Goal: Transaction & Acquisition: Book appointment/travel/reservation

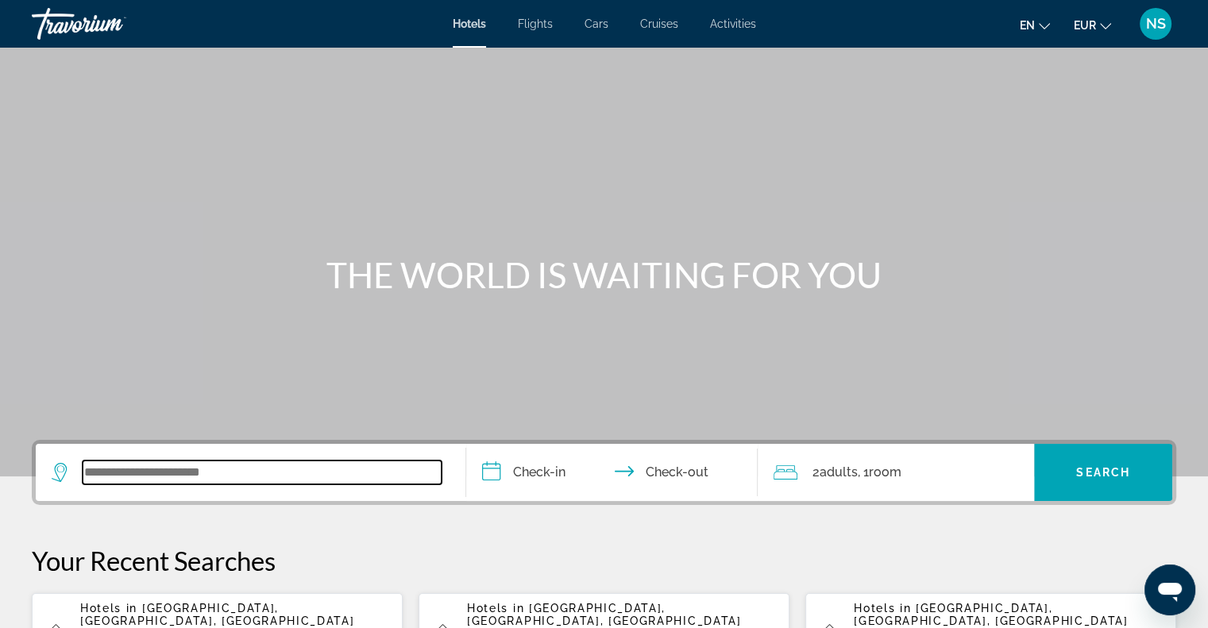
click at [122, 482] on input "Search widget" at bounding box center [262, 473] width 359 height 24
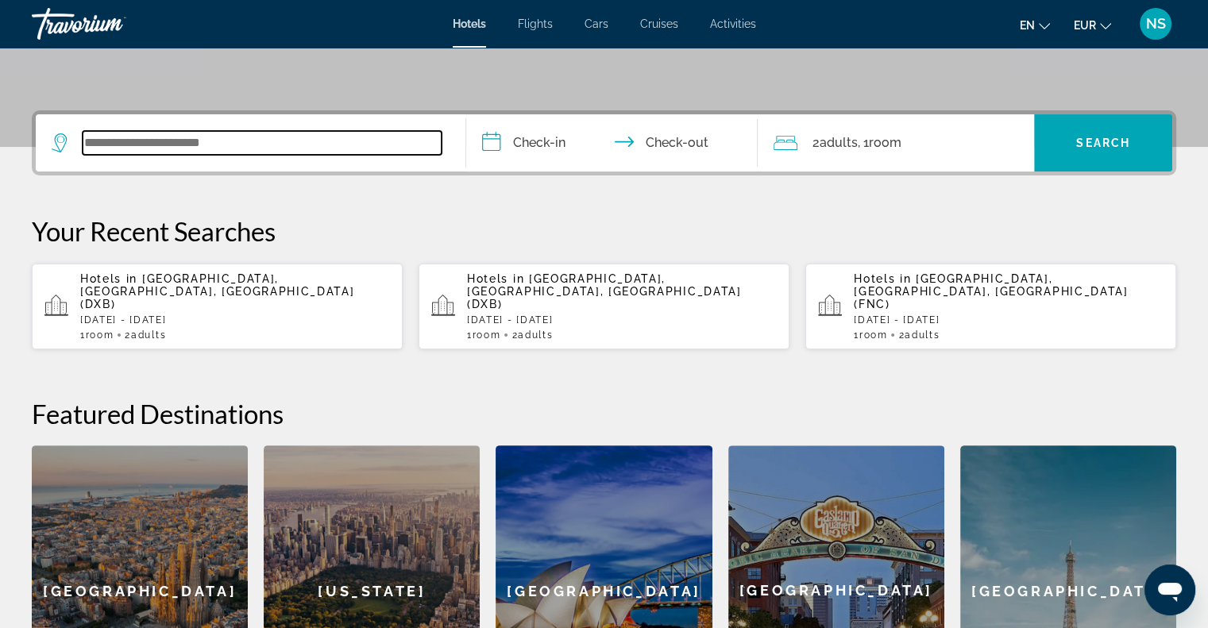
scroll to position [387, 0]
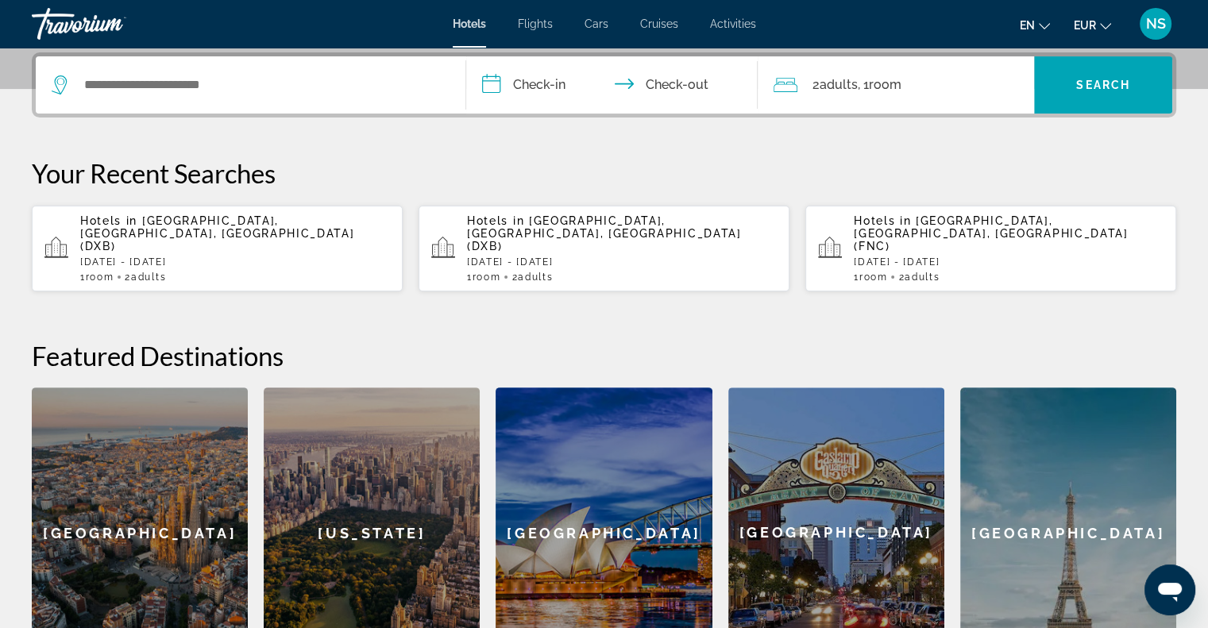
click at [191, 225] on span "[GEOGRAPHIC_DATA], [GEOGRAPHIC_DATA], [GEOGRAPHIC_DATA] (DXB)" at bounding box center [217, 233] width 274 height 38
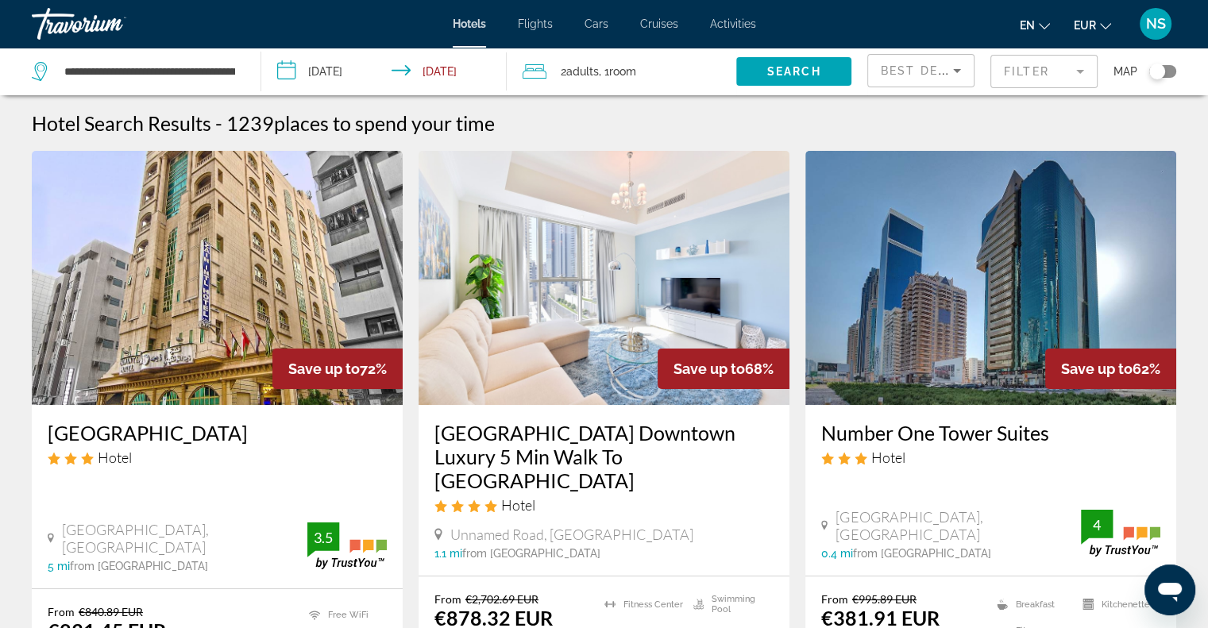
click at [1026, 79] on mat-form-field "Filter" at bounding box center [1043, 71] width 107 height 33
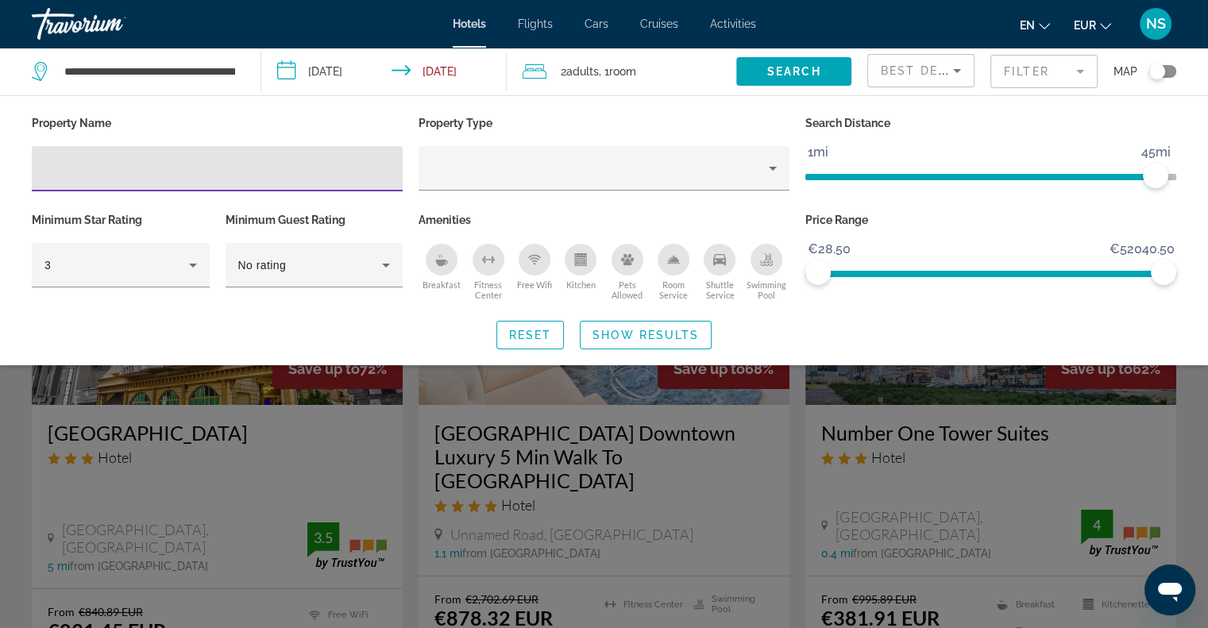
click at [269, 167] on input "Hotel Filters" at bounding box center [216, 169] width 345 height 19
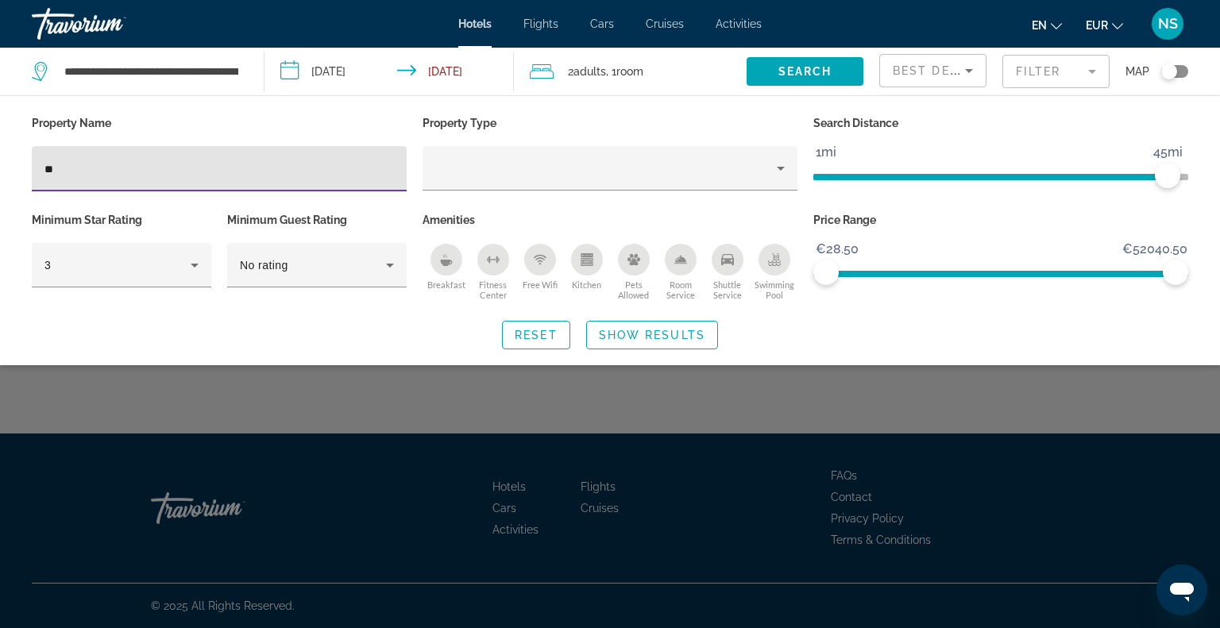
type input "*"
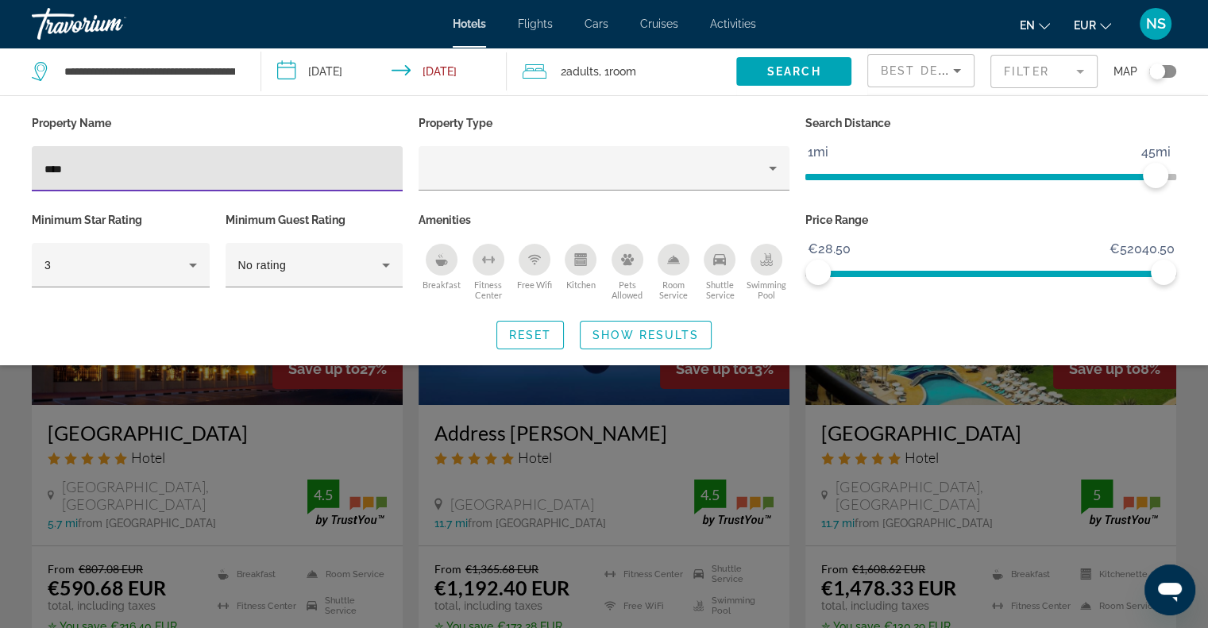
type input "****"
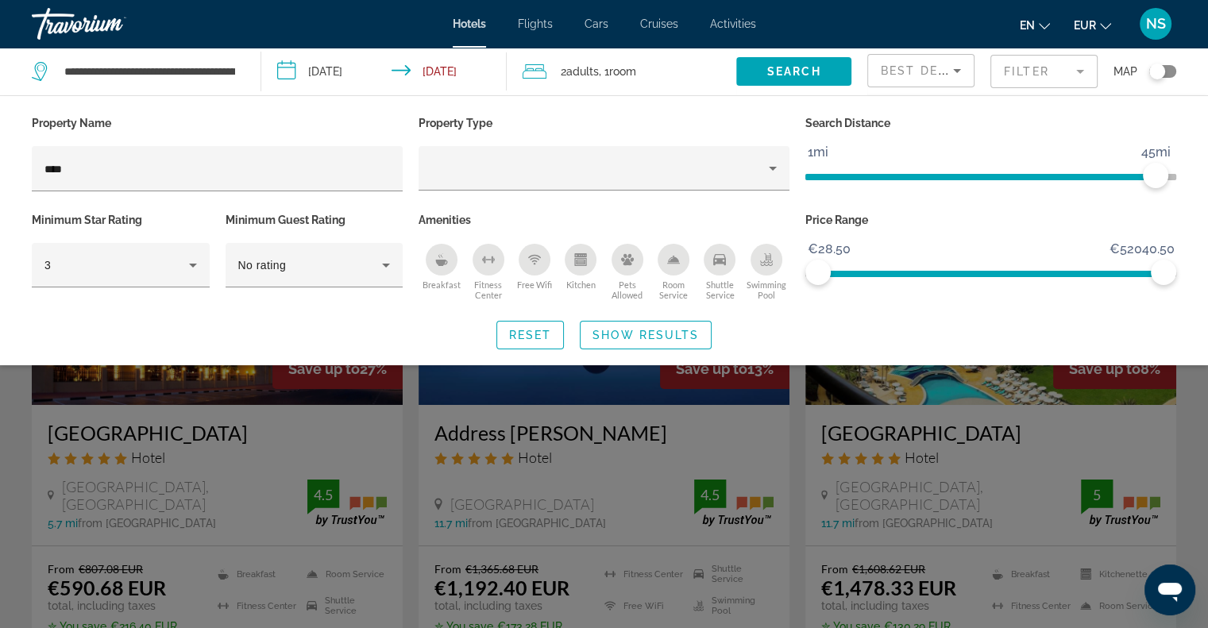
click at [137, 468] on div "Search widget" at bounding box center [604, 433] width 1208 height 390
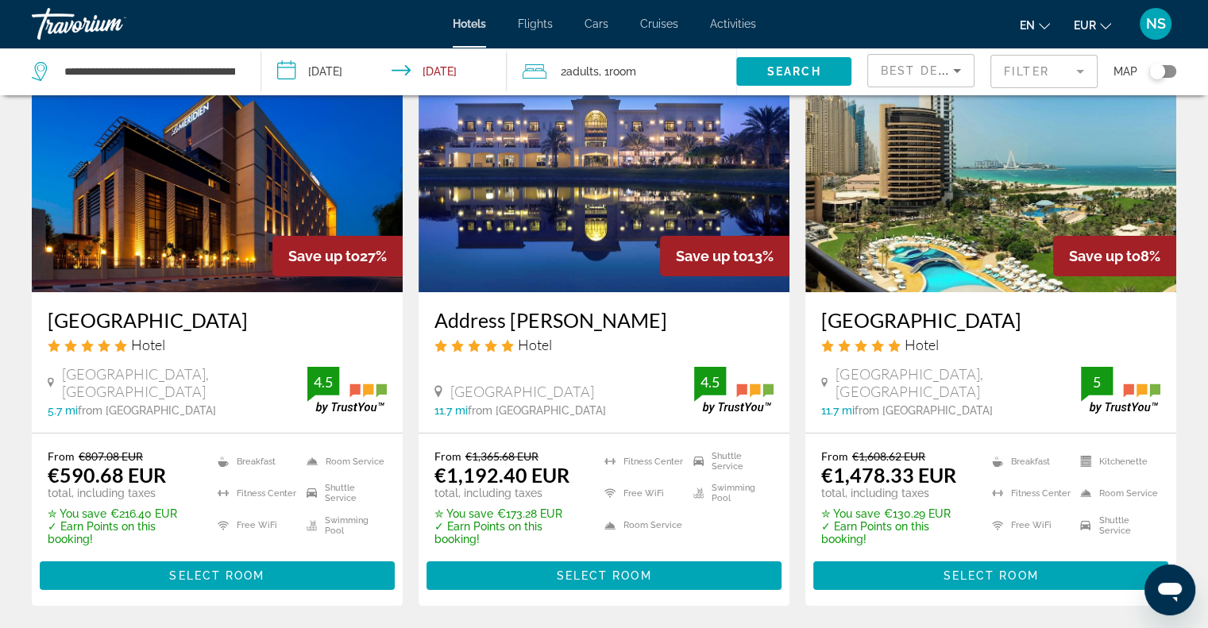
scroll to position [85, 0]
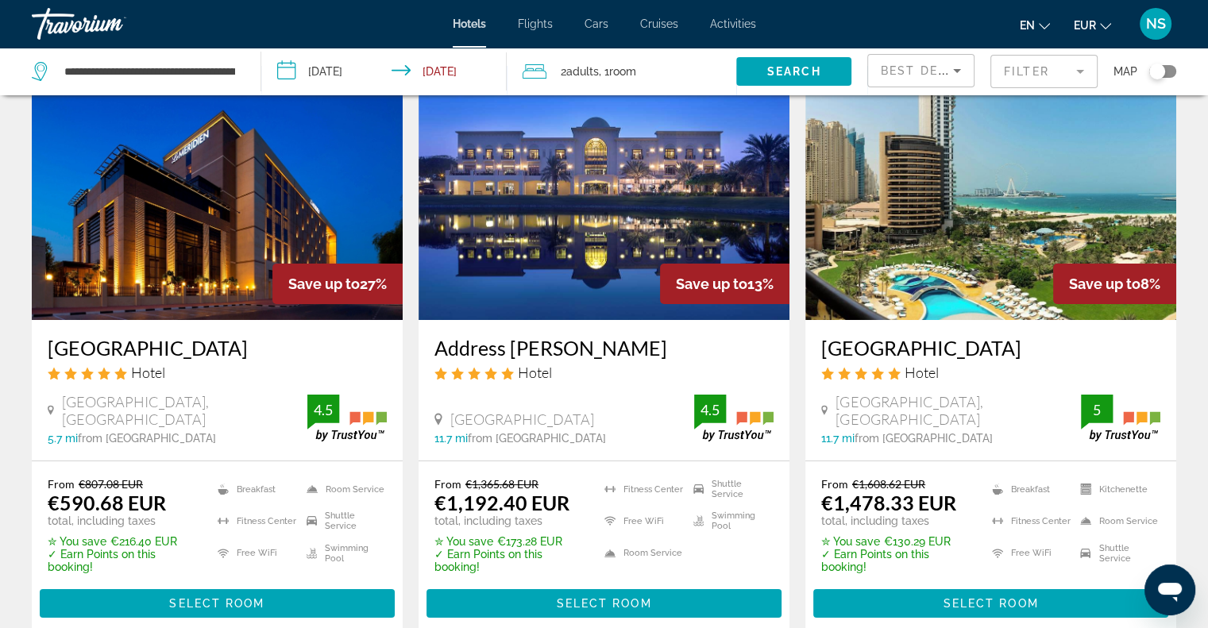
click at [1162, 72] on div "Toggle map" at bounding box center [1157, 72] width 16 height 16
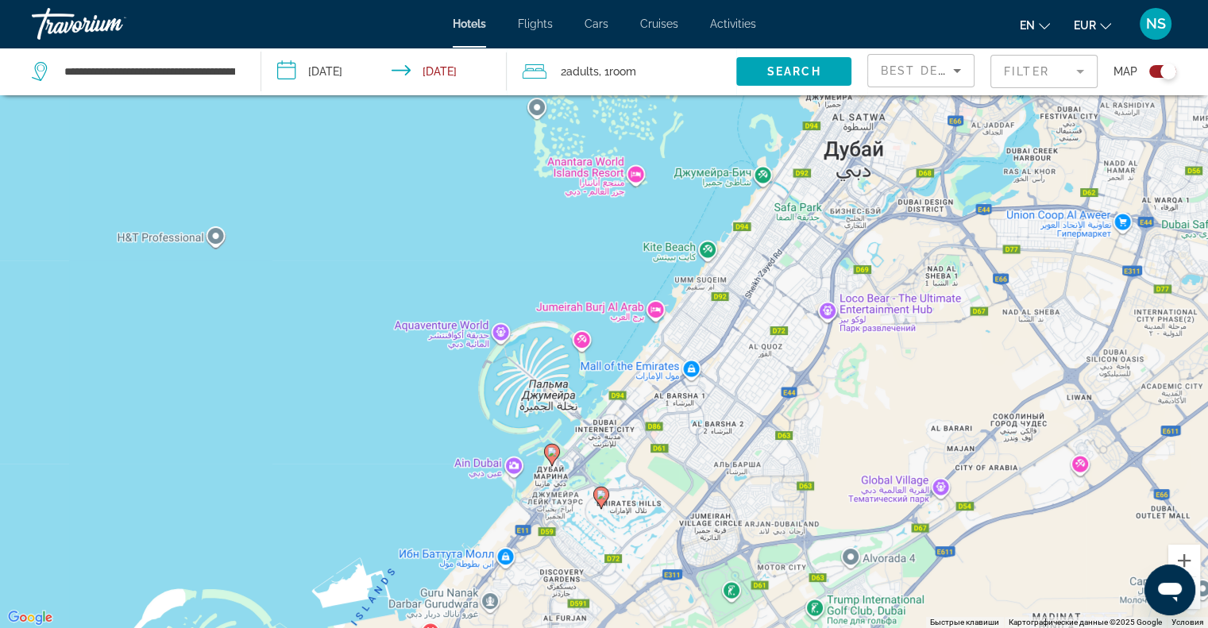
drag, startPoint x: 527, startPoint y: 405, endPoint x: 708, endPoint y: 357, distance: 187.2
click at [721, 353] on div "Чтобы активировать перетаскивание с помощью клавиатуры, нажмите Alt + Ввод. Пос…" at bounding box center [604, 314] width 1208 height 628
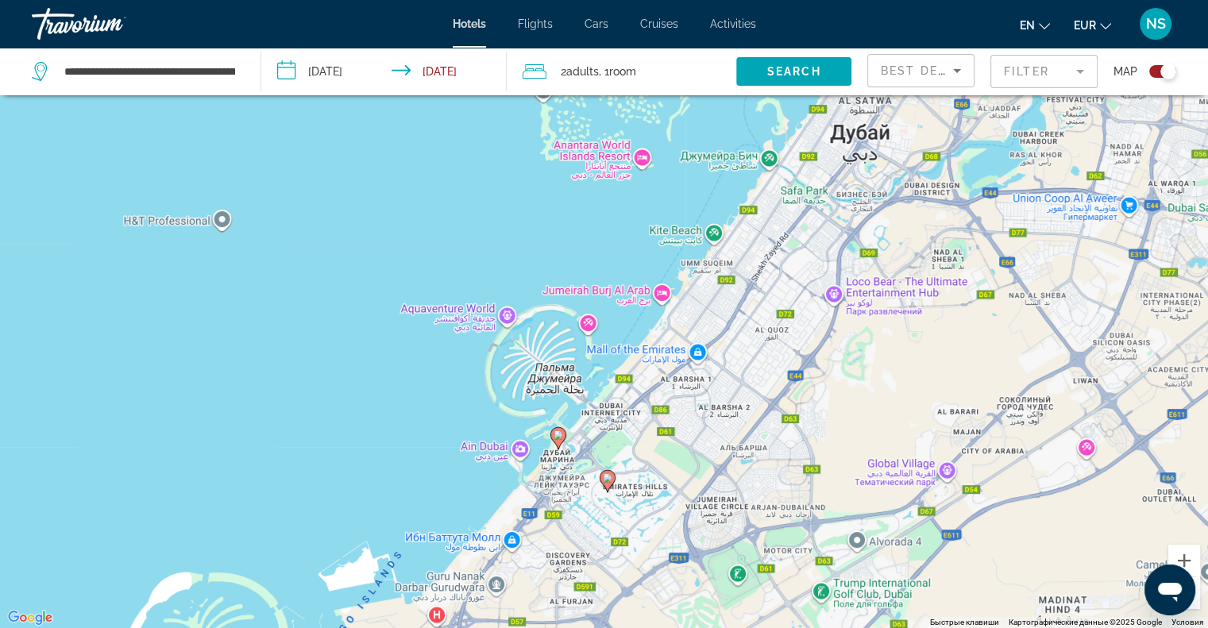
click at [555, 430] on icon "Main content" at bounding box center [557, 437] width 14 height 21
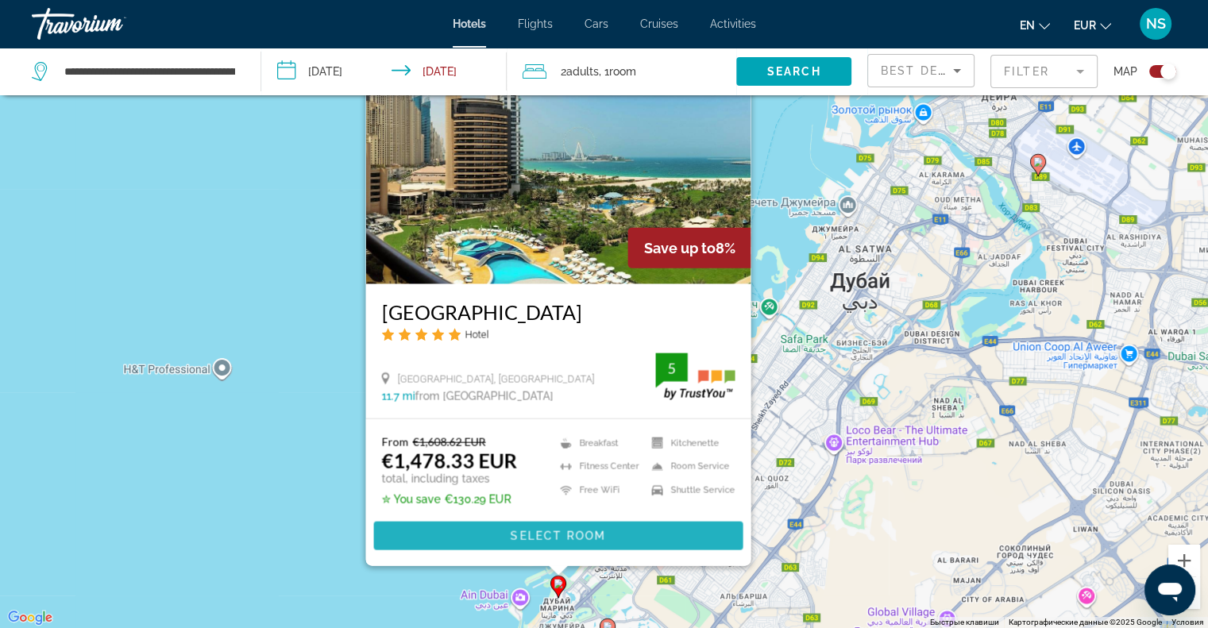
click at [521, 526] on span "Main content" at bounding box center [557, 536] width 369 height 38
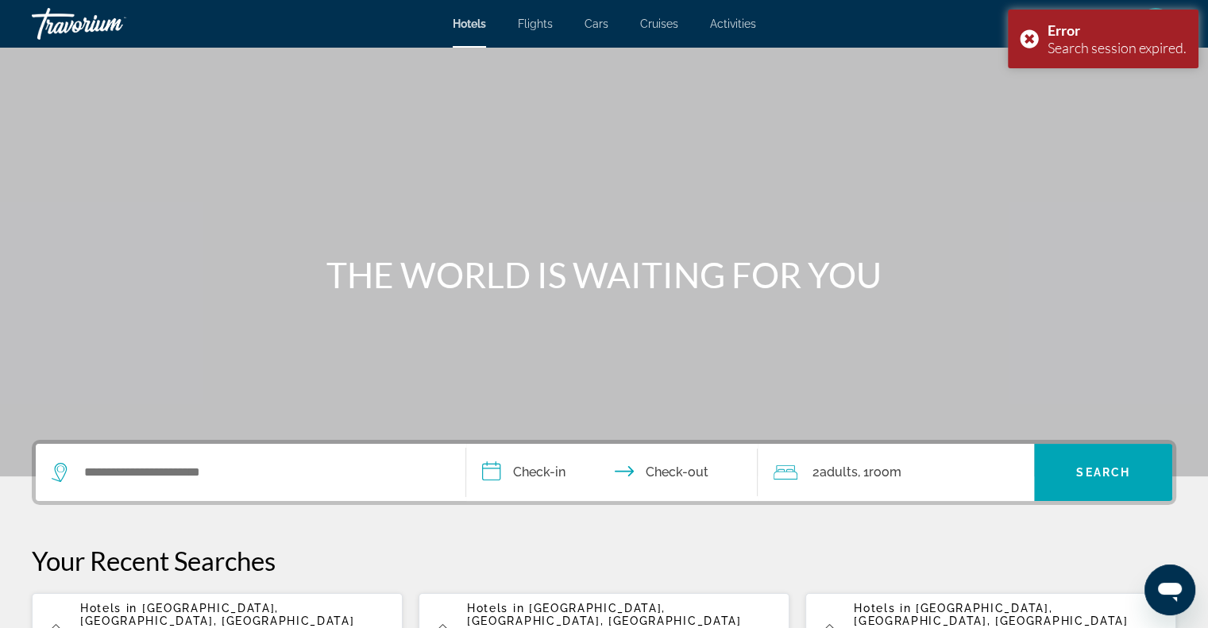
click at [179, 612] on span "[GEOGRAPHIC_DATA], [GEOGRAPHIC_DATA], [GEOGRAPHIC_DATA] (DXB)" at bounding box center [217, 621] width 274 height 38
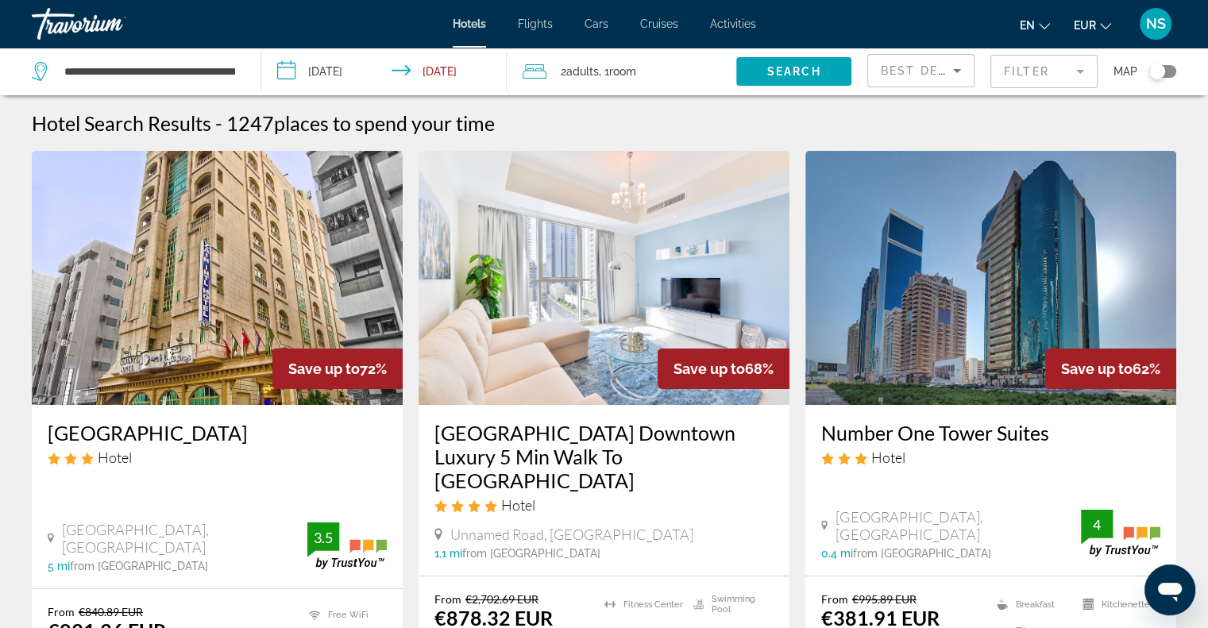
click at [1016, 81] on mat-form-field "Filter" at bounding box center [1043, 71] width 107 height 33
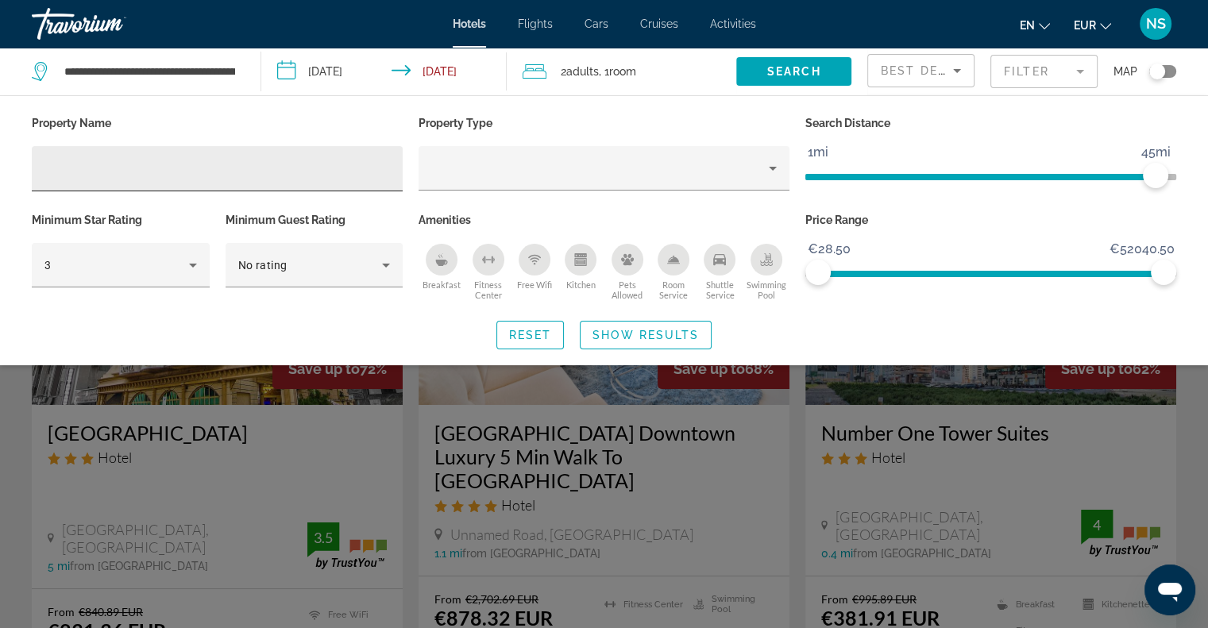
click at [102, 179] on div "Hotel Filters" at bounding box center [216, 168] width 345 height 45
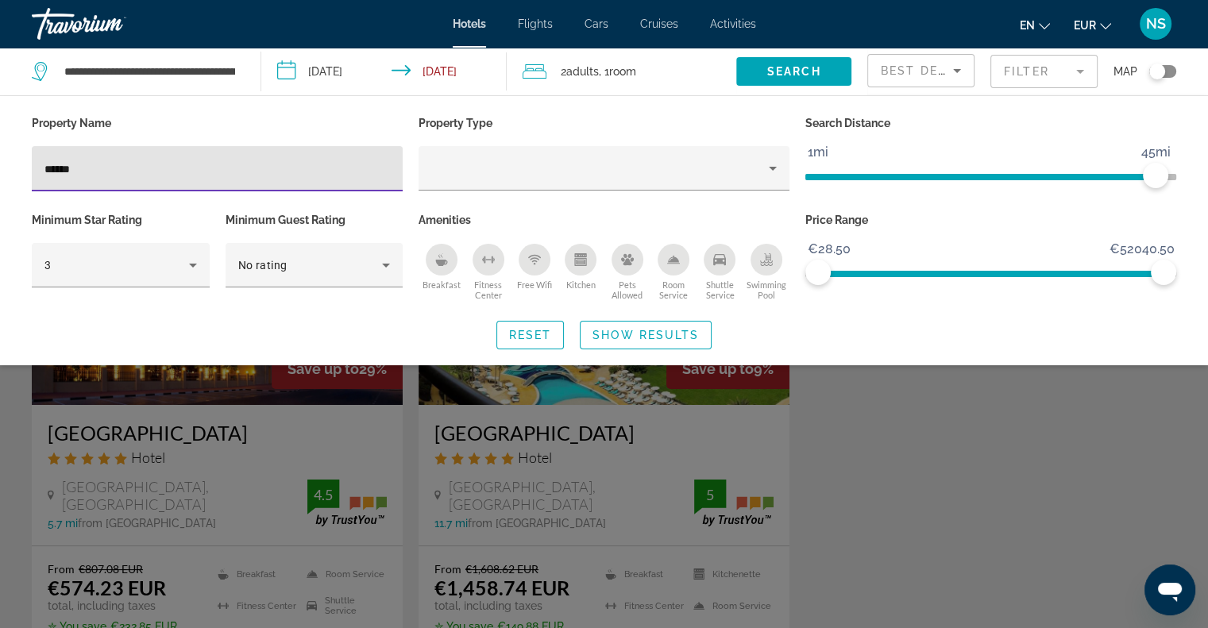
type input "******"
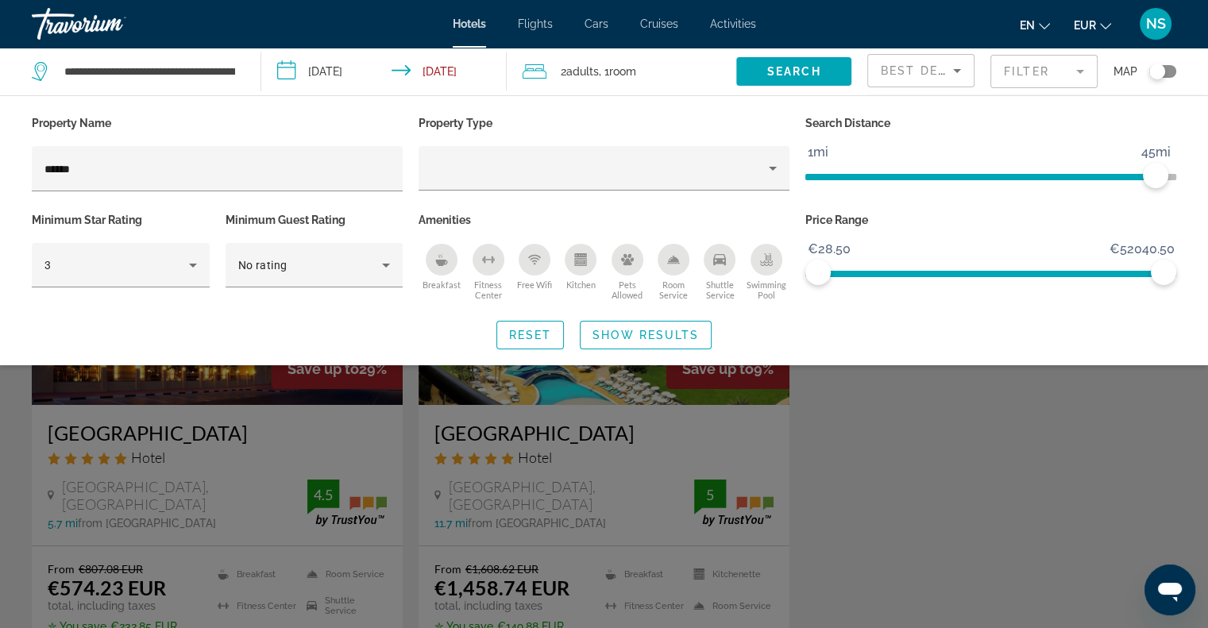
click at [499, 521] on div "Search widget" at bounding box center [604, 433] width 1208 height 390
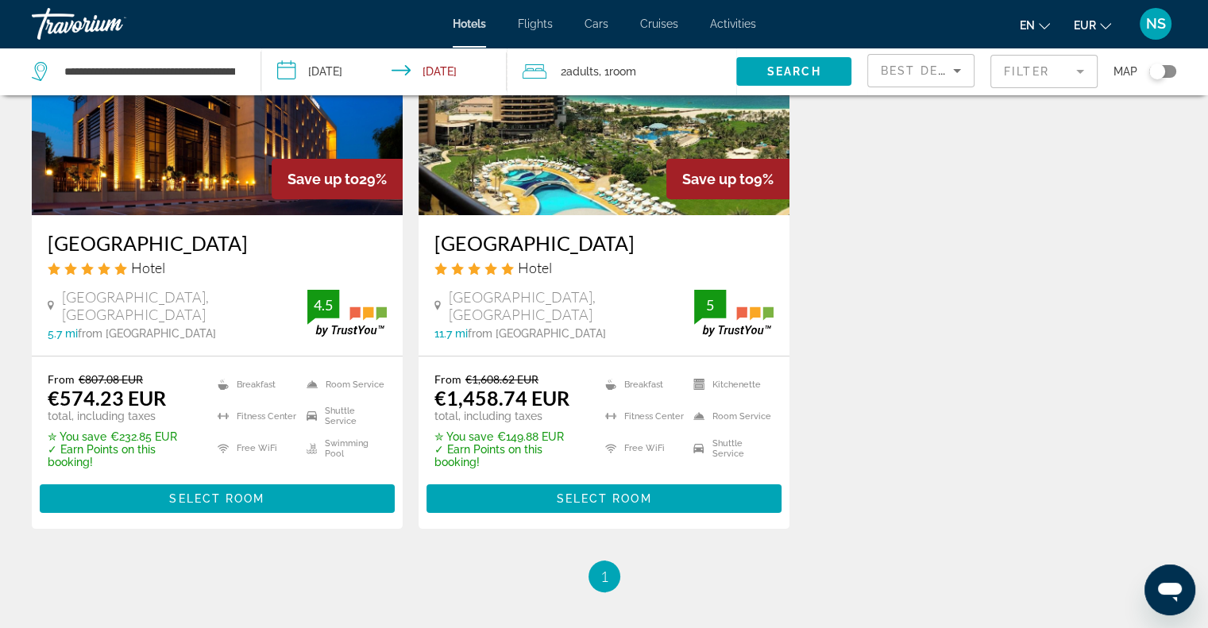
scroll to position [238, 0]
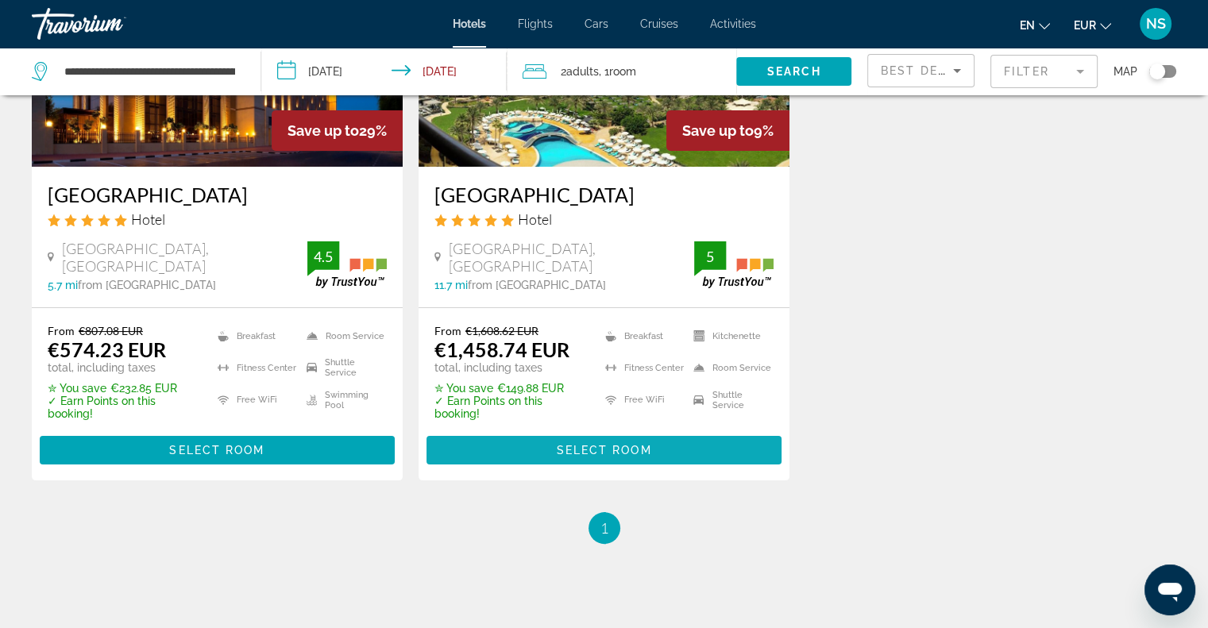
click at [505, 469] on span "Main content" at bounding box center [603, 450] width 355 height 38
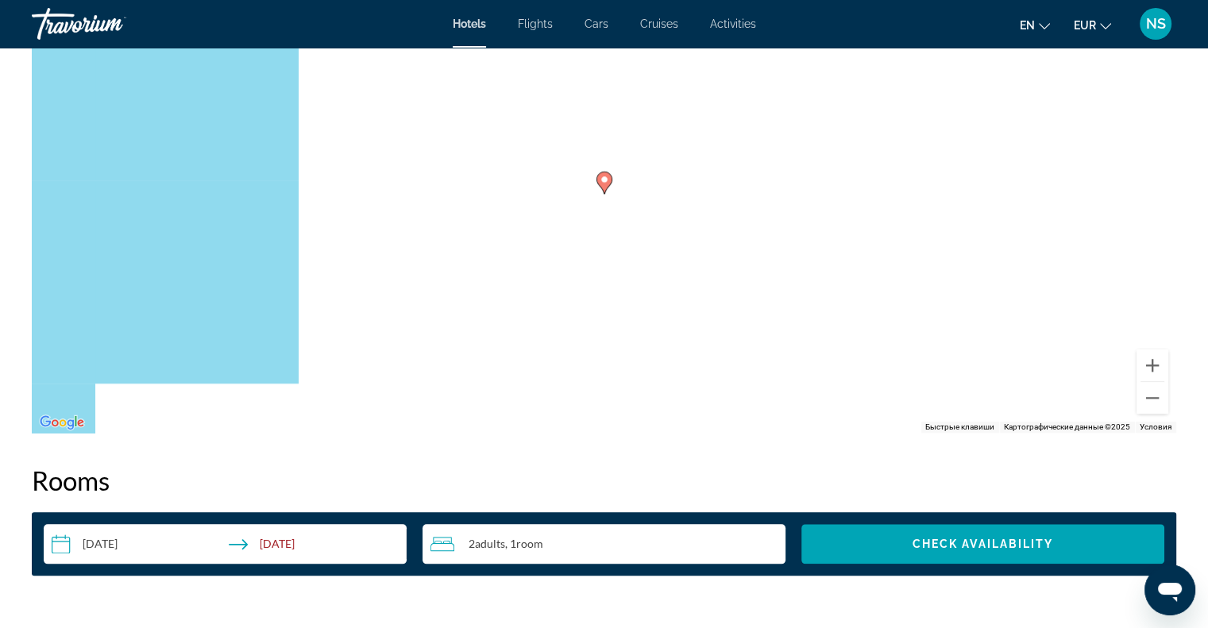
scroll to position [1429, 0]
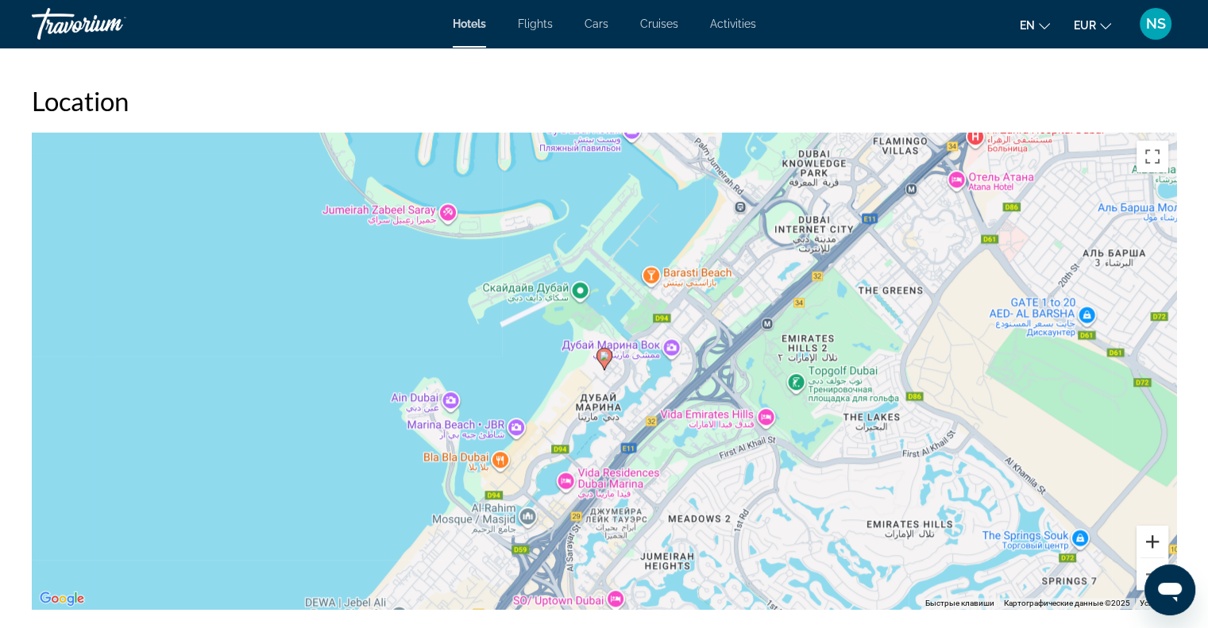
click at [1146, 542] on button "Увеличить" at bounding box center [1152, 542] width 32 height 32
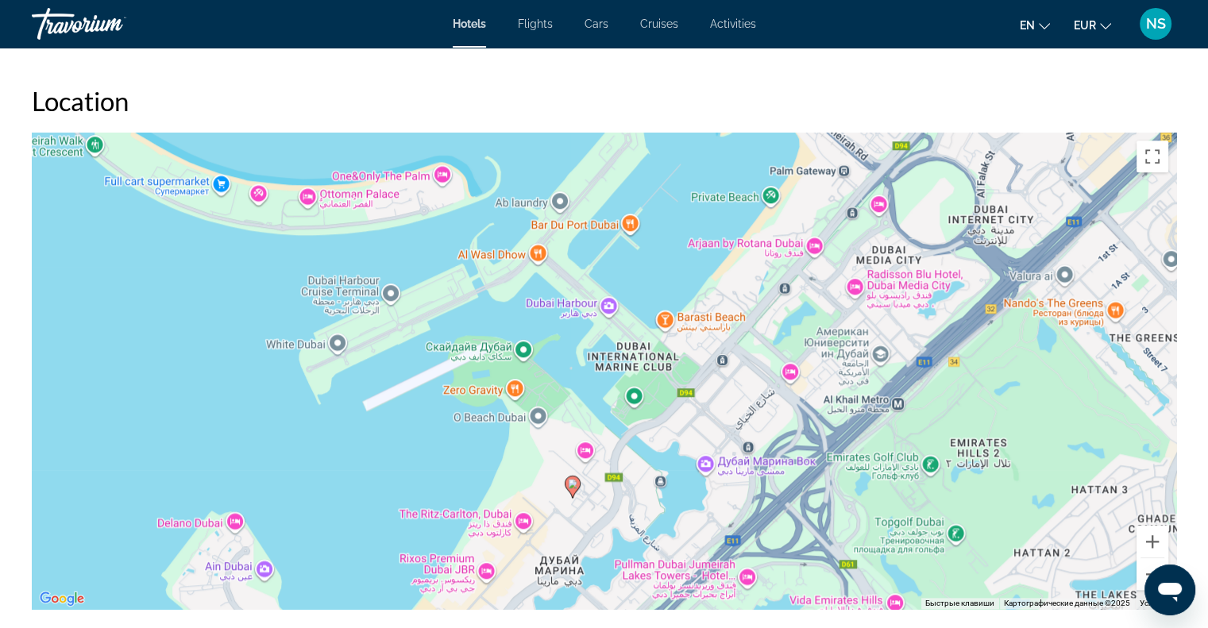
drag, startPoint x: 1039, startPoint y: 430, endPoint x: 1007, endPoint y: 561, distance: 134.8
click at [1007, 561] on div "Чтобы активировать перетаскивание с помощью клавиатуры, нажмите Alt + Ввод. Пос…" at bounding box center [604, 371] width 1144 height 476
click at [1148, 569] on button "Уменьшить" at bounding box center [1152, 574] width 32 height 32
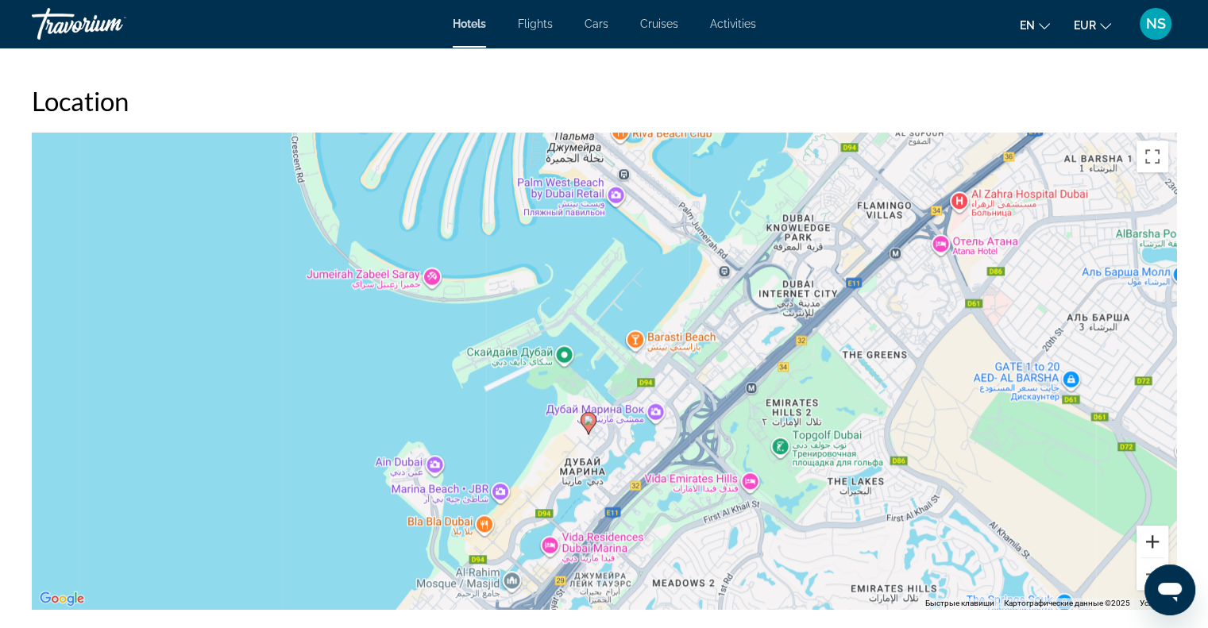
click at [1161, 536] on button "Увеличить" at bounding box center [1152, 542] width 32 height 32
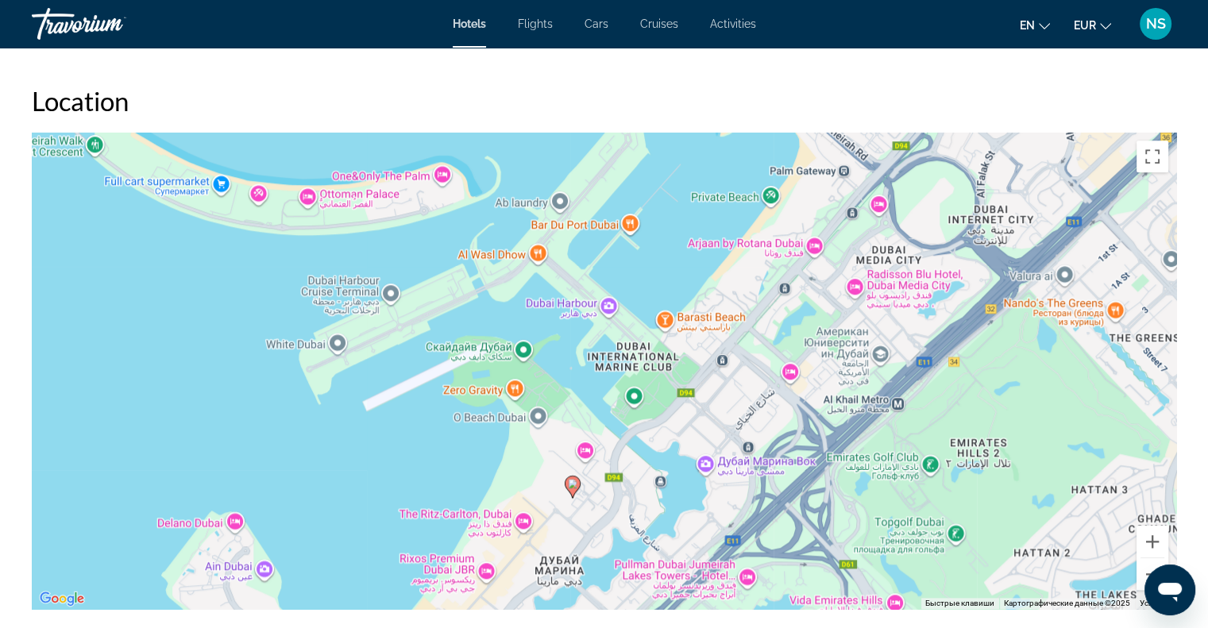
click at [794, 373] on div "Чтобы активировать перетаскивание с помощью клавиатуры, нажмите Alt + Ввод. Пос…" at bounding box center [604, 371] width 1144 height 476
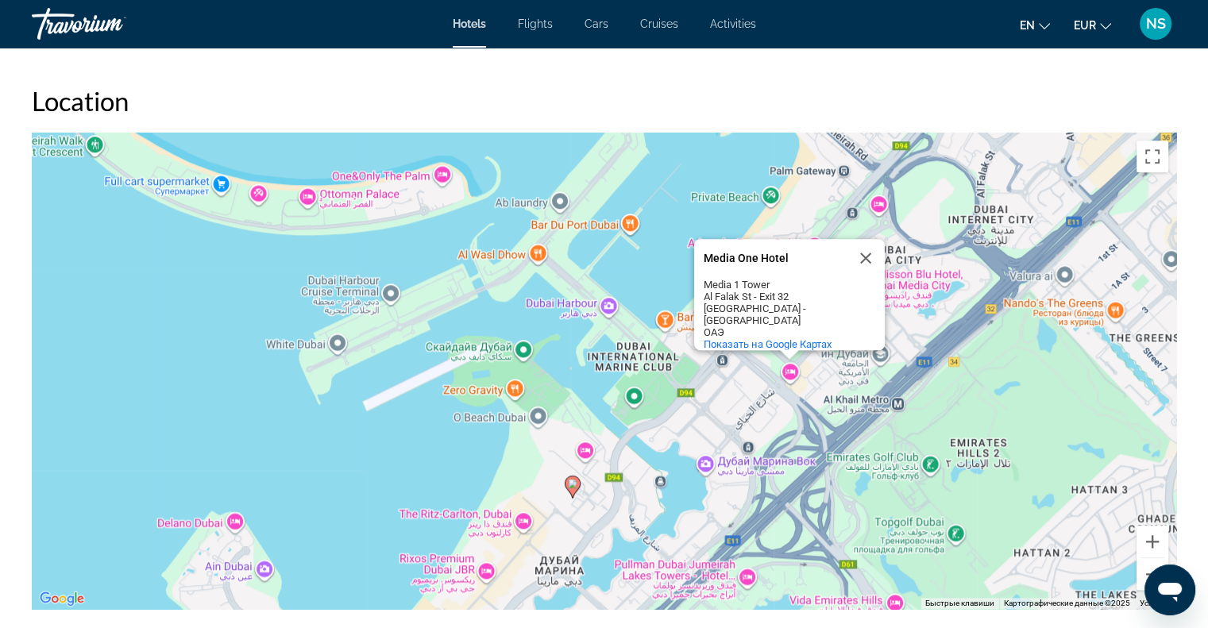
click at [719, 393] on div "Чтобы активировать перетаскивание с помощью клавиатуры, нажмите Alt + Ввод. Пос…" at bounding box center [604, 371] width 1144 height 476
click at [589, 453] on div "Чтобы активировать перетаскивание с помощью клавиатуры, нажмите Alt + Ввод. Пос…" at bounding box center [604, 371] width 1144 height 476
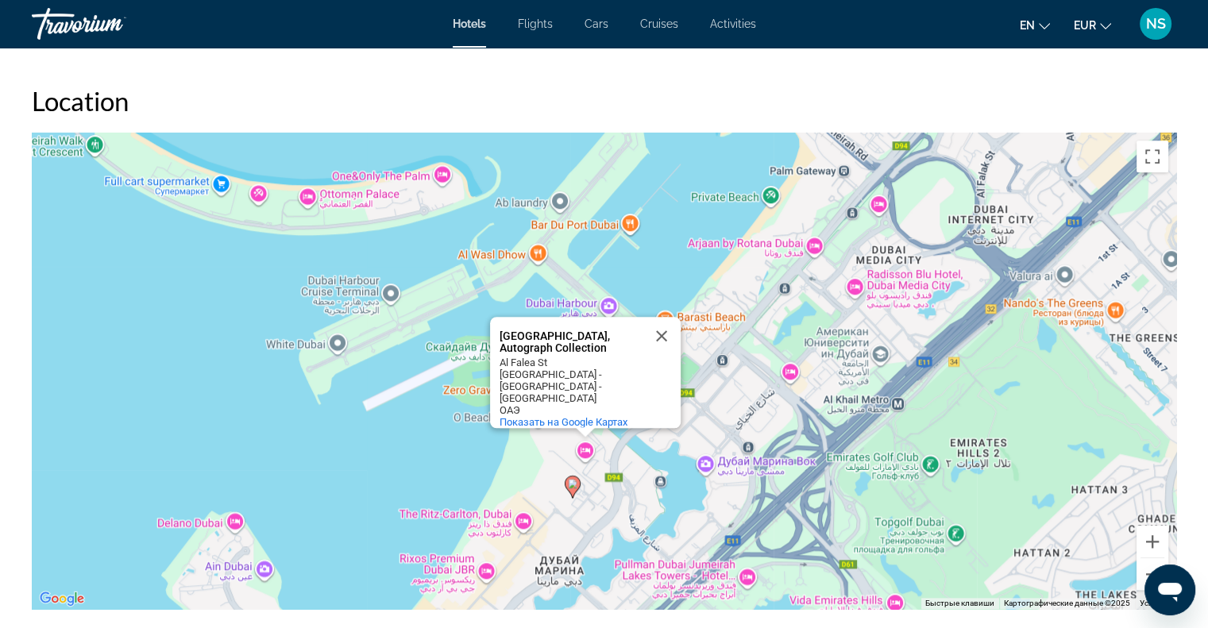
click at [453, 463] on div "Чтобы активировать перетаскивание с помощью клавиатуры, нажмите Alt + Ввод. Пос…" at bounding box center [604, 371] width 1144 height 476
click at [653, 327] on button "Закрыть" at bounding box center [661, 336] width 38 height 38
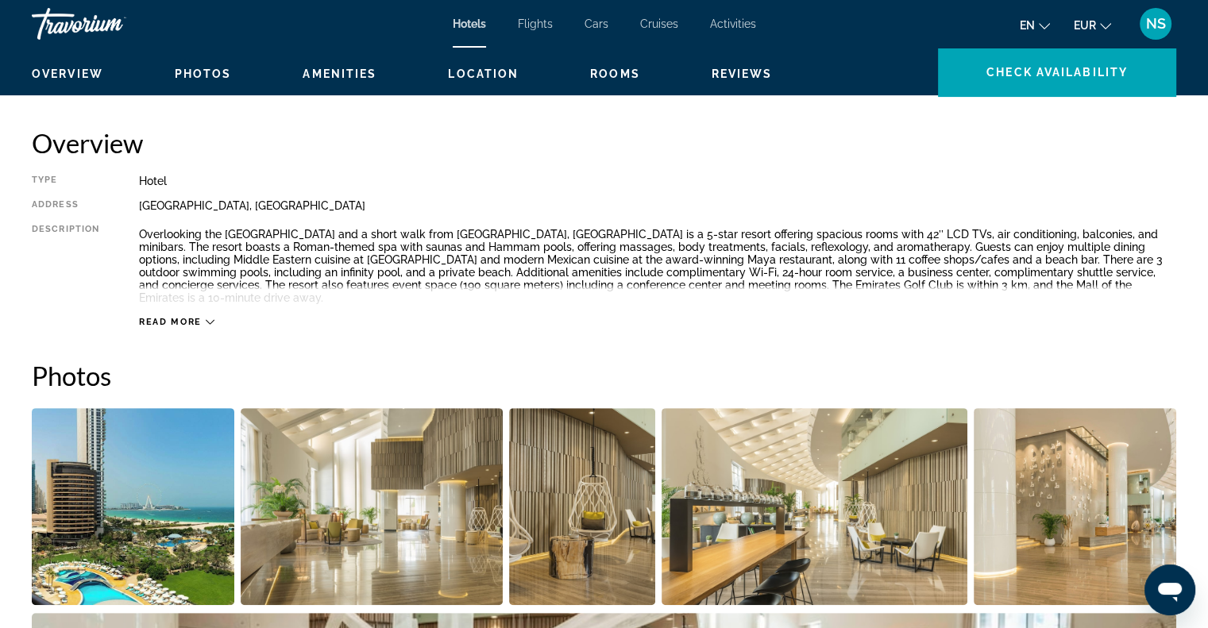
scroll to position [159, 0]
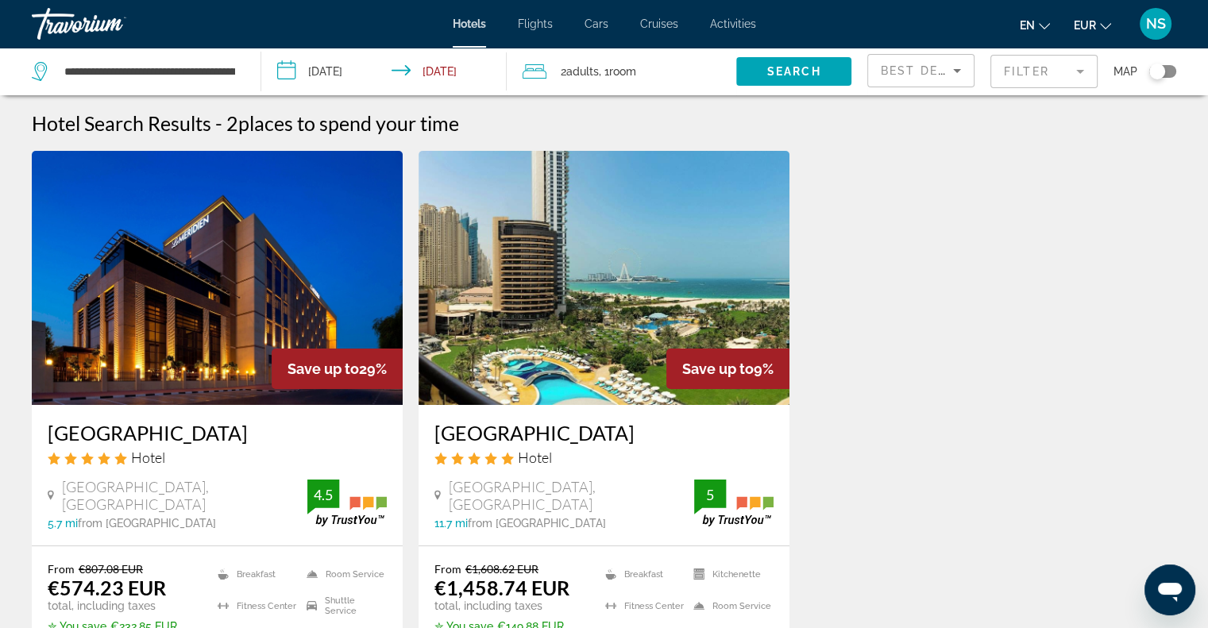
click at [1026, 79] on mat-form-field "Filter" at bounding box center [1043, 71] width 107 height 33
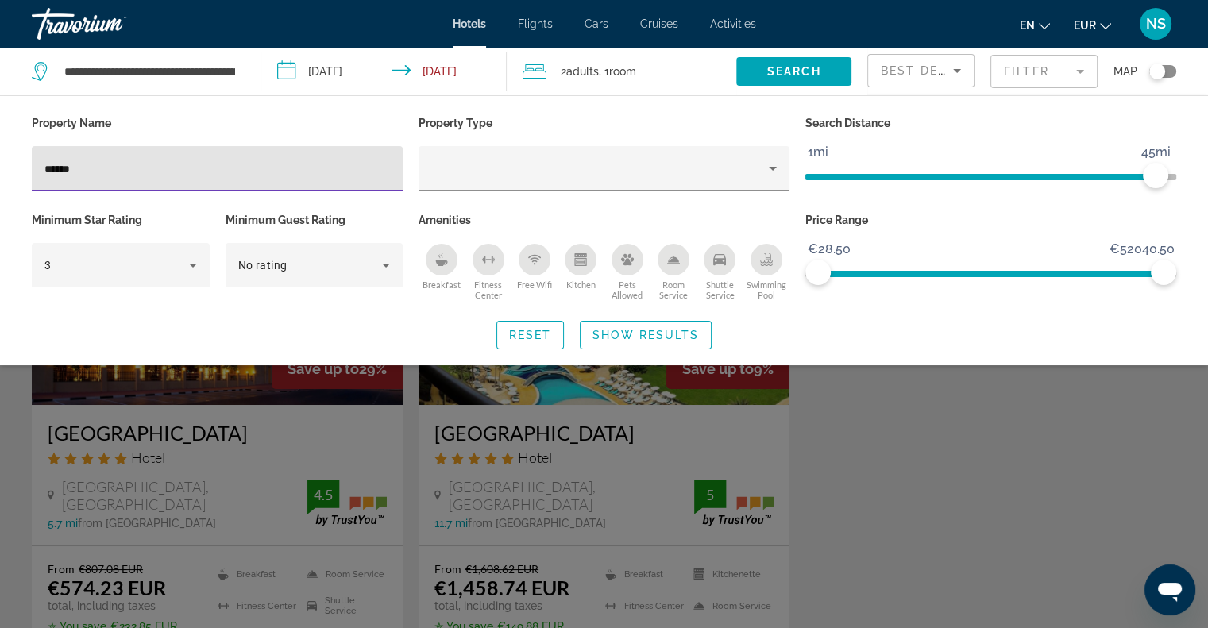
drag, startPoint x: 237, startPoint y: 173, endPoint x: 16, endPoint y: 209, distance: 224.4
click at [16, 209] on div "Property Name ****** Property Type Search Distance 1mi 46mi 45mi Minimum Star R…" at bounding box center [604, 230] width 1208 height 237
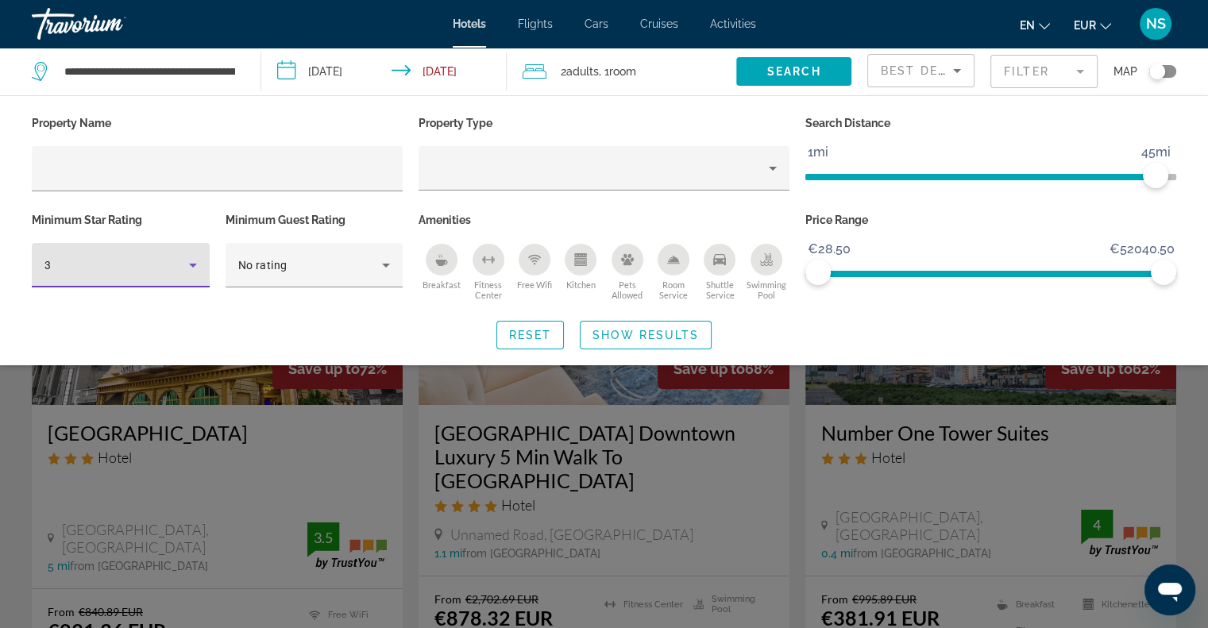
click at [180, 261] on div "3" at bounding box center [116, 265] width 145 height 19
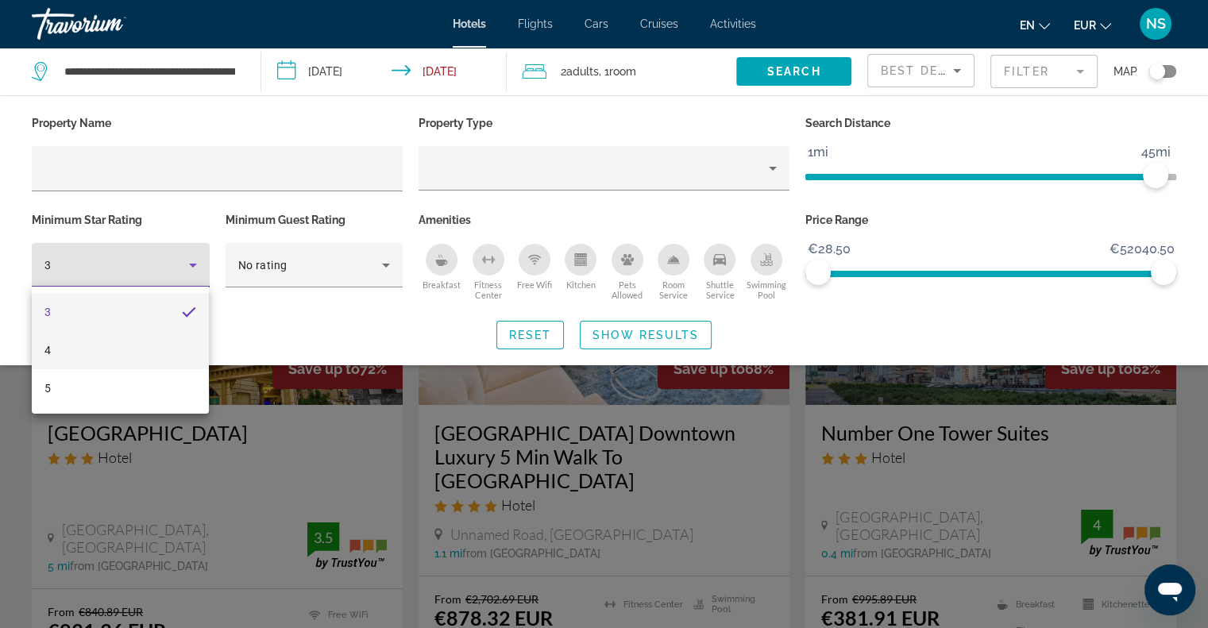
click at [156, 358] on mat-option "4" at bounding box center [120, 350] width 177 height 38
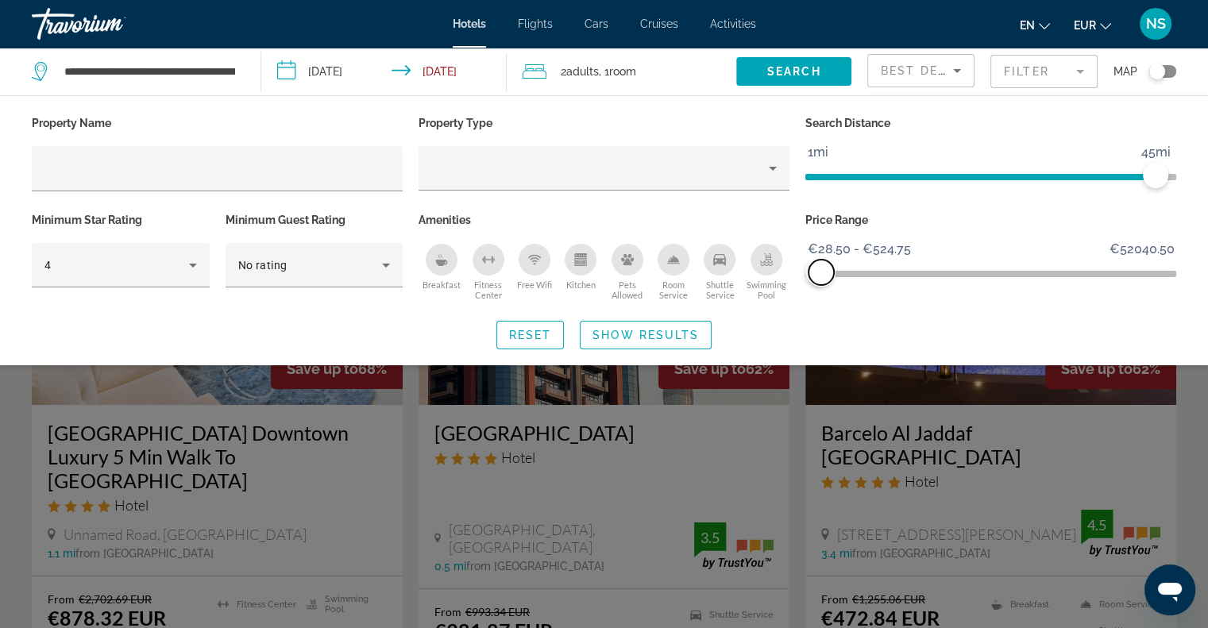
drag, startPoint x: 1165, startPoint y: 279, endPoint x: 821, endPoint y: 272, distance: 343.8
click at [821, 272] on span "ngx-slider-max" at bounding box center [820, 272] width 25 height 25
drag, startPoint x: 1121, startPoint y: 187, endPoint x: 960, endPoint y: 193, distance: 161.3
click at [960, 193] on div "Search Distance 1mi 46mi 20mi" at bounding box center [990, 160] width 387 height 97
click at [1169, 70] on div "Toggle map" at bounding box center [1162, 71] width 27 height 13
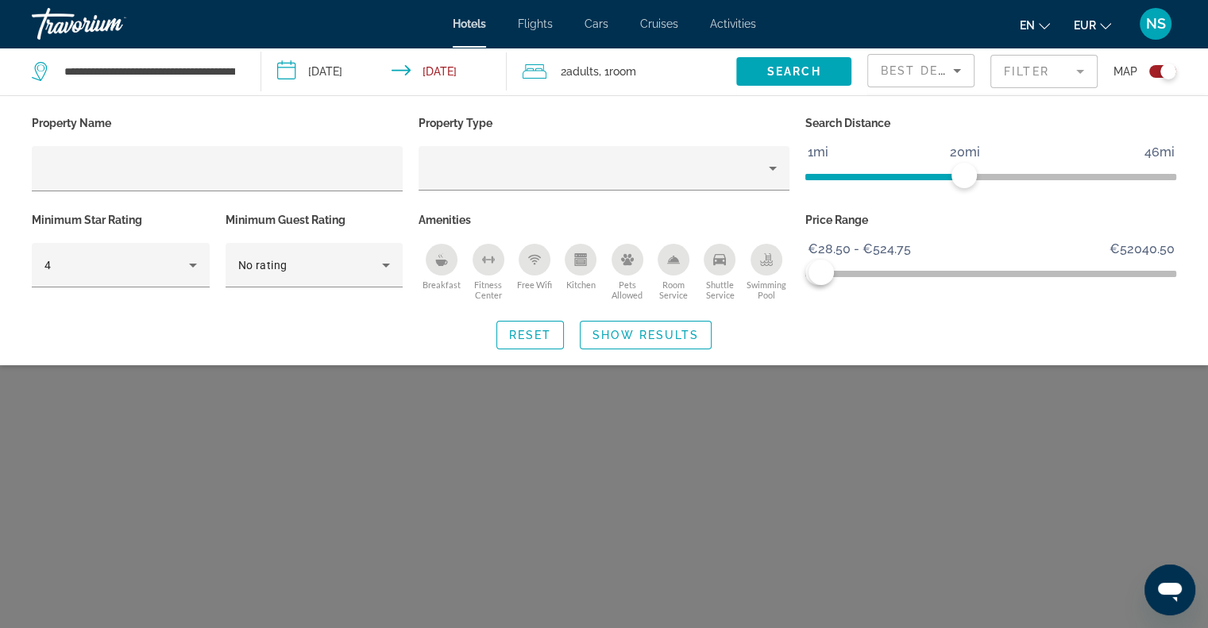
scroll to position [95, 0]
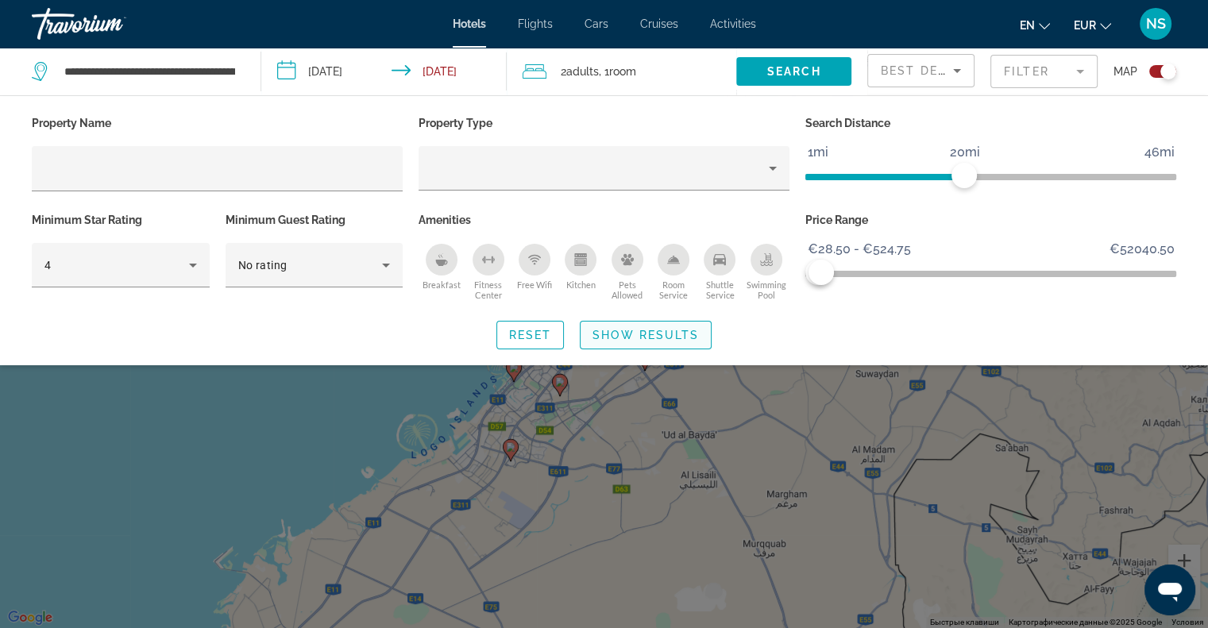
click at [688, 333] on span "Show Results" at bounding box center [645, 335] width 106 height 13
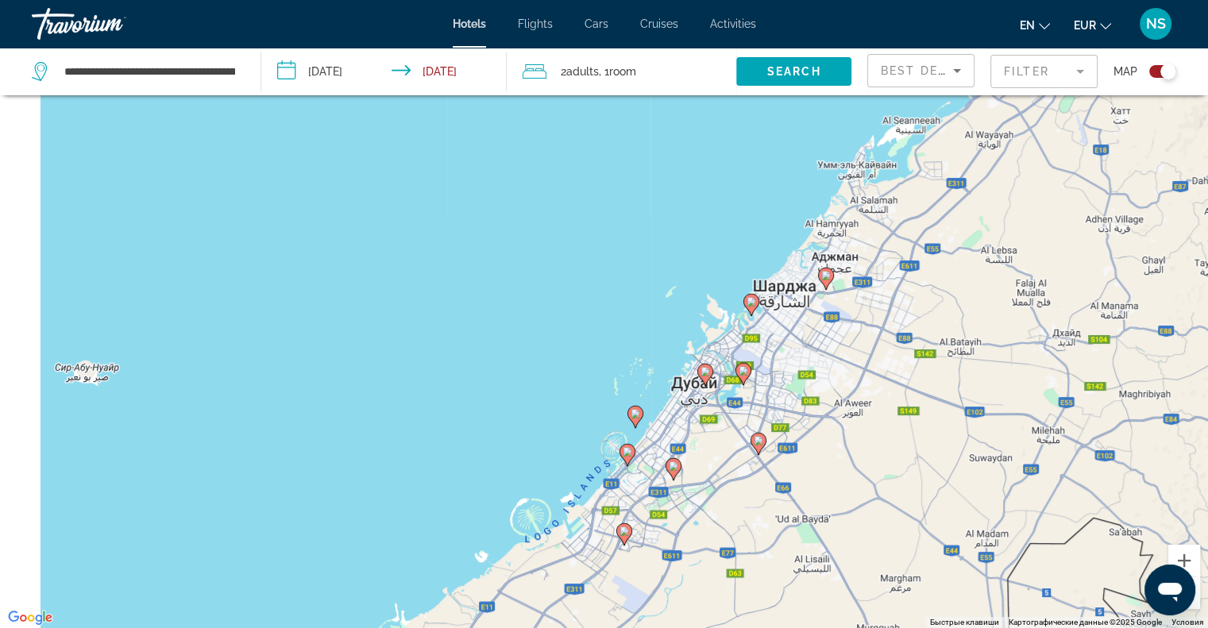
drag, startPoint x: 953, startPoint y: 295, endPoint x: 1074, endPoint y: 365, distance: 140.5
click at [1074, 365] on div "Чтобы активировать перетаскивание с помощью клавиатуры, нажмите Alt + Ввод. Пос…" at bounding box center [604, 314] width 1208 height 628
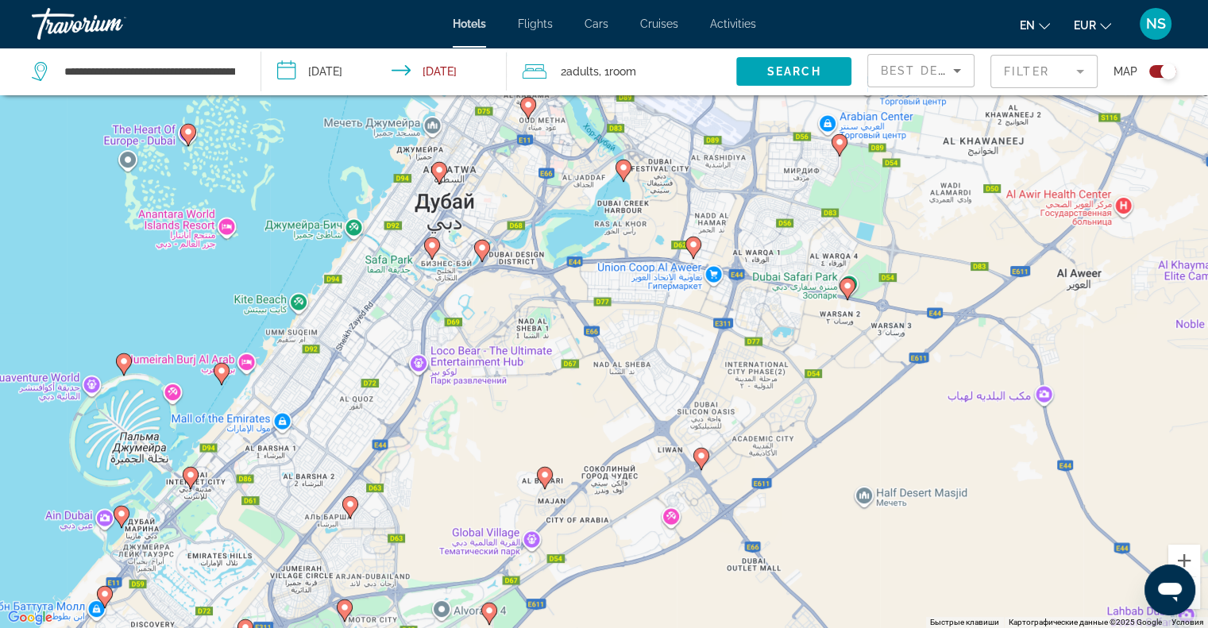
drag, startPoint x: 720, startPoint y: 396, endPoint x: 965, endPoint y: 342, distance: 251.2
click at [965, 342] on div "Чтобы активировать перетаскивание с помощью клавиатуры, нажмите Alt + Ввод. Пос…" at bounding box center [604, 314] width 1208 height 628
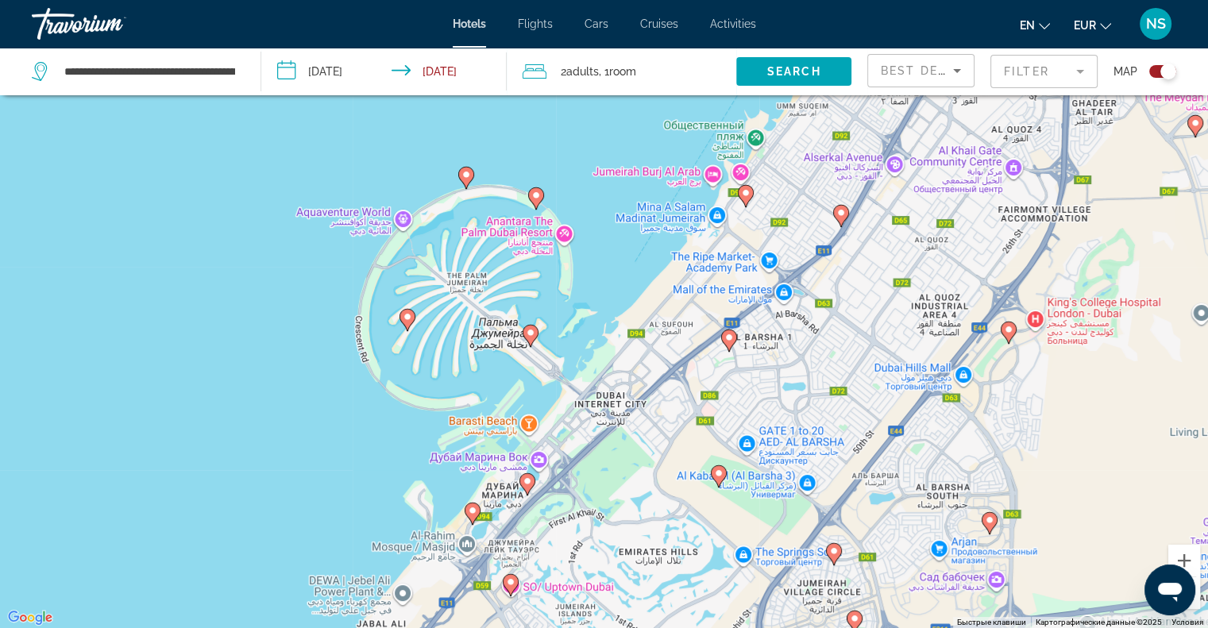
drag, startPoint x: 769, startPoint y: 347, endPoint x: 960, endPoint y: 363, distance: 191.2
click at [960, 363] on div "Чтобы активировать перетаскивание с помощью клавиатуры, нажмите Alt + Ввод. Пос…" at bounding box center [604, 314] width 1208 height 628
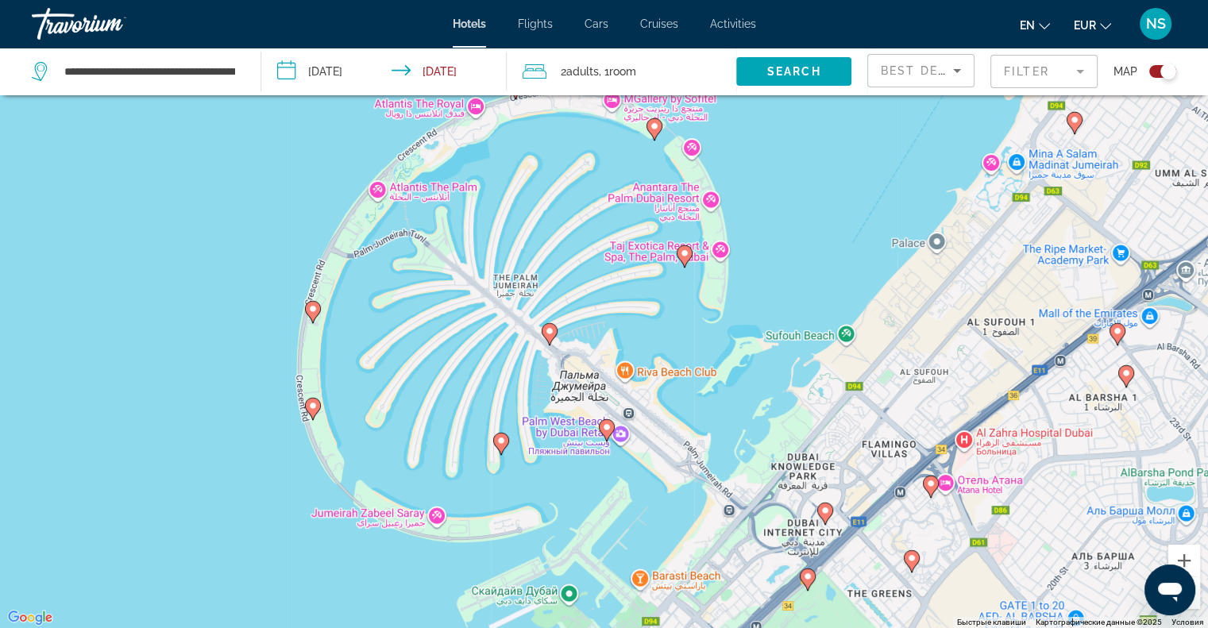
drag, startPoint x: 752, startPoint y: 311, endPoint x: 846, endPoint y: 454, distance: 170.9
click at [846, 454] on div "Чтобы активировать перетаскивание с помощью клавиатуры, нажмите Alt + Ввод. Пос…" at bounding box center [604, 314] width 1208 height 628
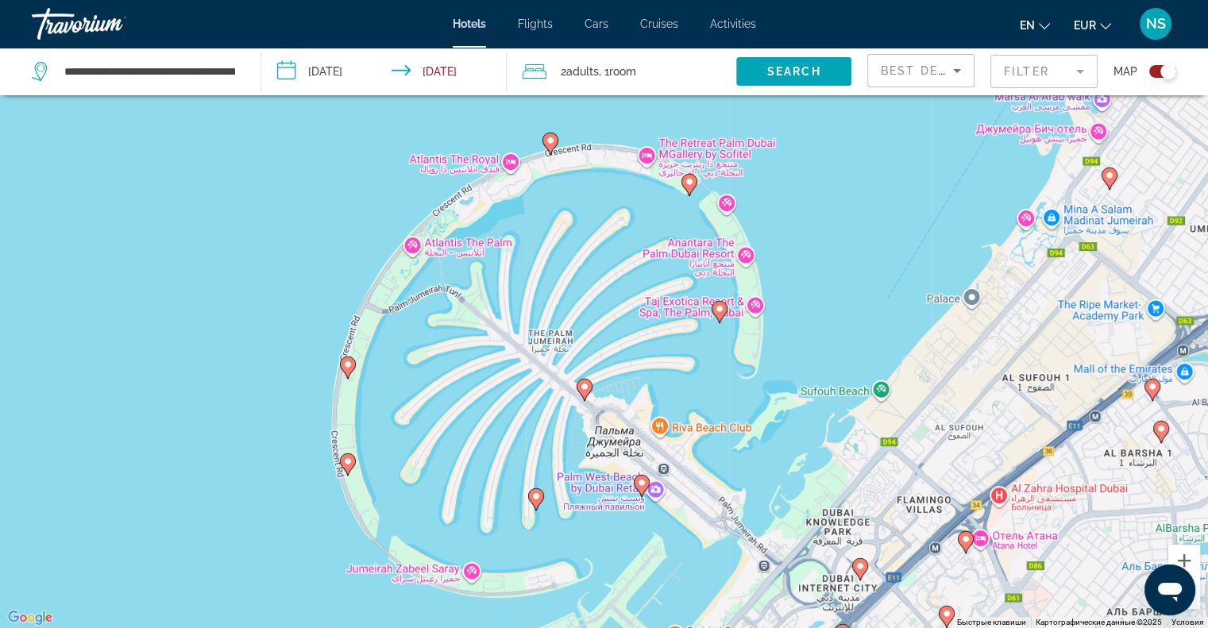
click at [552, 139] on image "Main content" at bounding box center [550, 141] width 10 height 10
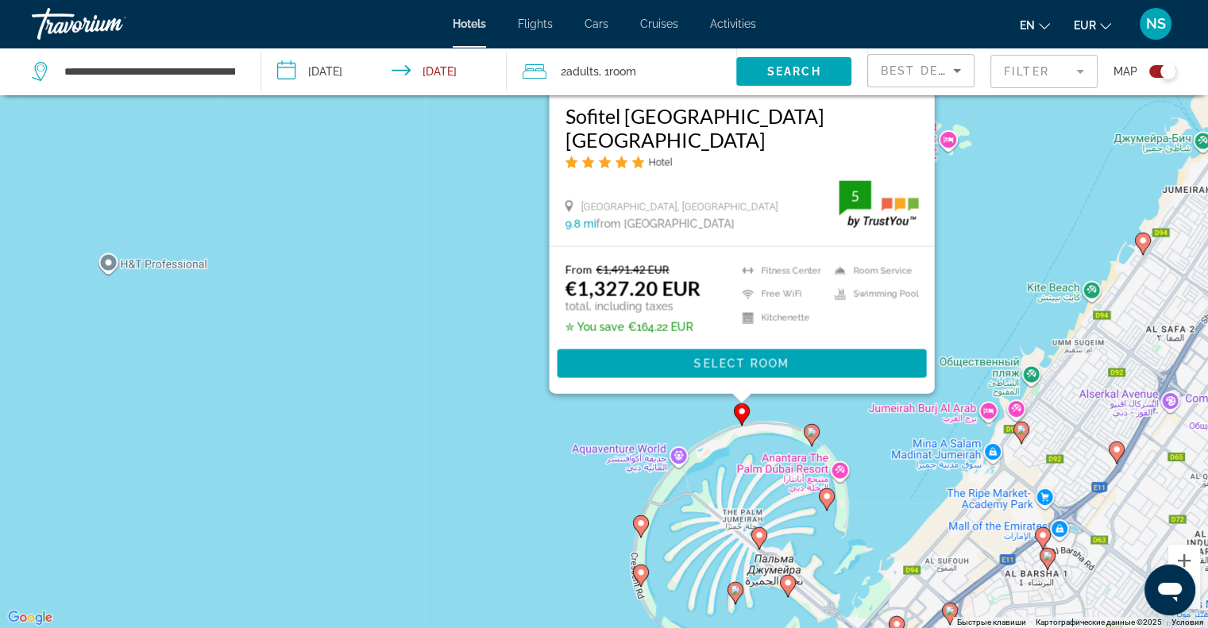
click at [809, 434] on image "Main content" at bounding box center [812, 432] width 10 height 10
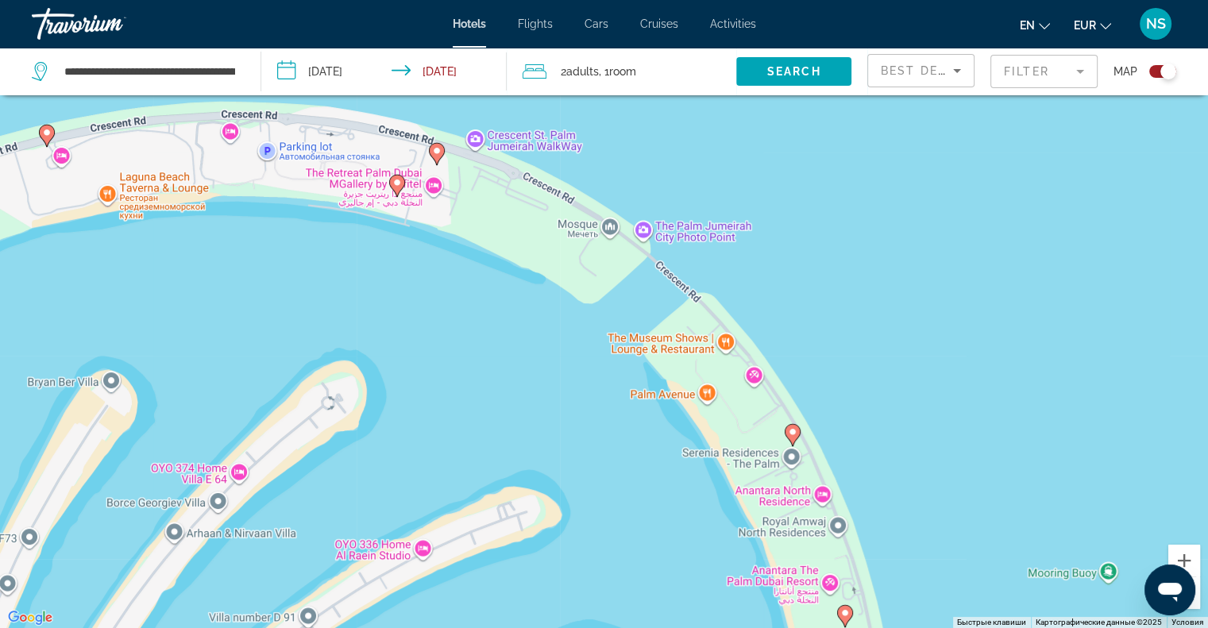
click at [434, 148] on image "Main content" at bounding box center [437, 151] width 10 height 10
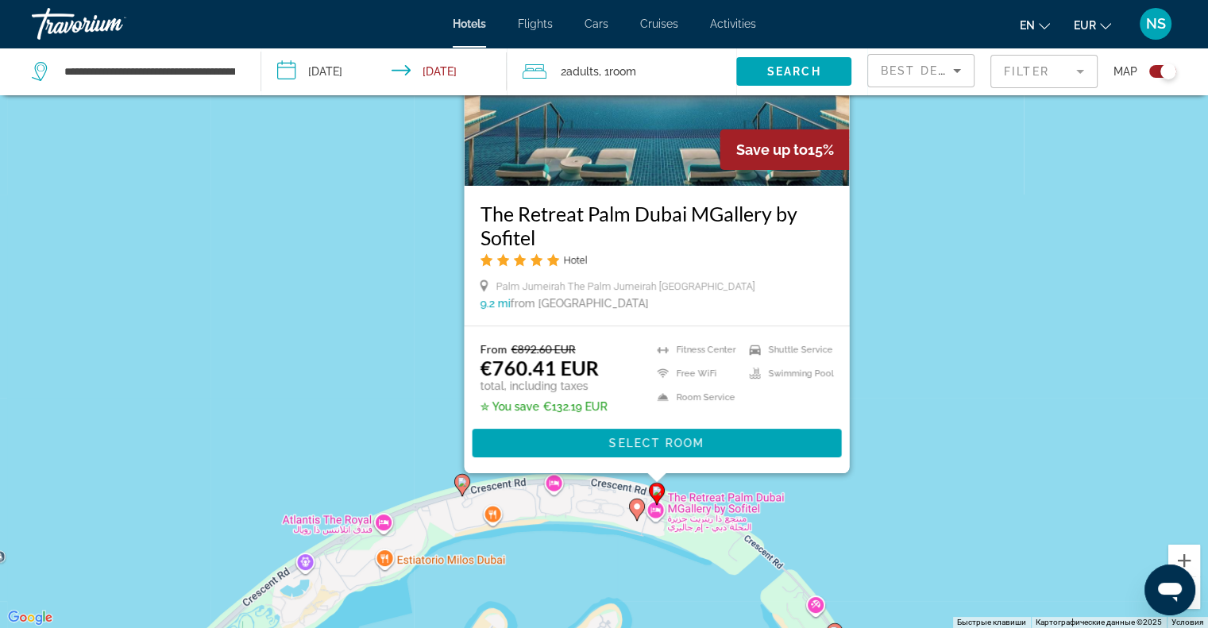
click at [633, 511] on image "Main content" at bounding box center [637, 507] width 10 height 10
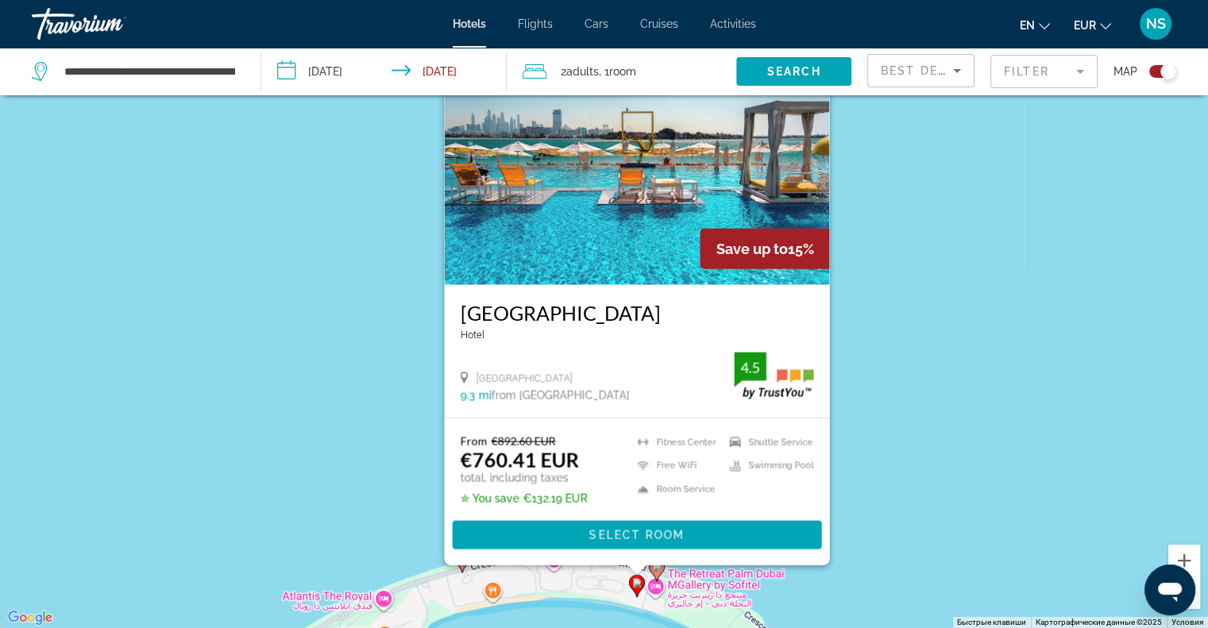
click at [915, 408] on div "Чтобы активировать перетаскивание с помощью клавиатуры, нажмите Alt + Ввод. Пос…" at bounding box center [604, 314] width 1208 height 628
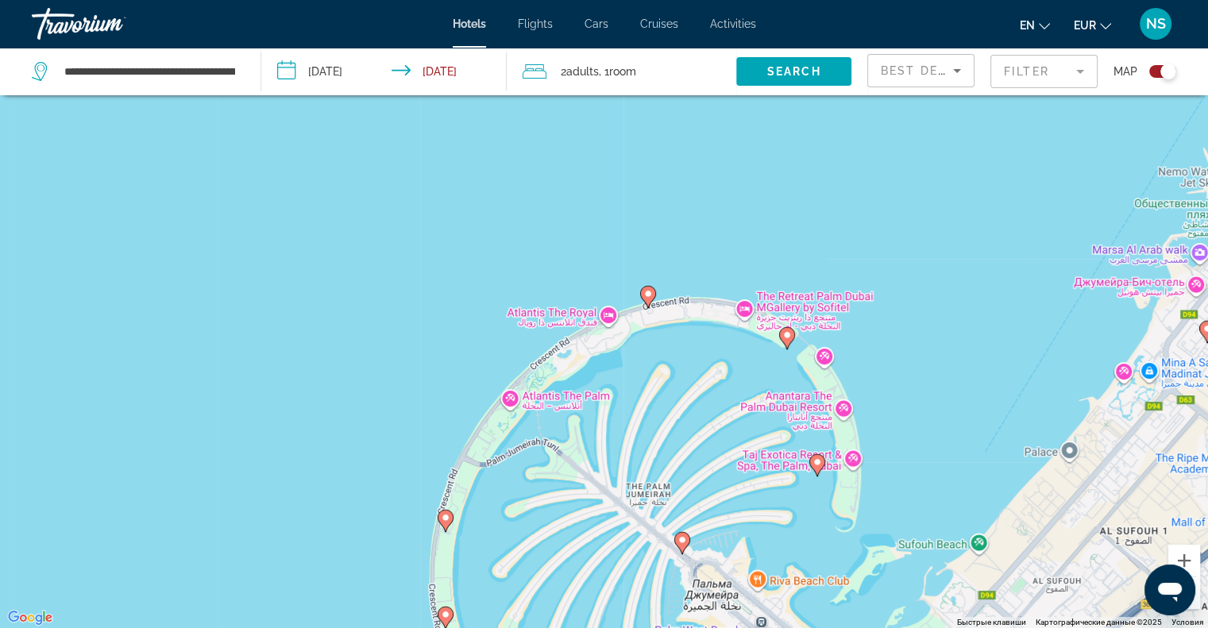
drag, startPoint x: 849, startPoint y: 484, endPoint x: 806, endPoint y: 287, distance: 200.7
click at [806, 287] on div "Чтобы активировать перетаскивание с помощью клавиатуры, нажмите Alt + Ввод. Пос…" at bounding box center [604, 314] width 1208 height 628
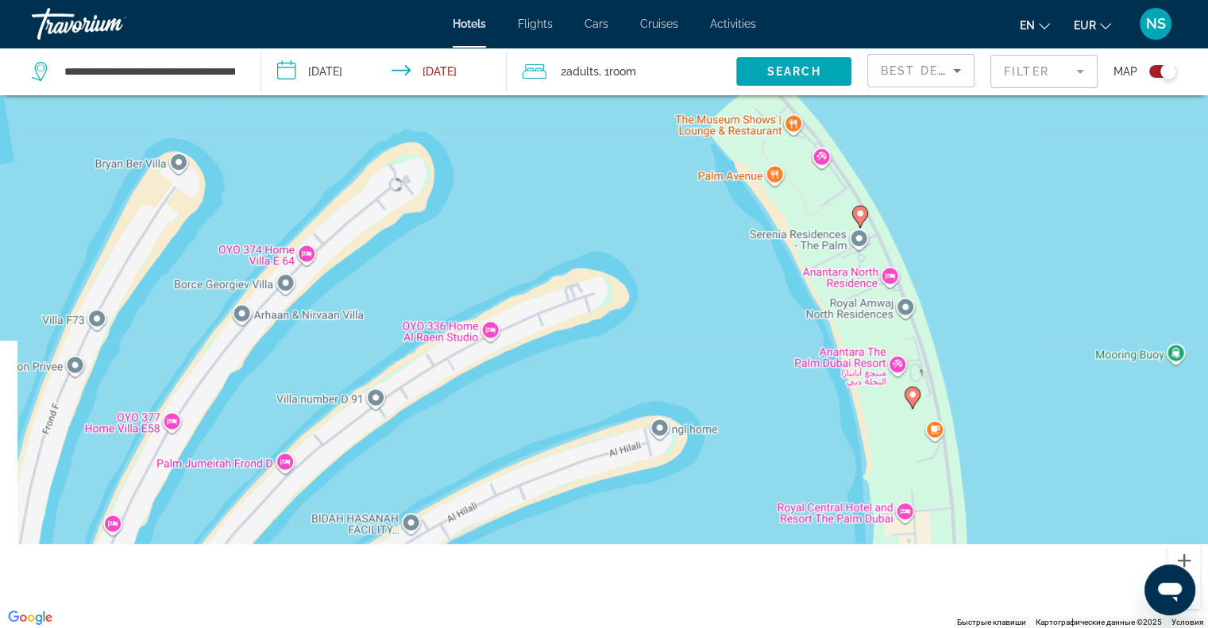
drag, startPoint x: 632, startPoint y: 512, endPoint x: 603, endPoint y: 160, distance: 353.7
click at [603, 160] on div "Чтобы активировать перетаскивание с помощью клавиатуры, нажмите Alt + Ввод. Пос…" at bounding box center [604, 314] width 1208 height 628
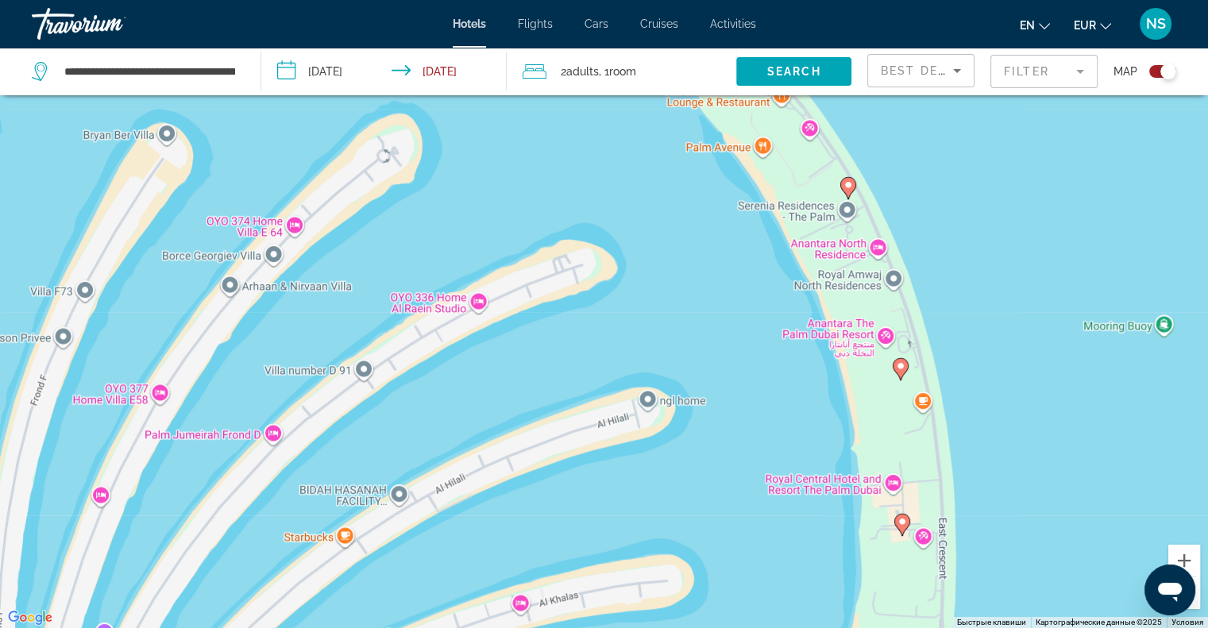
click at [842, 190] on icon "Main content" at bounding box center [848, 187] width 16 height 22
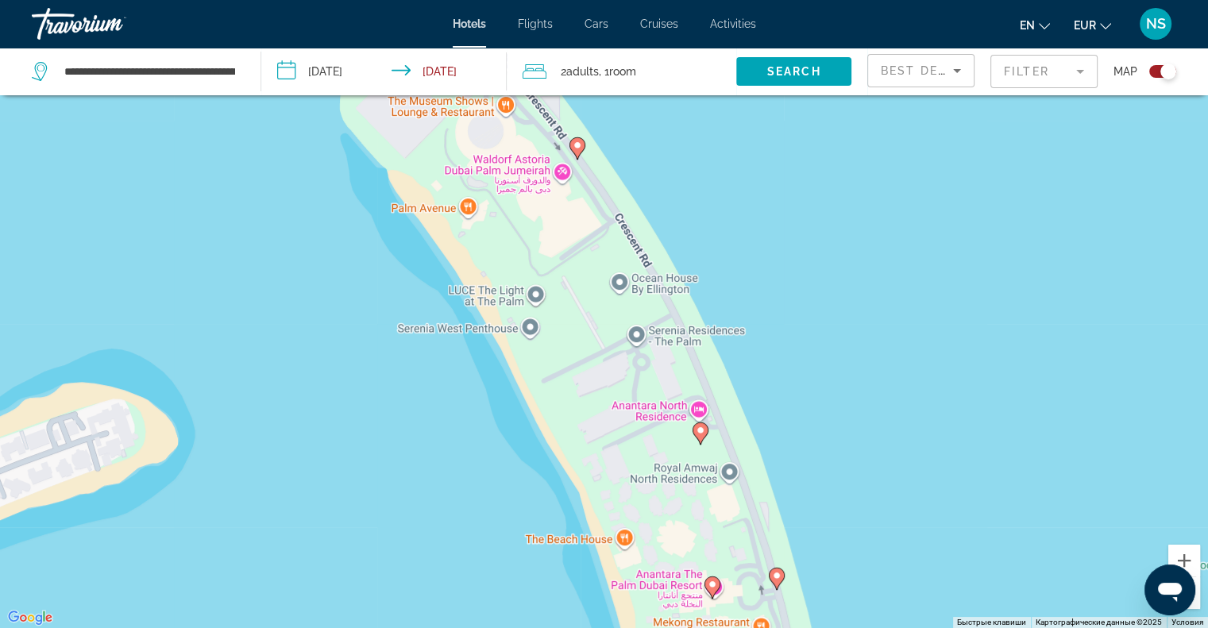
click at [694, 431] on icon "Main content" at bounding box center [699, 432] width 14 height 21
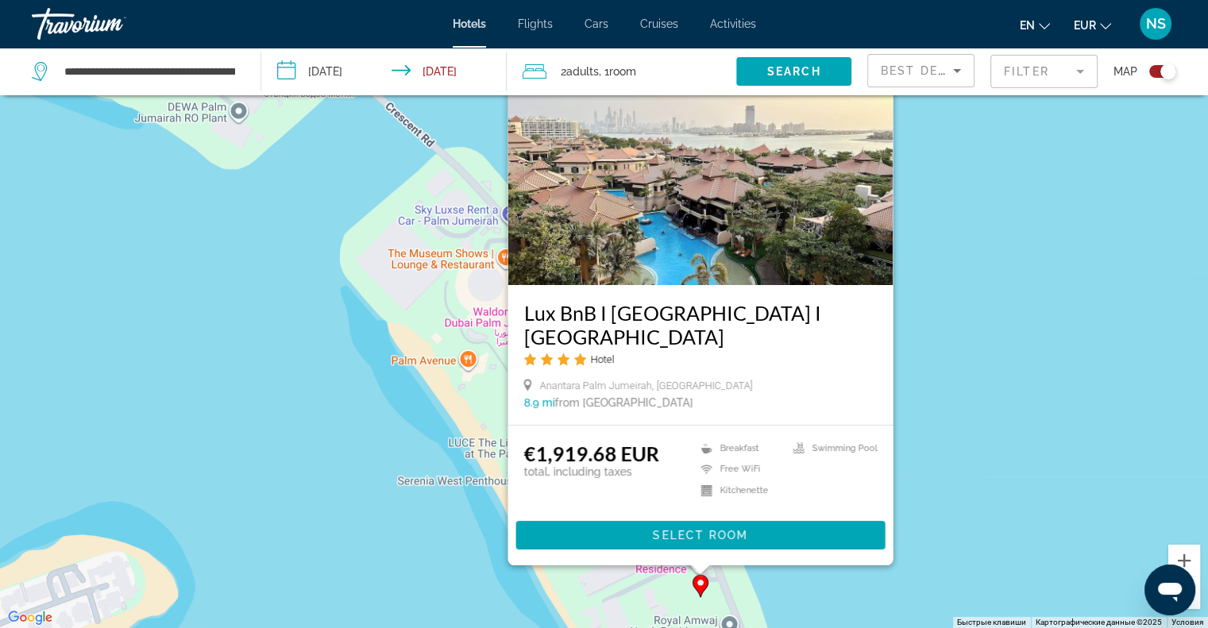
click at [937, 329] on div "Чтобы активировать перетаскивание с помощью клавиатуры, нажмите Alt + Ввод. Пос…" at bounding box center [604, 314] width 1208 height 628
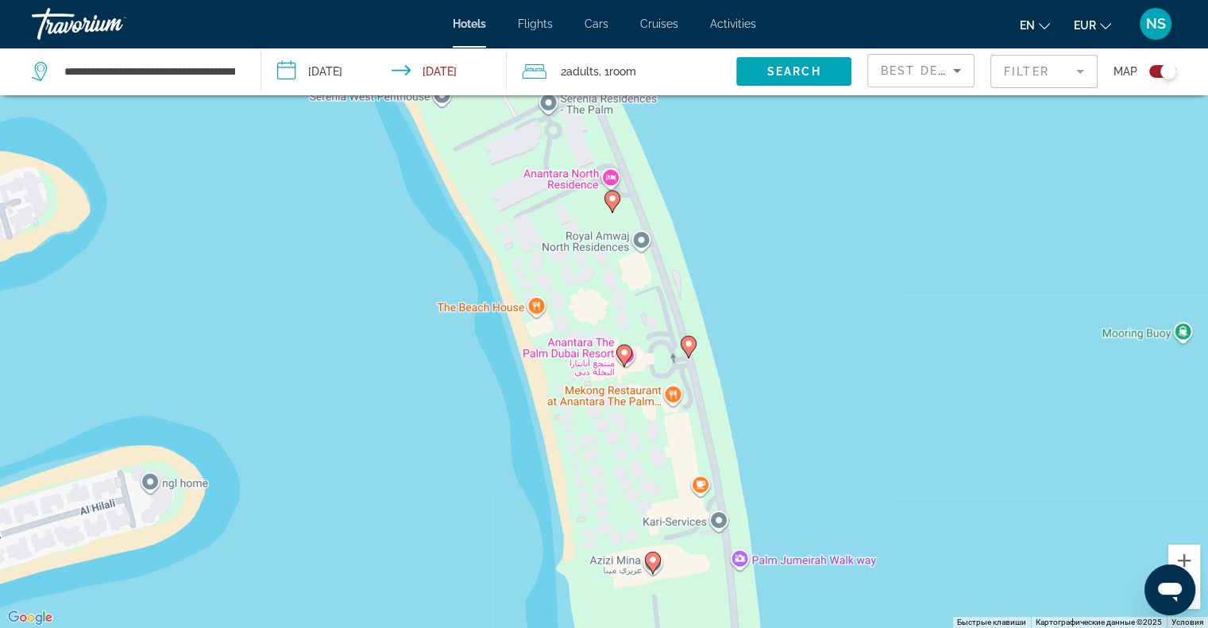
drag, startPoint x: 880, startPoint y: 495, endPoint x: 794, endPoint y: 106, distance: 398.4
click at [794, 106] on div "Чтобы активировать перетаскивание с помощью клавиатуры, нажмите Alt + Ввод. Пос…" at bounding box center [604, 314] width 1208 height 628
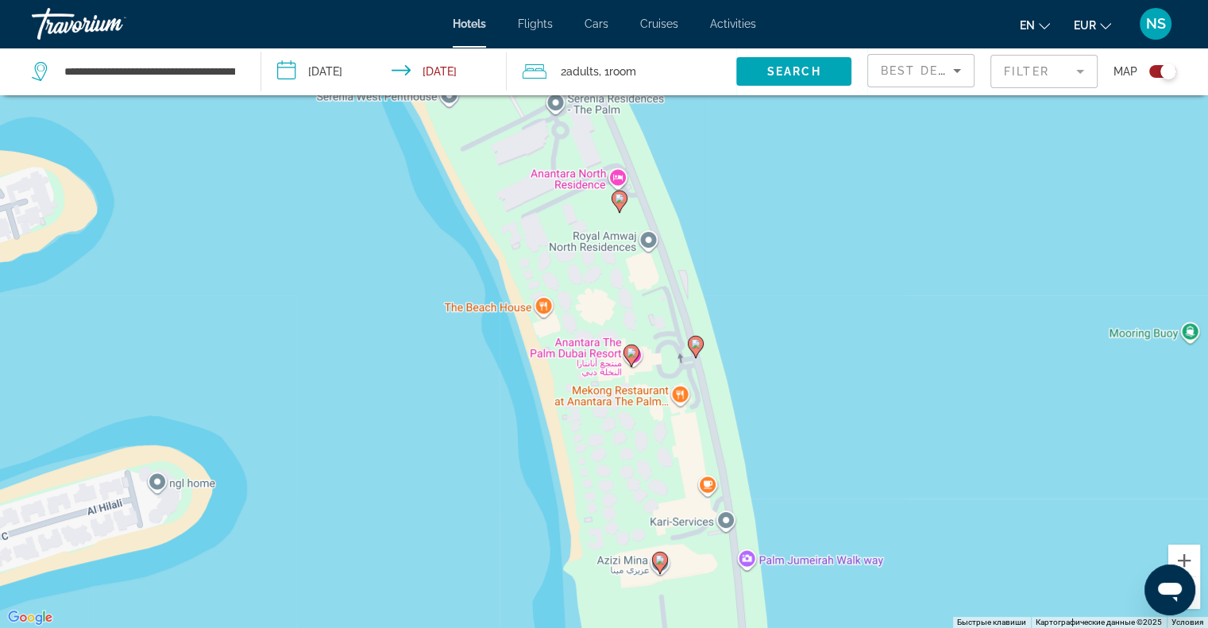
click at [696, 345] on image "Main content" at bounding box center [696, 344] width 10 height 10
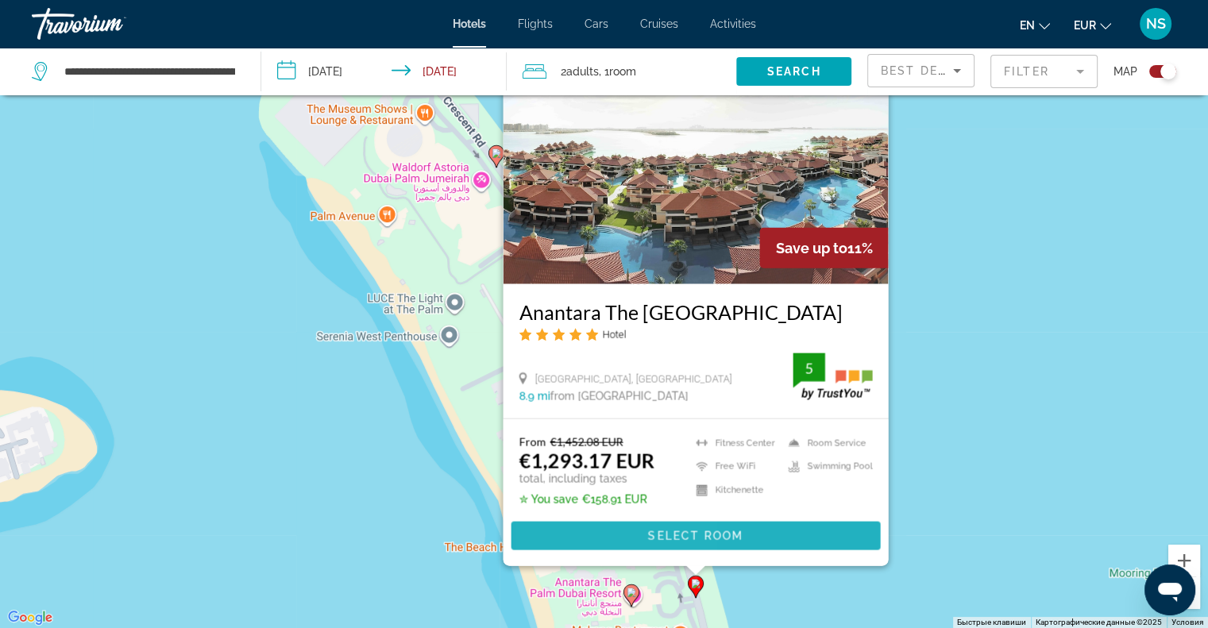
click at [596, 533] on span "Main content" at bounding box center [695, 536] width 369 height 38
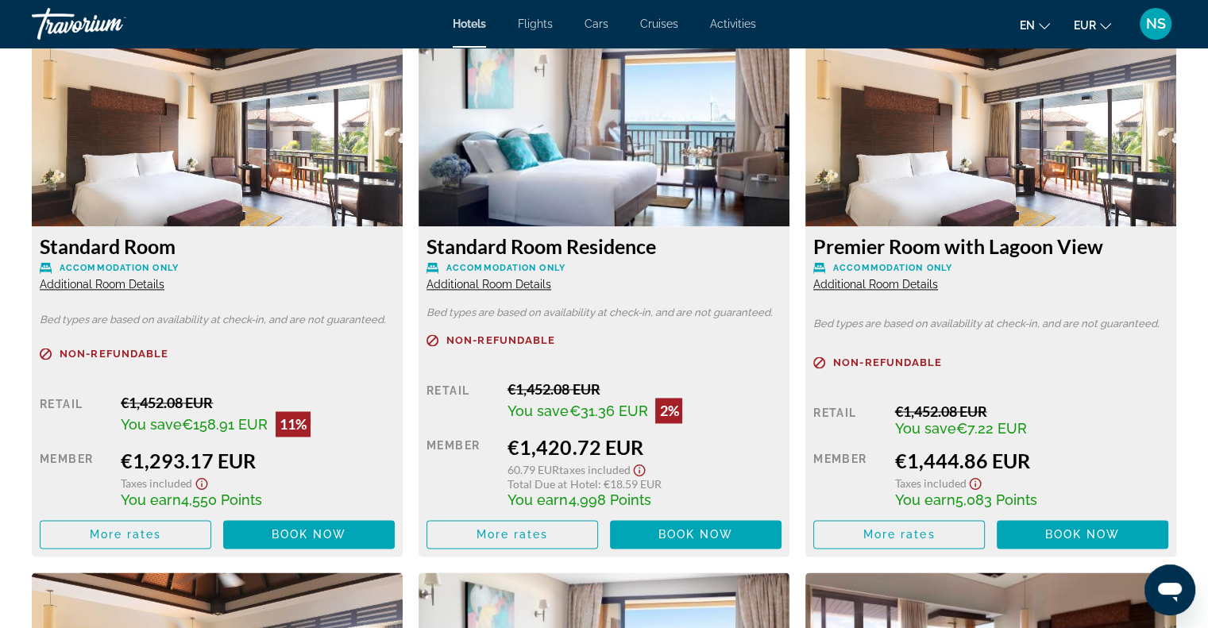
scroll to position [2223, 0]
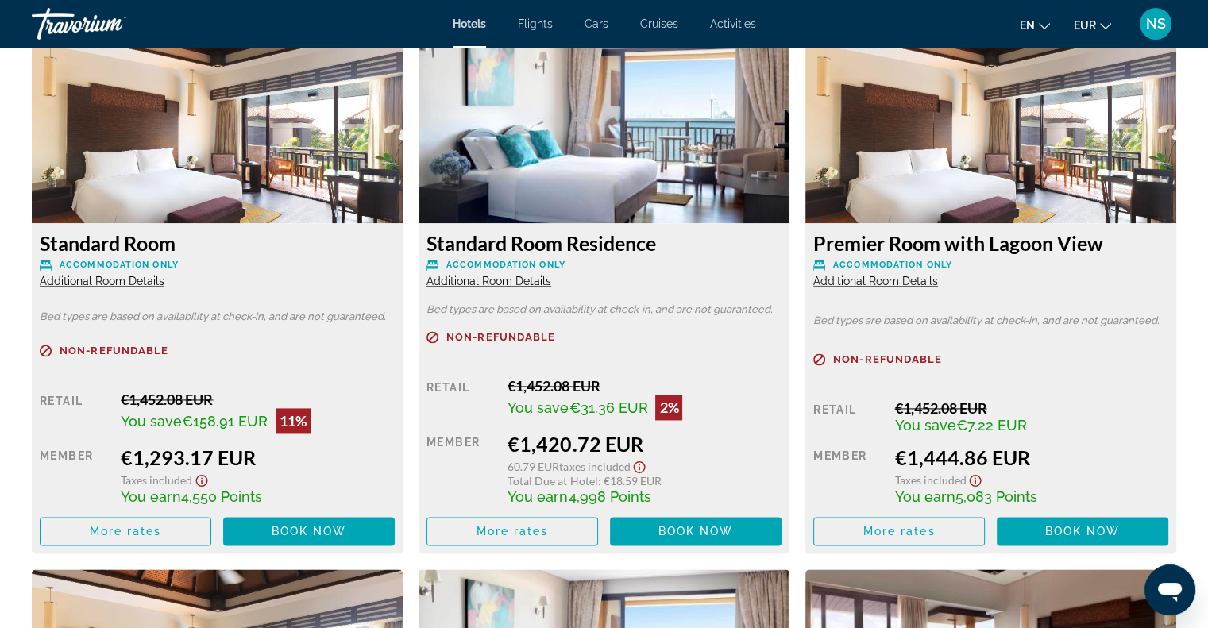
click at [157, 283] on span "Additional Room Details" at bounding box center [102, 281] width 125 height 13
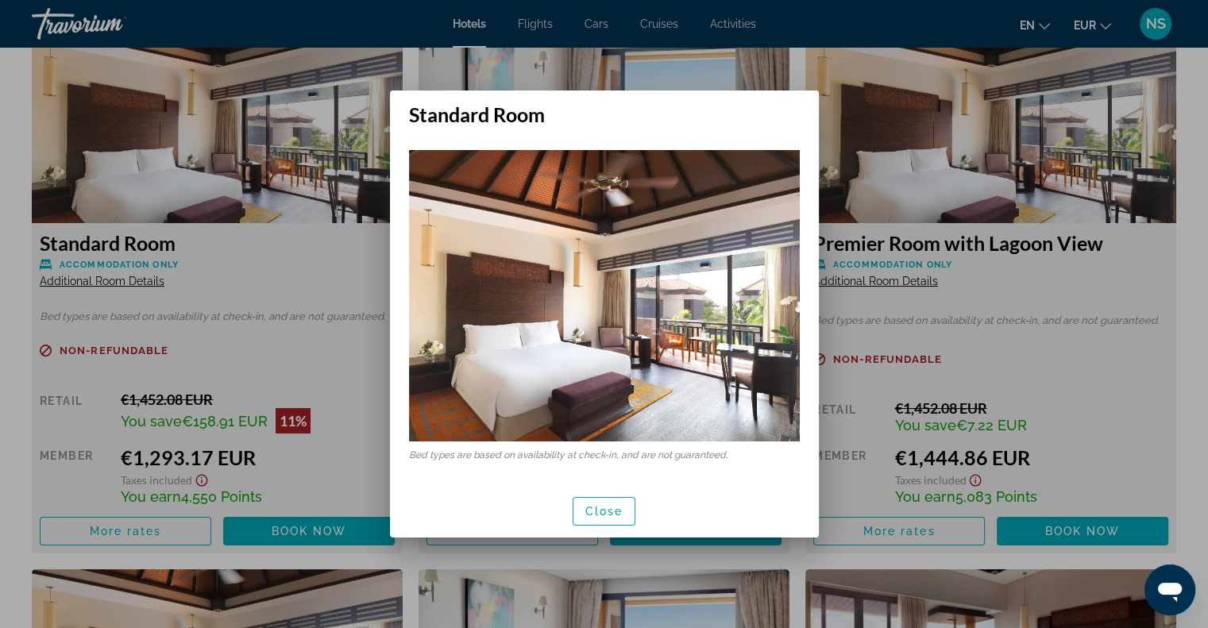
scroll to position [0, 0]
click at [603, 514] on span "Close" at bounding box center [604, 511] width 38 height 13
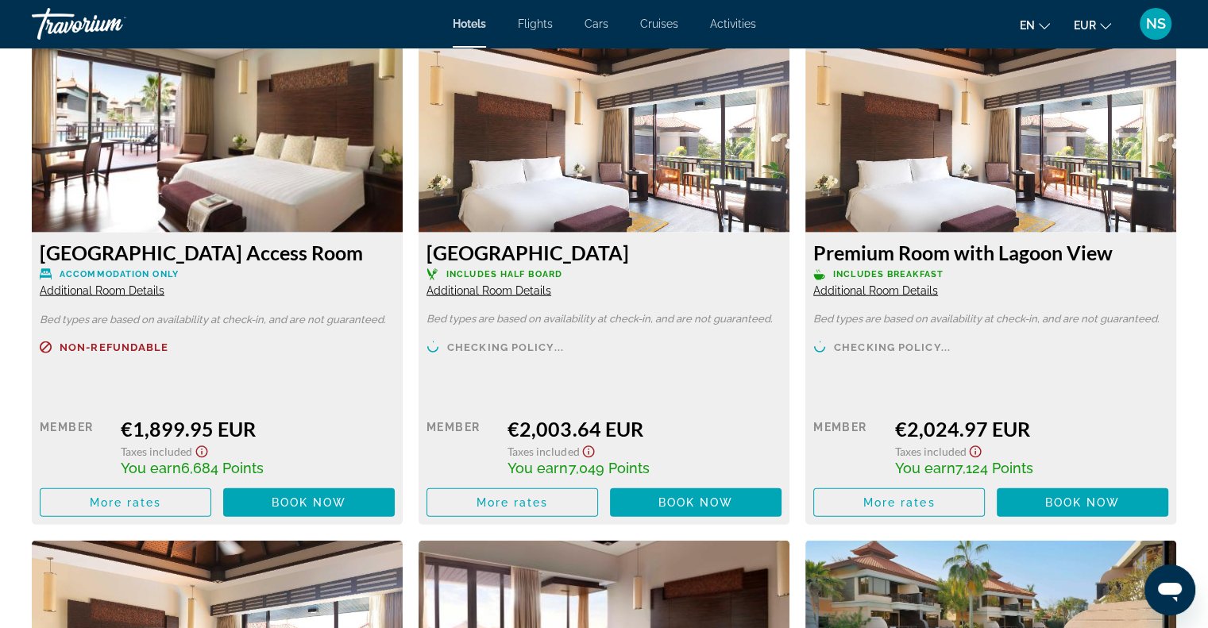
scroll to position [3811, 0]
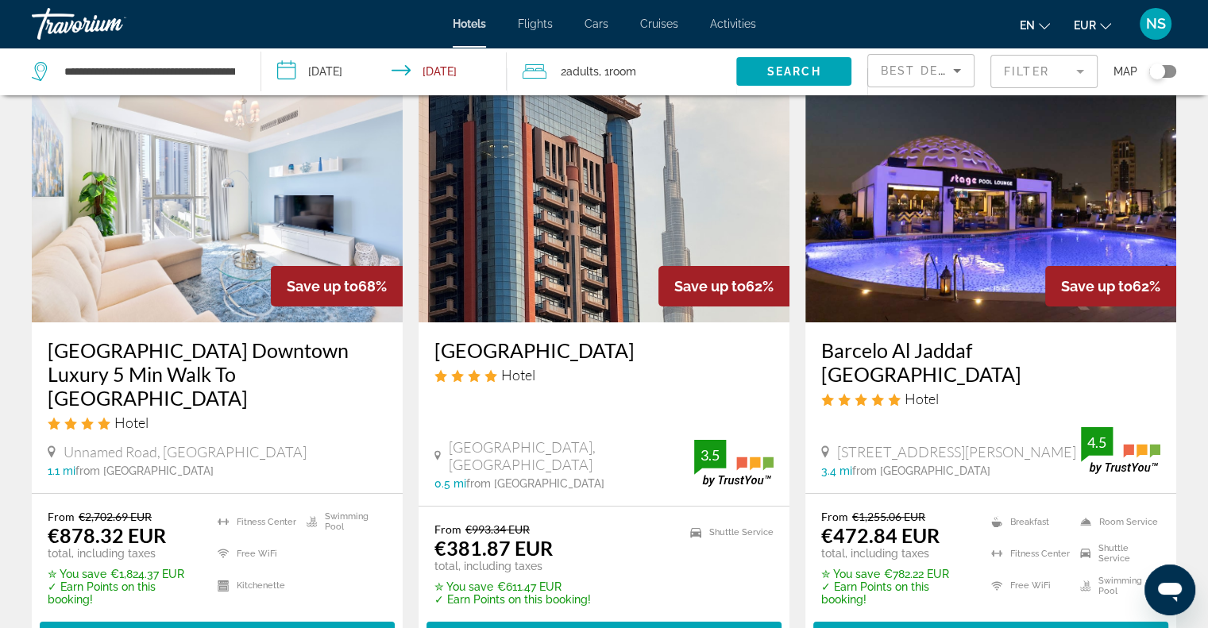
scroll to position [159, 0]
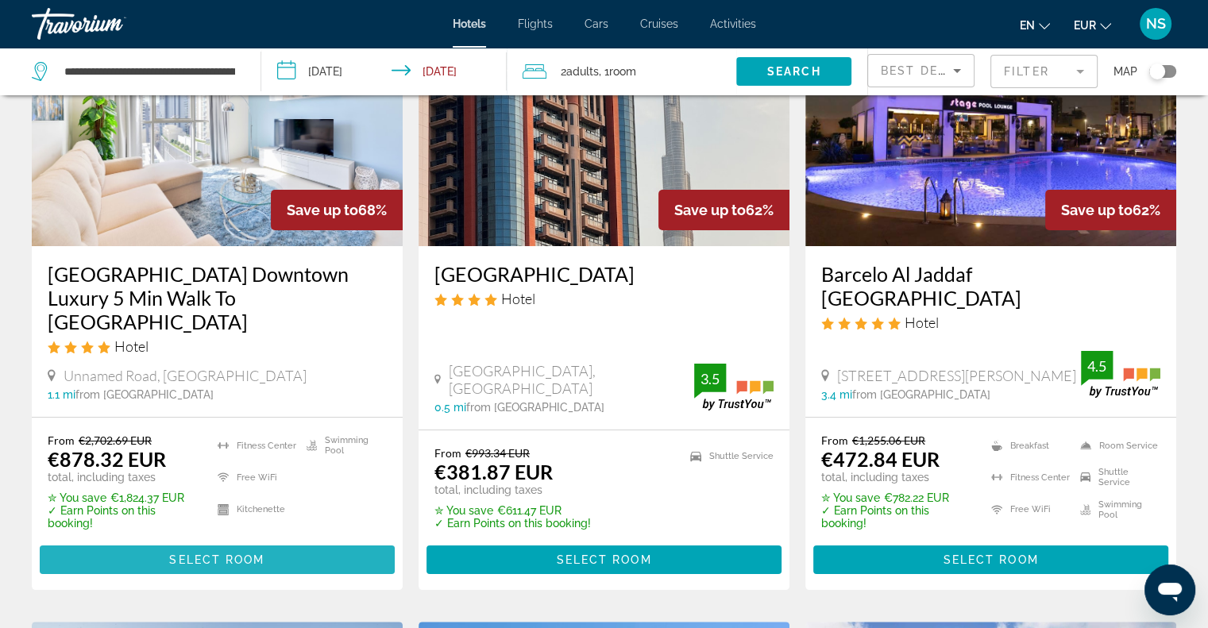
click at [230, 553] on span "Select Room" at bounding box center [216, 559] width 95 height 13
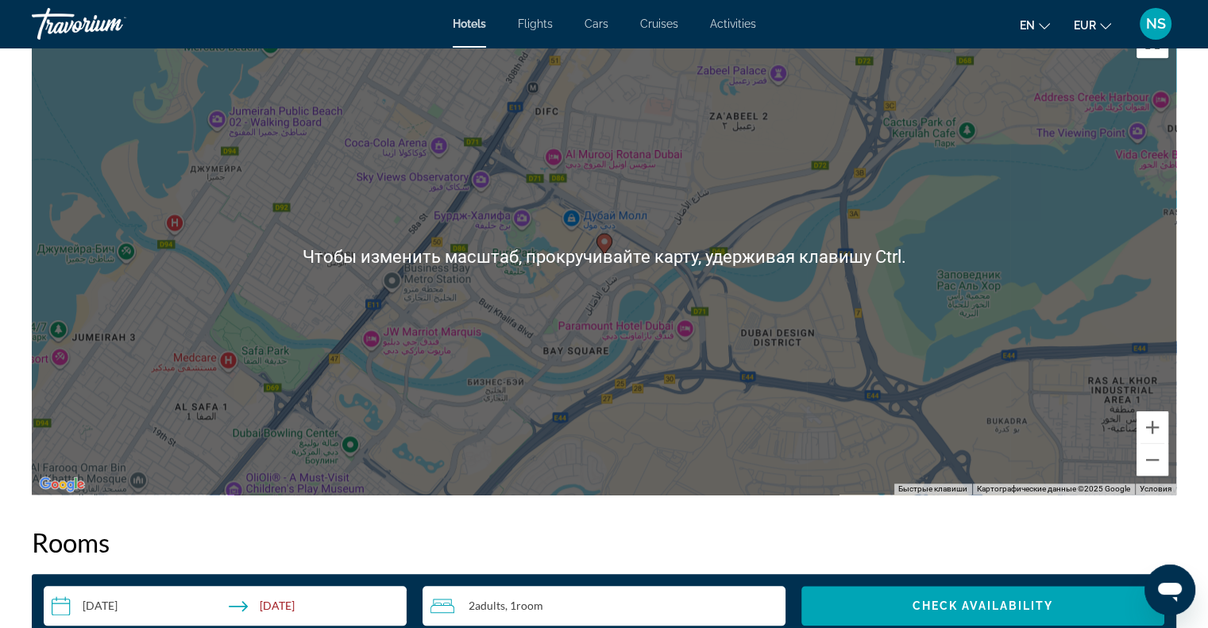
scroll to position [1588, 0]
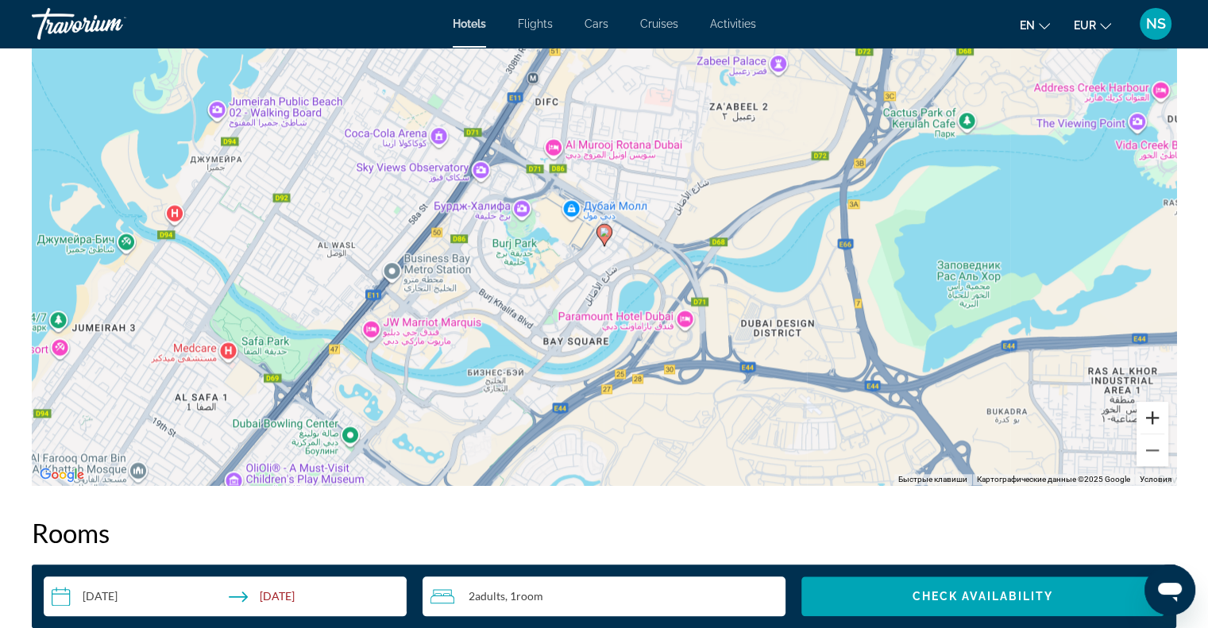
click at [1149, 417] on button "Увеличить" at bounding box center [1152, 418] width 32 height 32
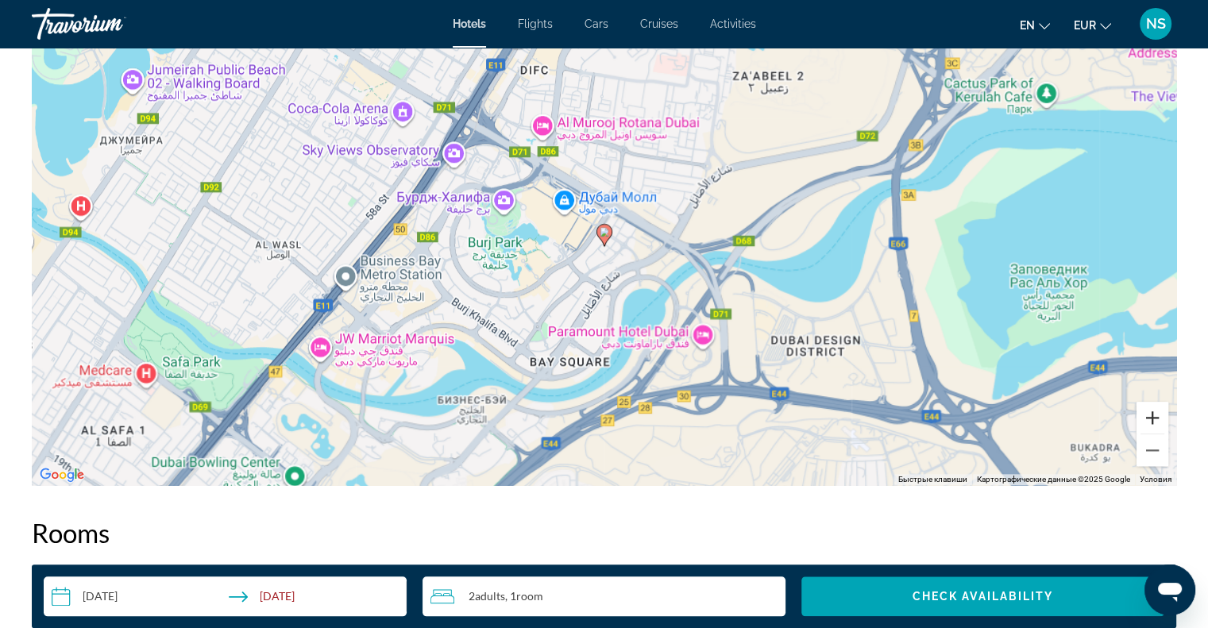
click at [1149, 417] on button "Увеличить" at bounding box center [1152, 418] width 32 height 32
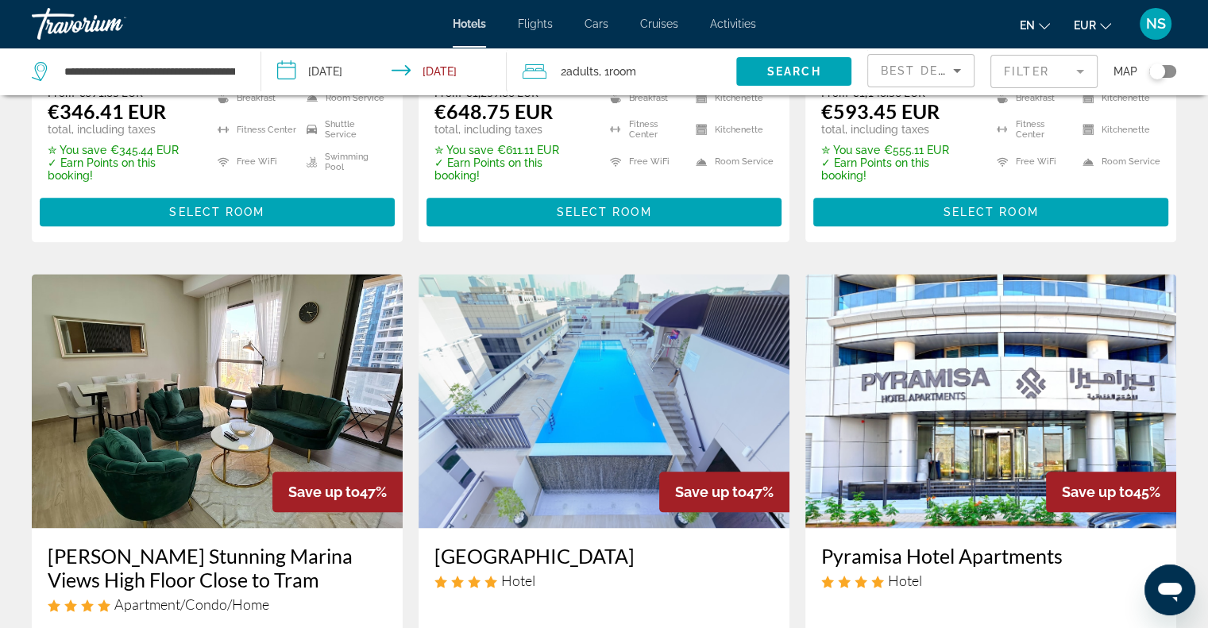
scroll to position [2064, 0]
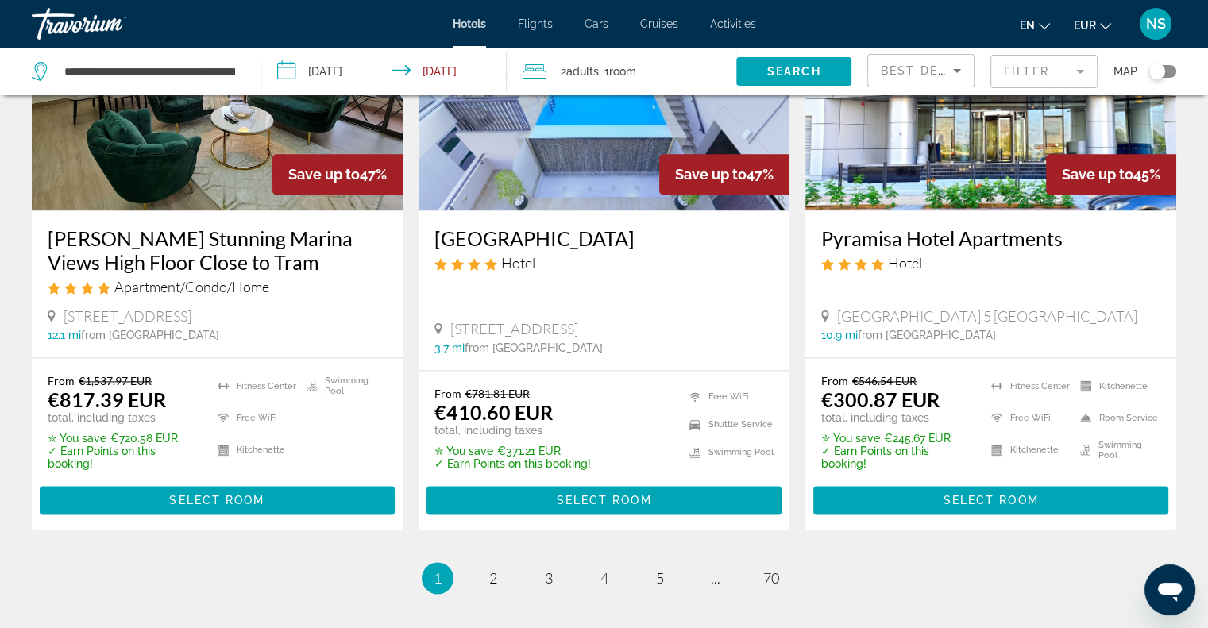
click at [1159, 64] on div "Toggle map" at bounding box center [1157, 72] width 16 height 16
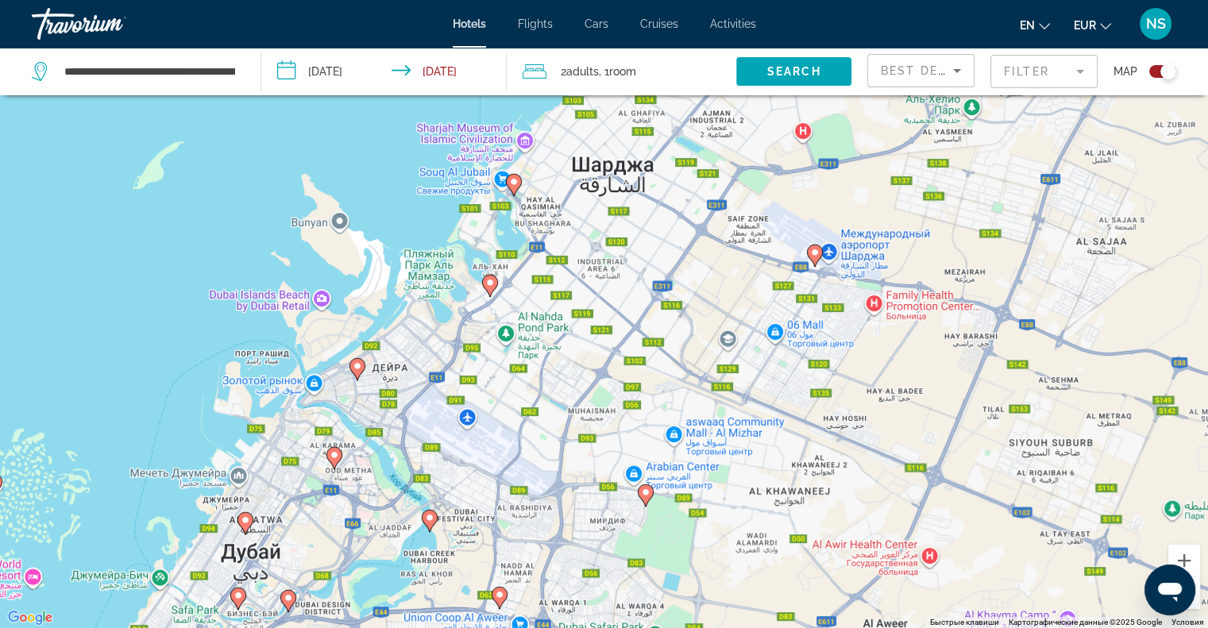
drag, startPoint x: 445, startPoint y: 284, endPoint x: 653, endPoint y: 545, distance: 333.9
click at [653, 545] on div "Чтобы активировать перетаскивание с помощью клавиатуры, нажмите Alt + Ввод. Пос…" at bounding box center [604, 314] width 1208 height 628
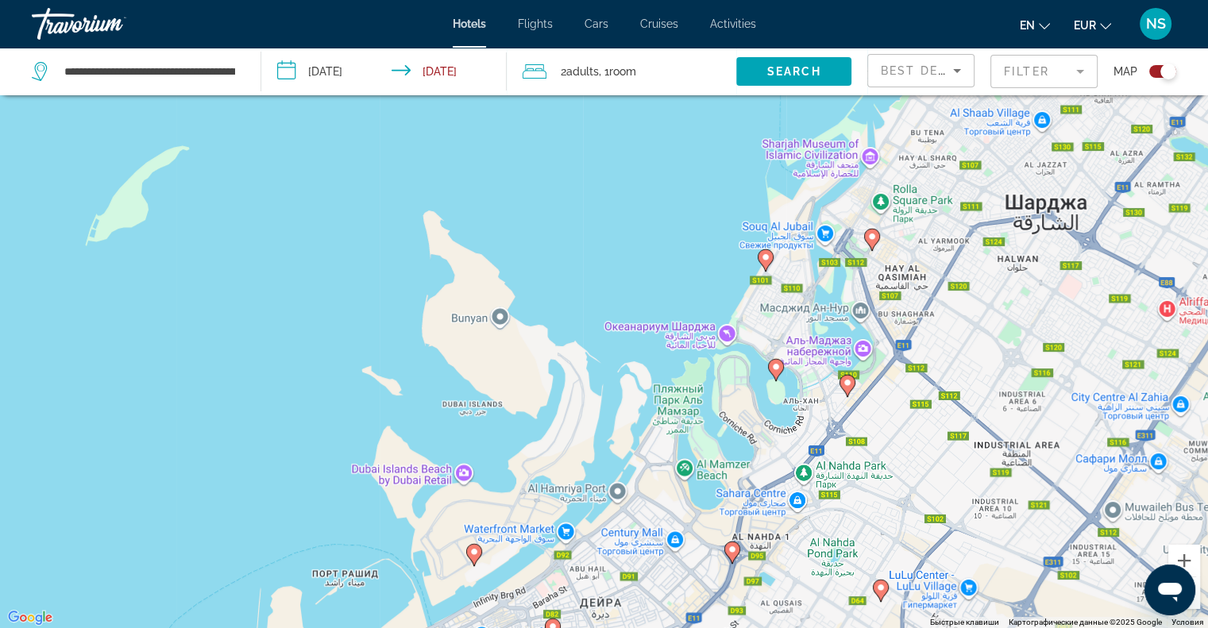
drag, startPoint x: 561, startPoint y: 536, endPoint x: 762, endPoint y: 460, distance: 214.8
click at [762, 461] on div "Чтобы активировать перетаскивание с помощью клавиатуры, нажмите Alt + Ввод. Пос…" at bounding box center [604, 314] width 1208 height 628
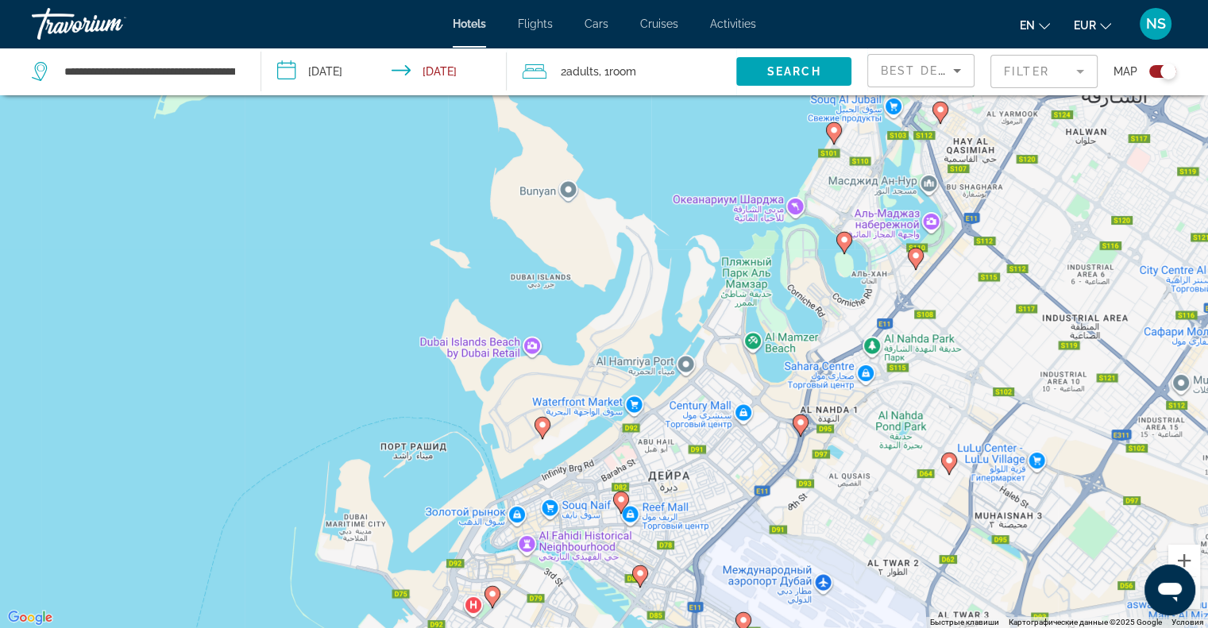
drag, startPoint x: 904, startPoint y: 399, endPoint x: 936, endPoint y: 320, distance: 85.8
click at [936, 320] on div "Чтобы активировать перетаскивание с помощью клавиатуры, нажмите Alt + Ввод. Пос…" at bounding box center [604, 314] width 1208 height 628
click at [543, 429] on image "Main content" at bounding box center [543, 425] width 10 height 10
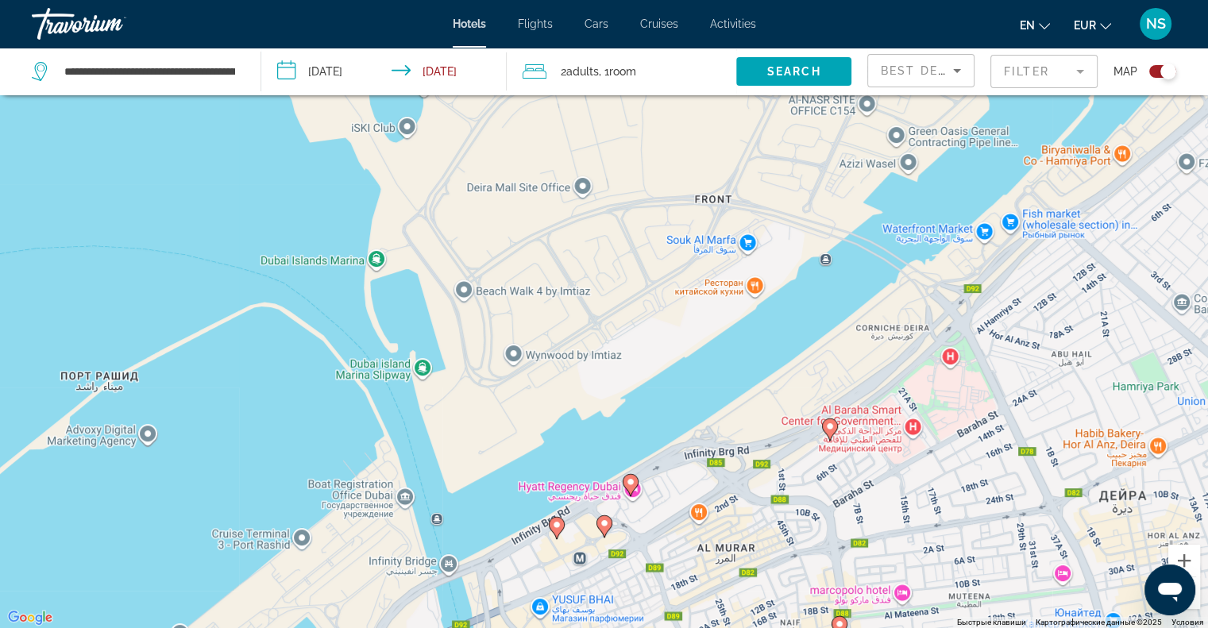
drag, startPoint x: 615, startPoint y: 320, endPoint x: 630, endPoint y: 346, distance: 30.2
click at [630, 346] on div "Чтобы активировать перетаскивание с помощью клавиатуры, нажмите Alt + Ввод. Пос…" at bounding box center [604, 314] width 1208 height 628
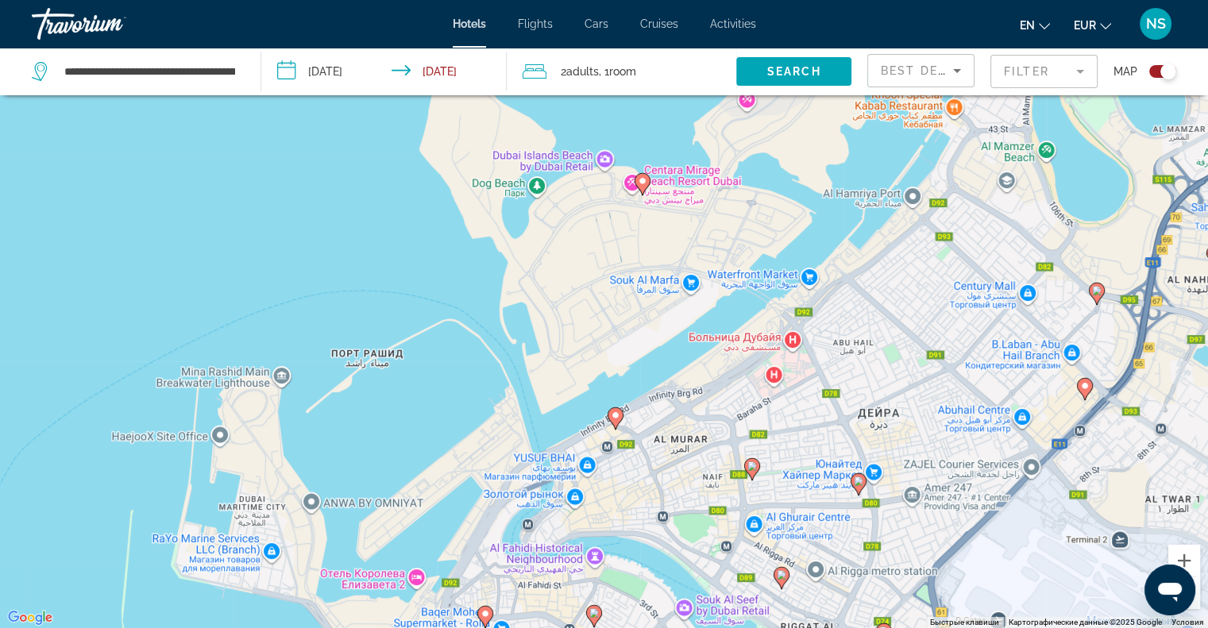
click at [638, 175] on icon "Main content" at bounding box center [641, 183] width 14 height 21
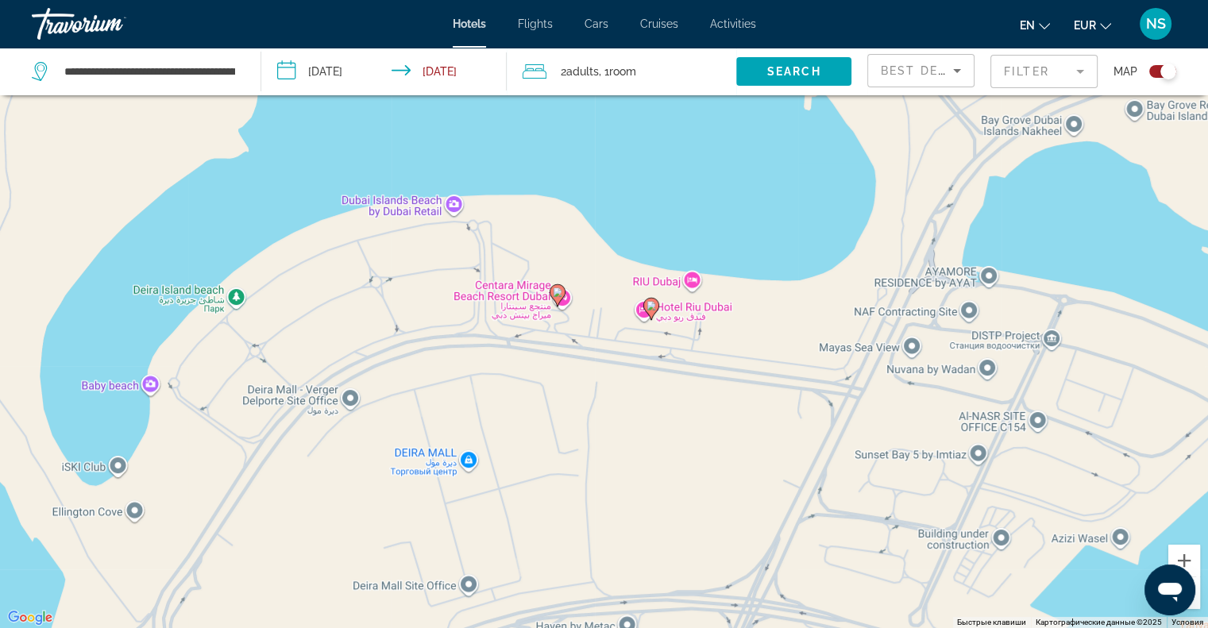
click at [560, 293] on image "Main content" at bounding box center [558, 292] width 10 height 10
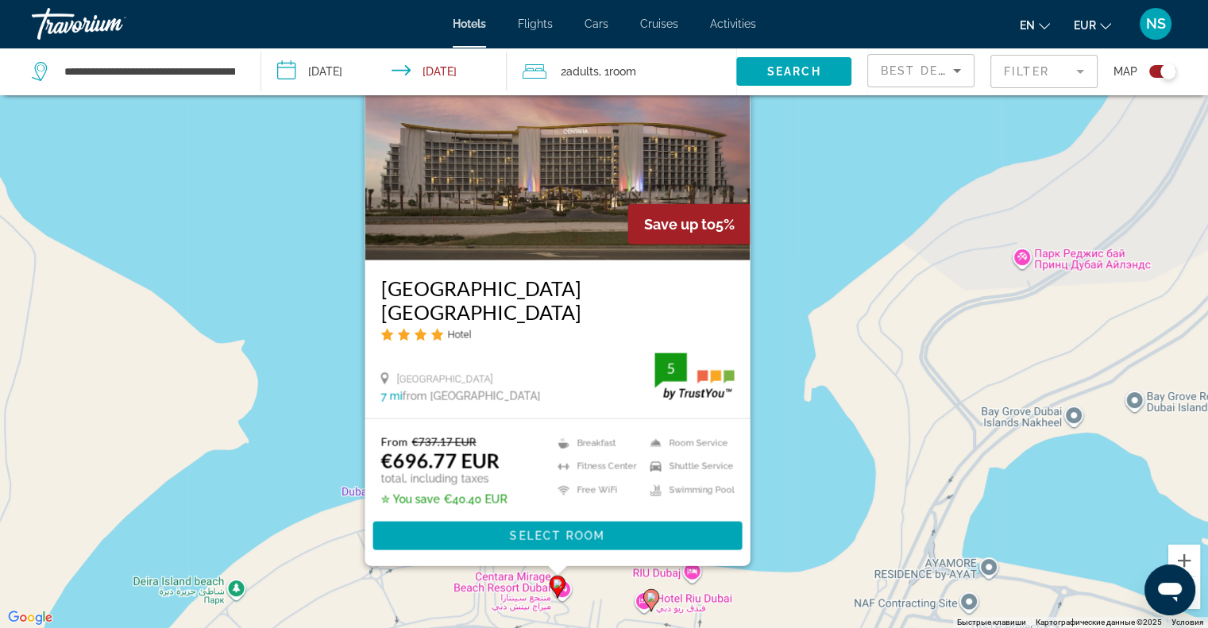
click at [819, 481] on div "Чтобы активировать перетаскивание с помощью клавиатуры, нажмите Alt + Ввод. Пос…" at bounding box center [604, 314] width 1208 height 628
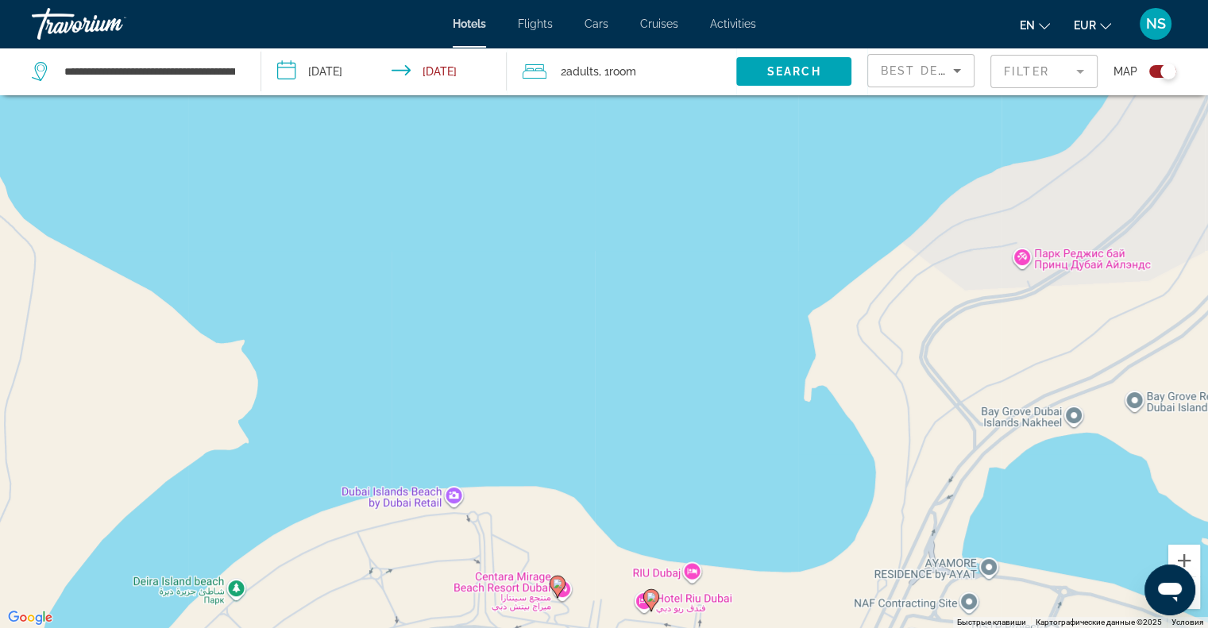
click at [651, 599] on image "Main content" at bounding box center [651, 597] width 10 height 10
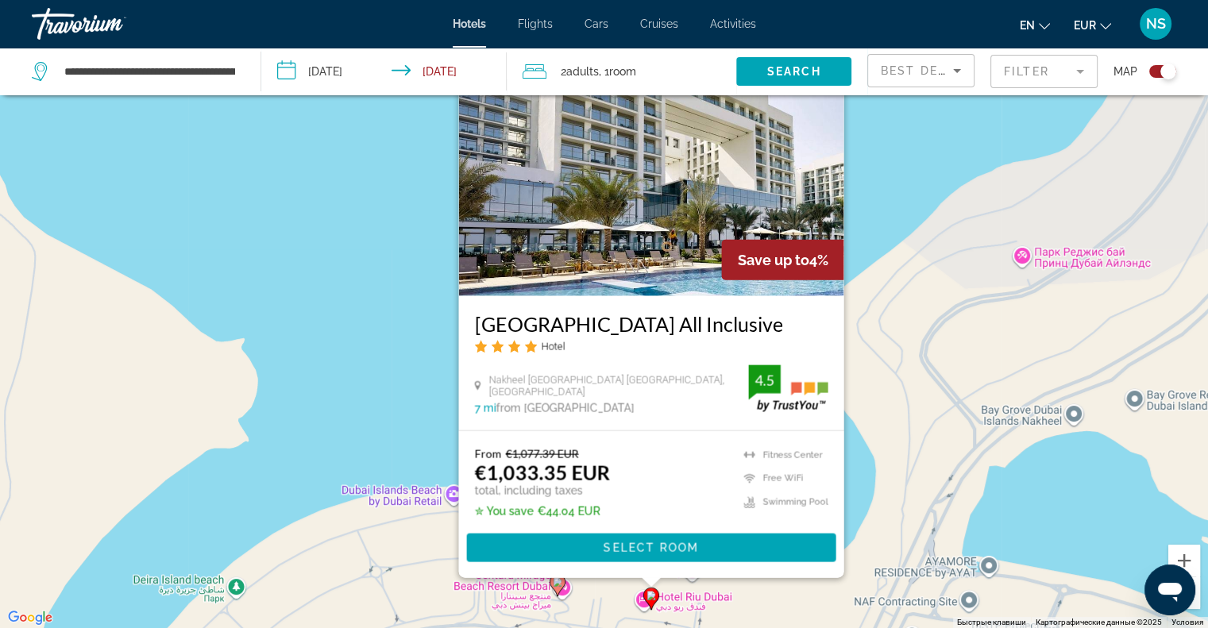
click at [324, 212] on div "Чтобы активировать перетаскивание с помощью клавиатуры, нажмите Alt + Ввод. Пос…" at bounding box center [604, 314] width 1208 height 628
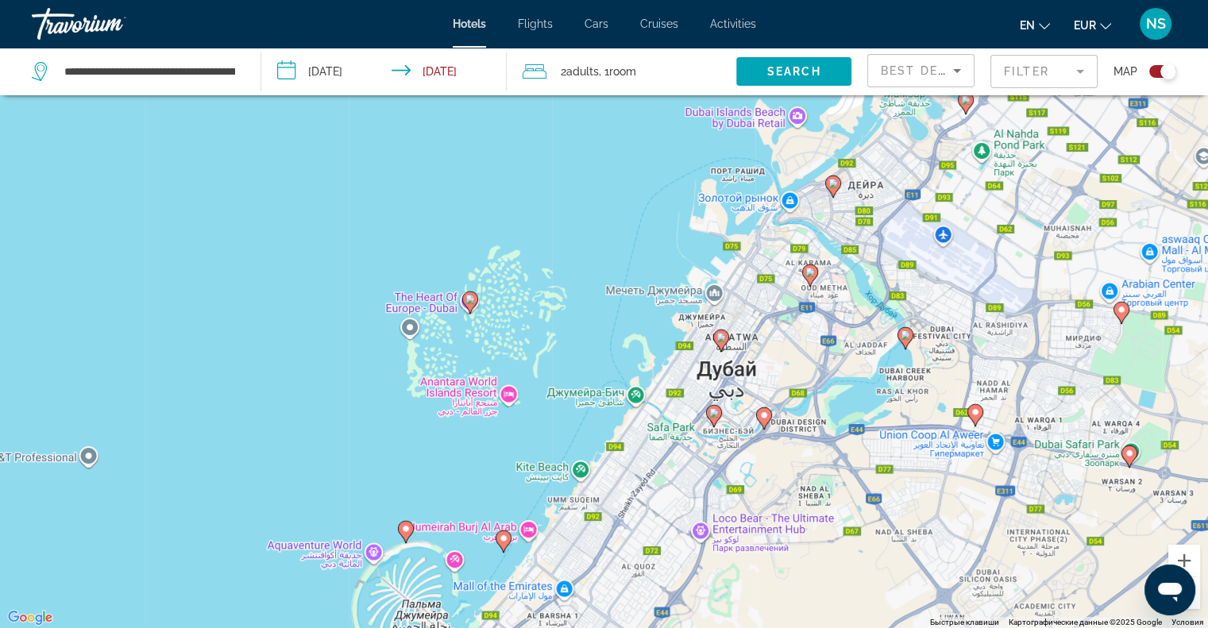
drag, startPoint x: 690, startPoint y: 373, endPoint x: 819, endPoint y: 141, distance: 266.2
click at [819, 141] on div "Чтобы активировать перетаскивание с помощью клавиатуры, нажмите Alt + Ввод. Пос…" at bounding box center [604, 314] width 1208 height 628
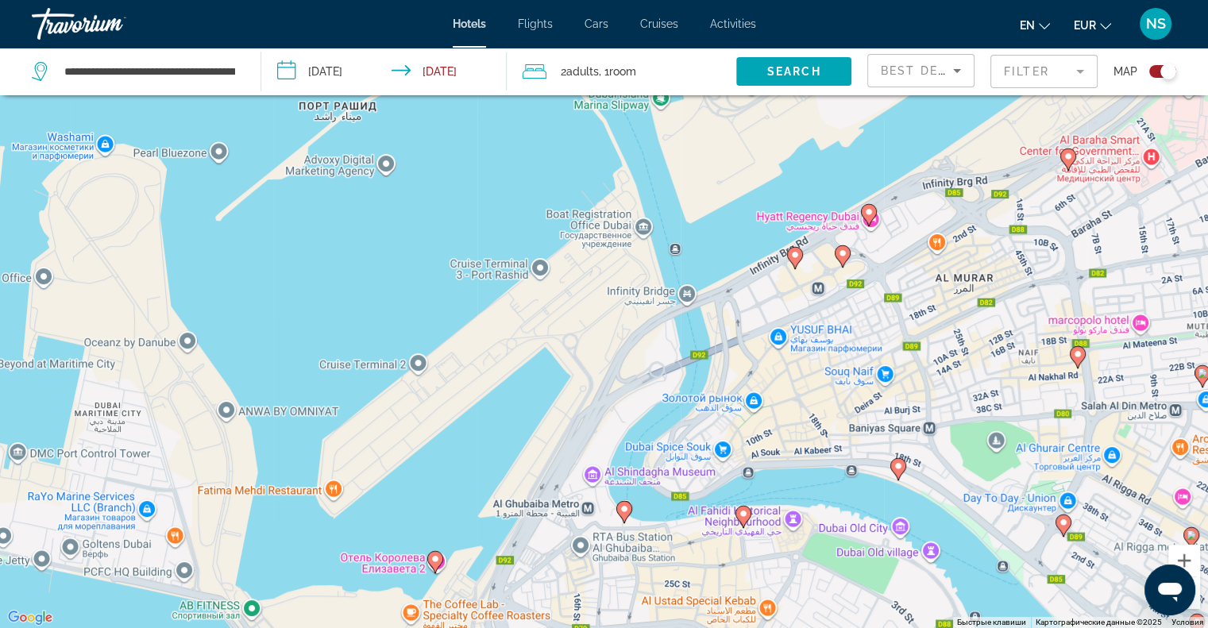
drag, startPoint x: 648, startPoint y: 294, endPoint x: 619, endPoint y: 433, distance: 141.9
click at [619, 433] on div "Чтобы активировать перетаскивание с помощью клавиатуры, нажмите Alt + Ввод. Пос…" at bounding box center [604, 314] width 1208 height 628
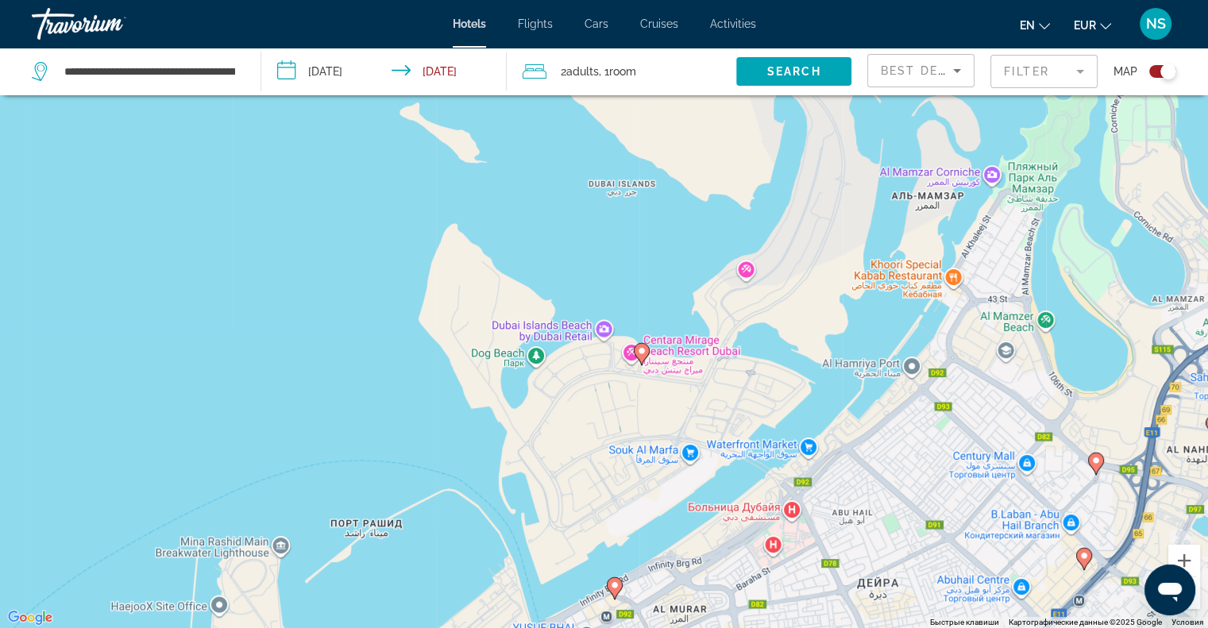
drag, startPoint x: 824, startPoint y: 304, endPoint x: 695, endPoint y: 586, distance: 310.1
click at [695, 586] on div "Чтобы активировать перетаскивание с помощью клавиатуры, нажмите Alt + Ввод. Пос…" at bounding box center [604, 314] width 1208 height 628
click at [642, 346] on image "Main content" at bounding box center [642, 351] width 10 height 10
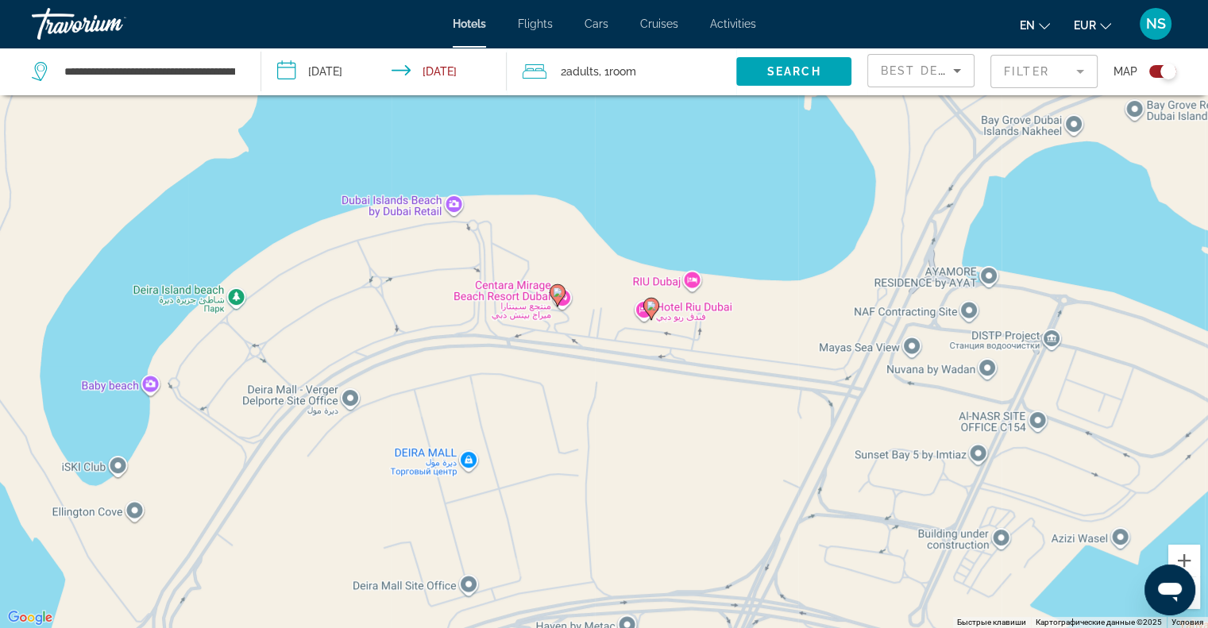
click at [653, 303] on image "Main content" at bounding box center [651, 306] width 10 height 10
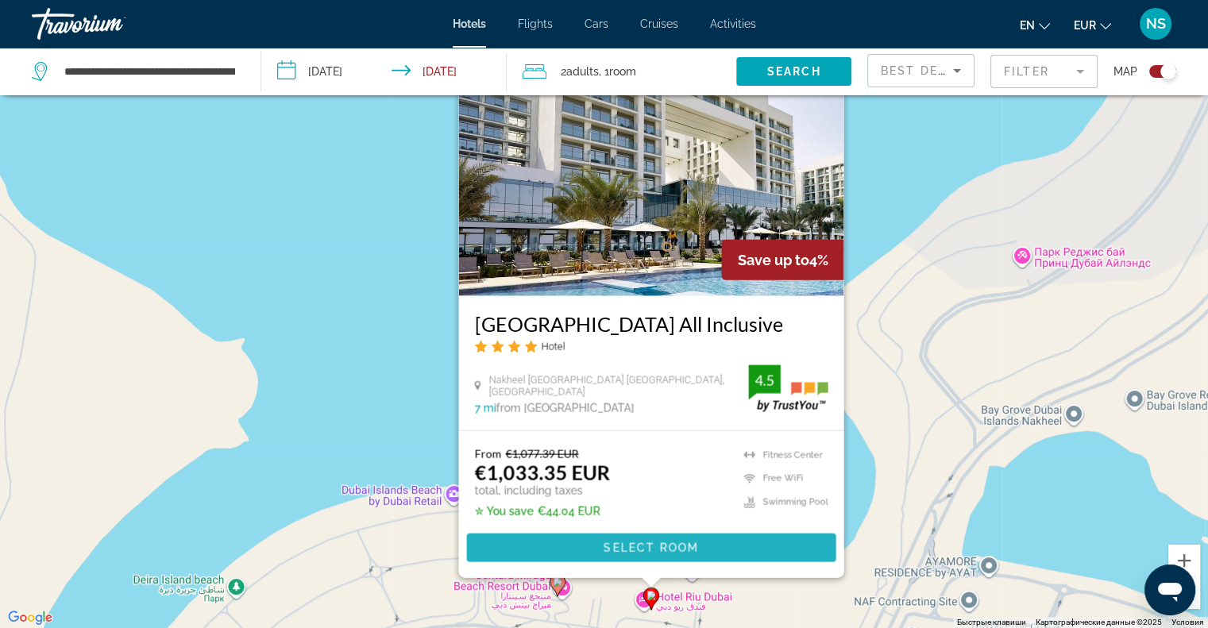
click at [637, 546] on span "Select Room" at bounding box center [650, 547] width 95 height 13
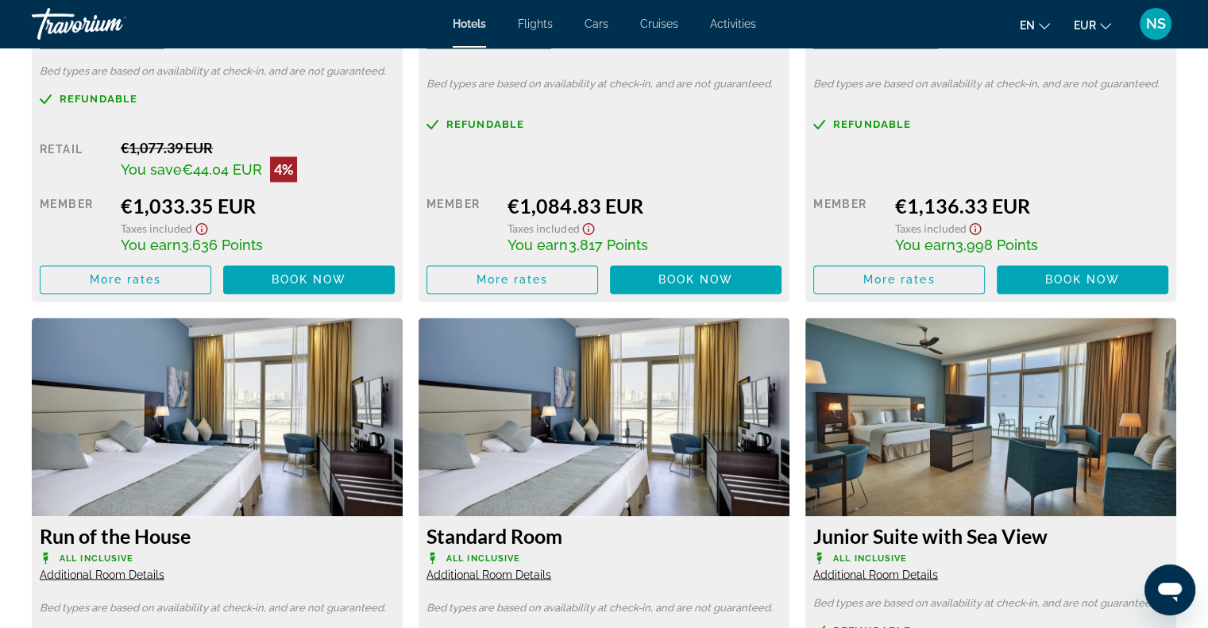
scroll to position [2144, 0]
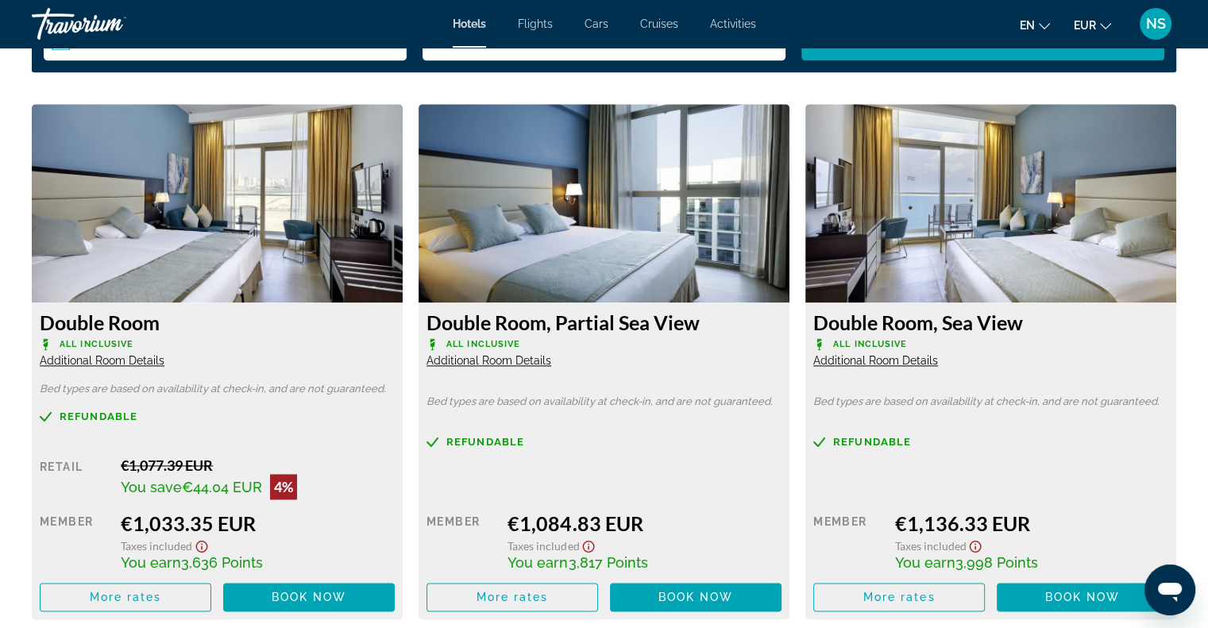
click at [866, 363] on span "Additional Room Details" at bounding box center [875, 360] width 125 height 13
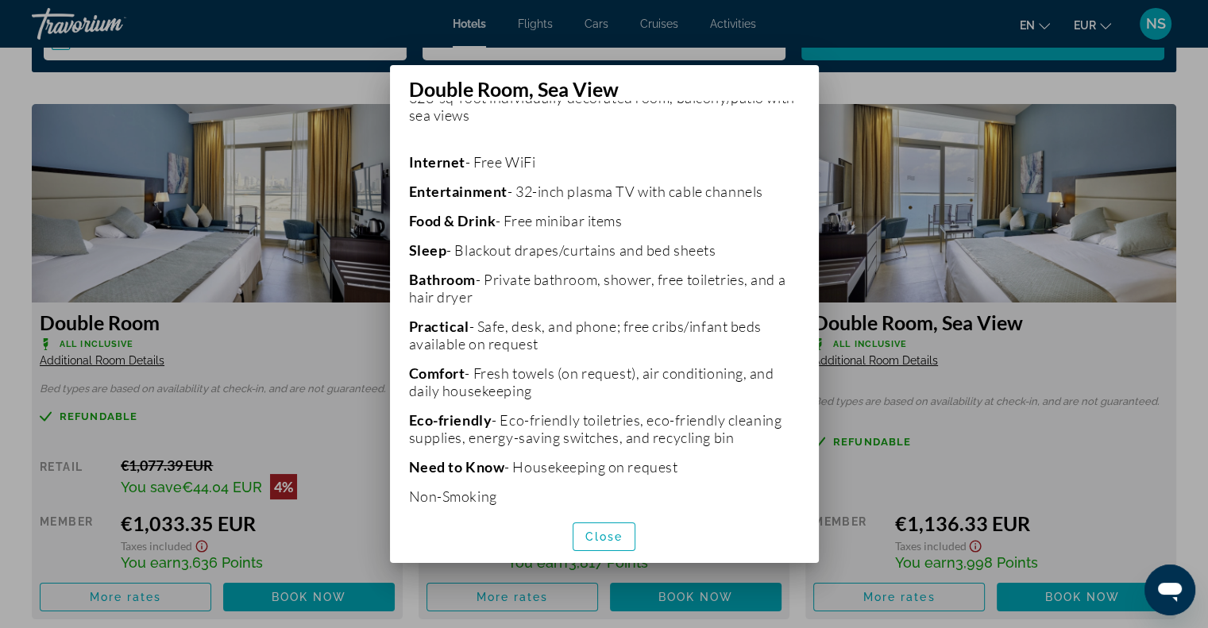
scroll to position [368, 0]
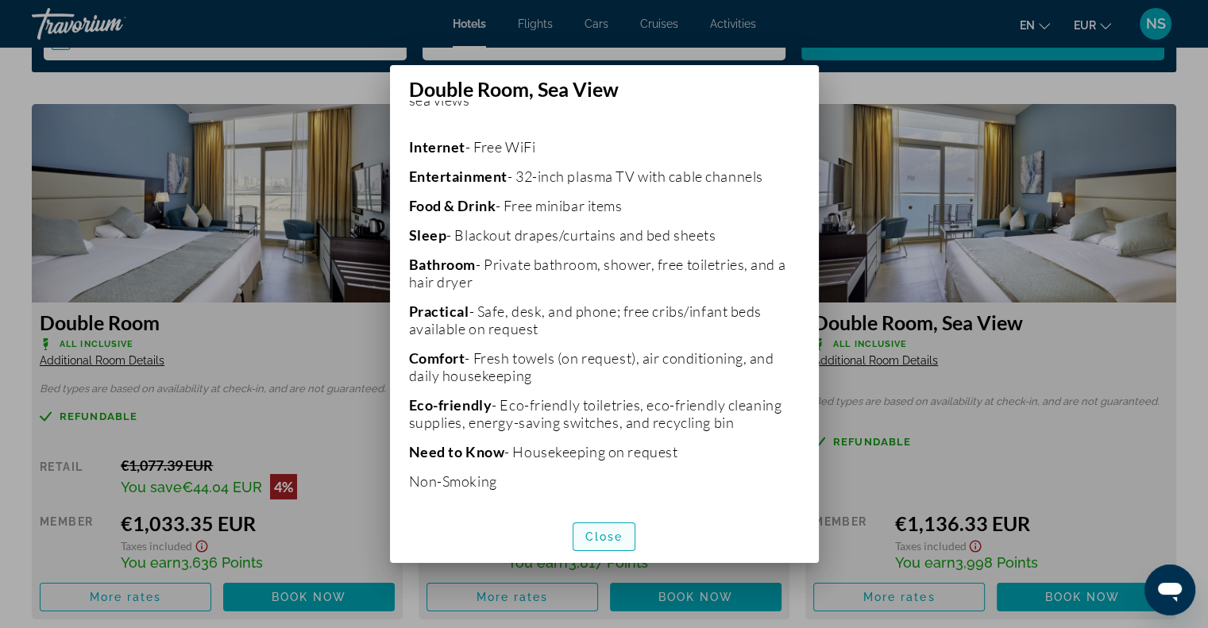
click at [597, 536] on span "Close" at bounding box center [604, 536] width 38 height 13
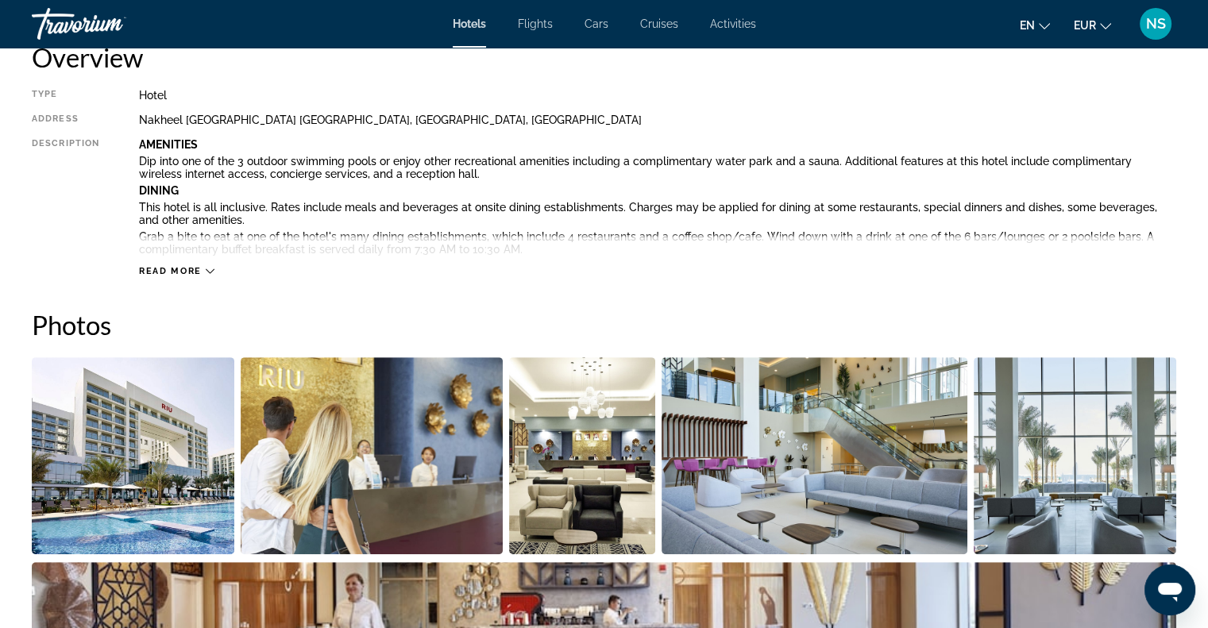
scroll to position [556, 0]
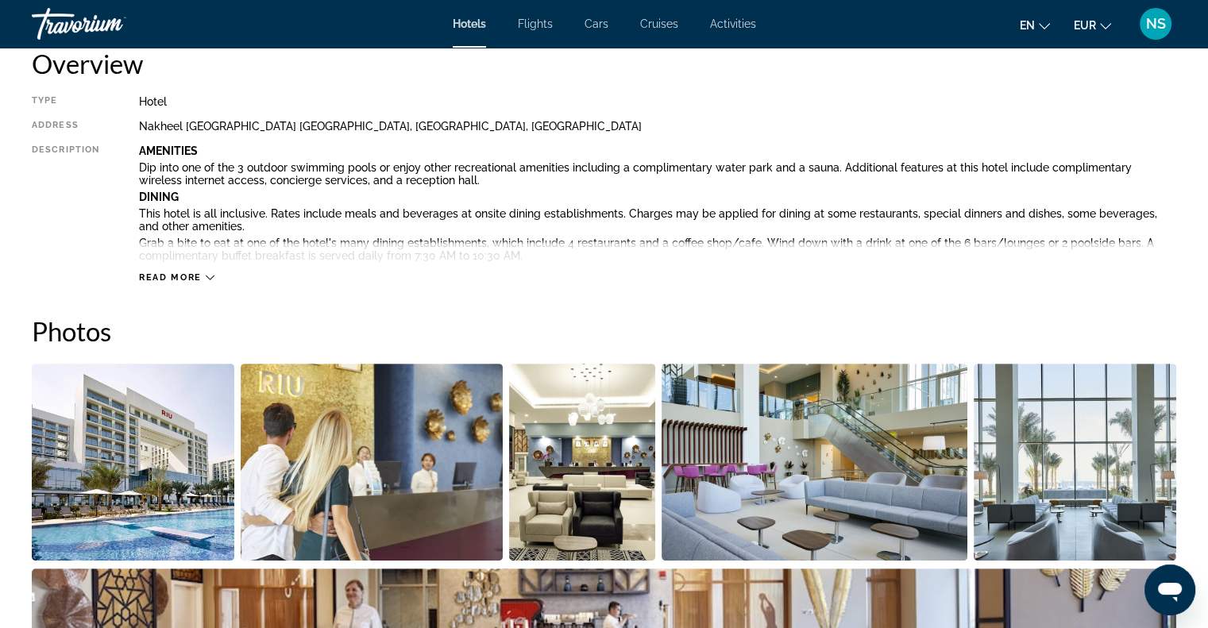
click at [200, 276] on span "Read more" at bounding box center [170, 277] width 63 height 10
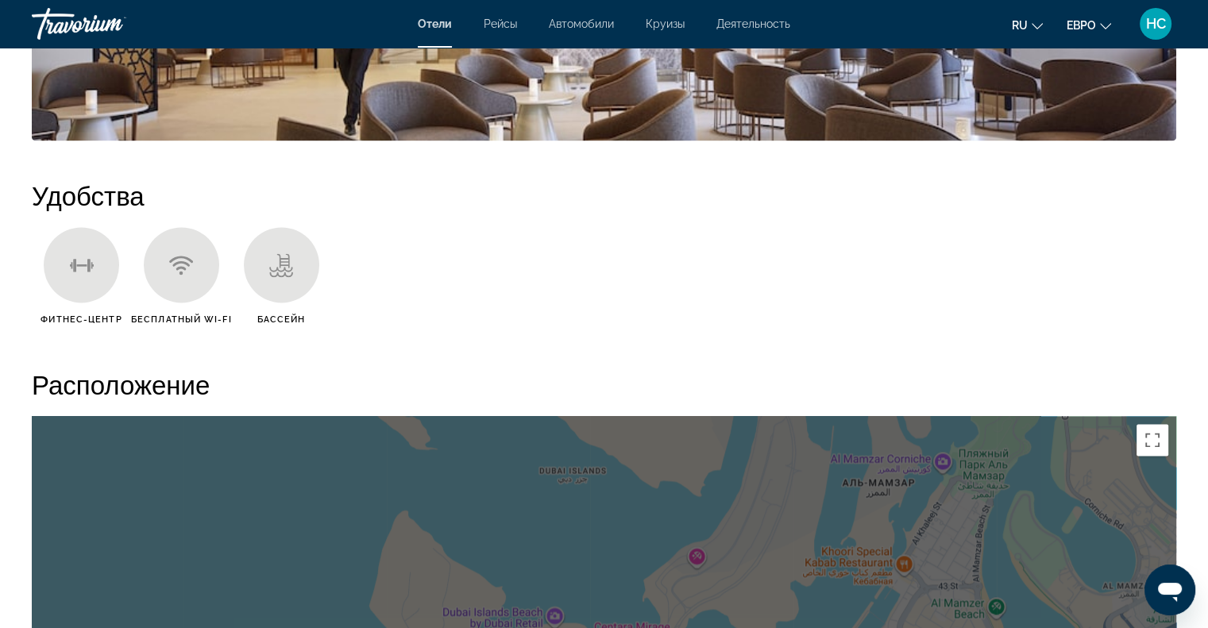
scroll to position [2461, 0]
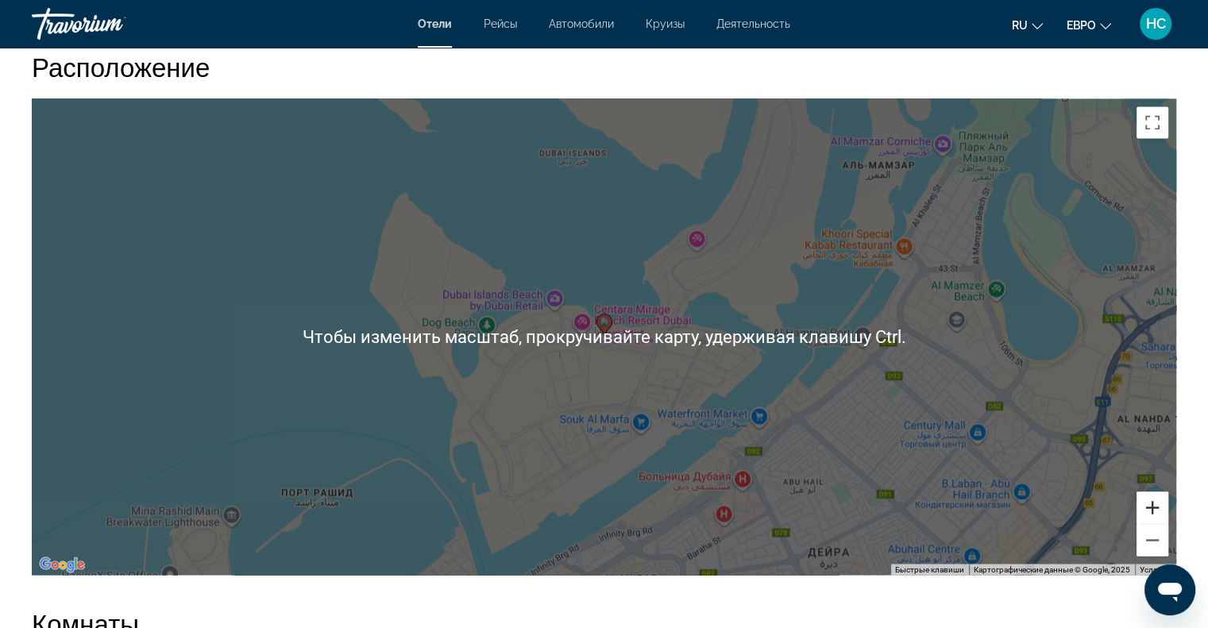
click at [1157, 508] on button "Увеличить" at bounding box center [1152, 507] width 32 height 32
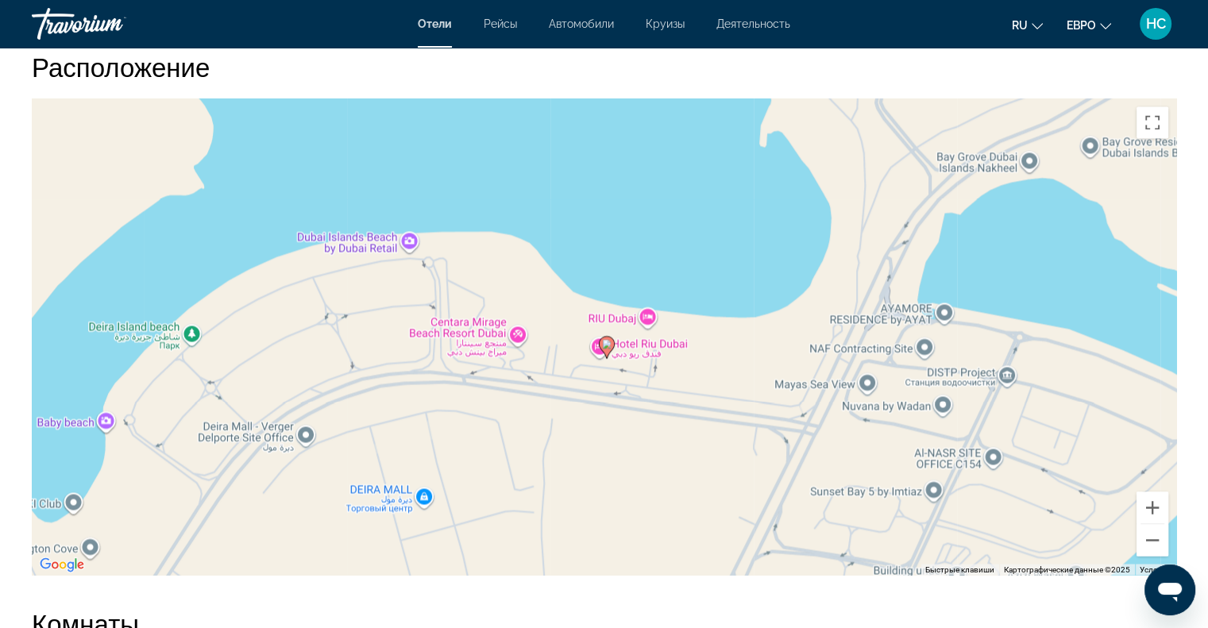
drag, startPoint x: 620, startPoint y: 409, endPoint x: 623, endPoint y: 434, distance: 24.8
click at [623, 434] on div "Чтобы активировать перетаскивание с помощью кнопок, нажмите Alt + Ввод. После э…" at bounding box center [604, 336] width 1144 height 476
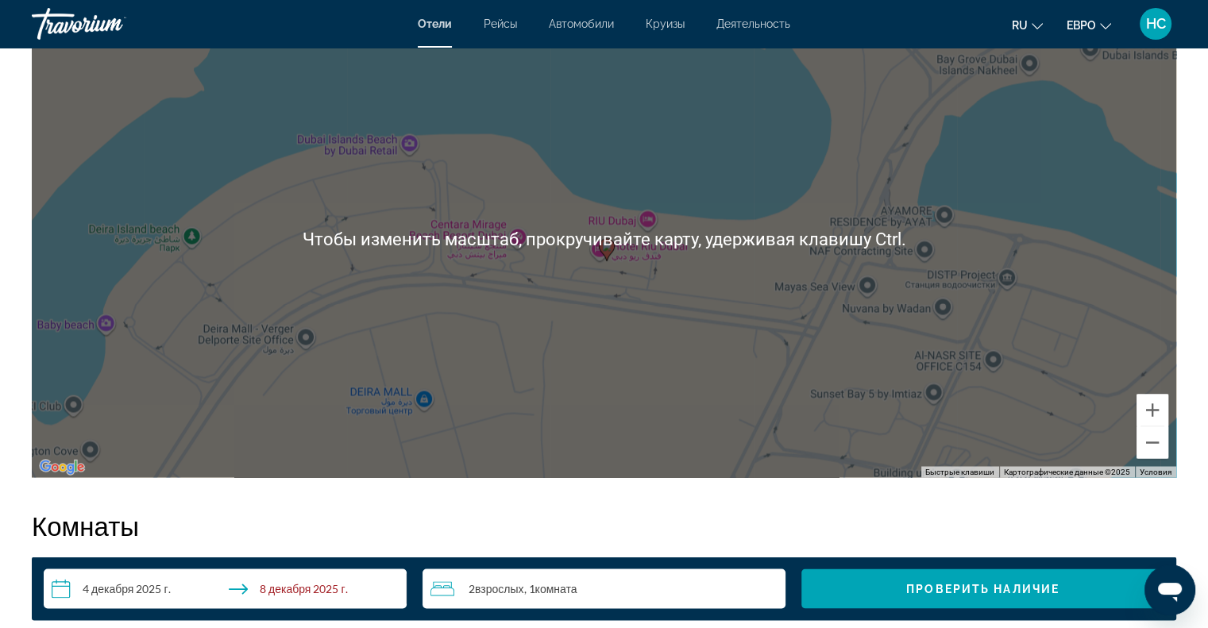
scroll to position [2699, 0]
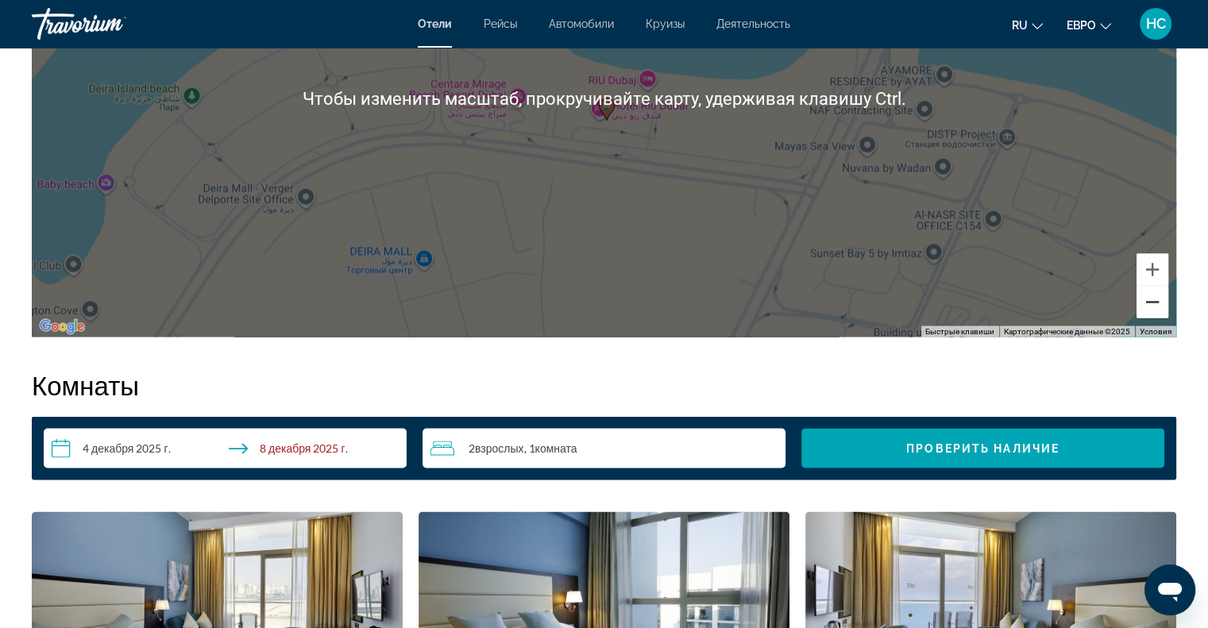
click at [1151, 313] on button "Уменьшить" at bounding box center [1152, 302] width 32 height 32
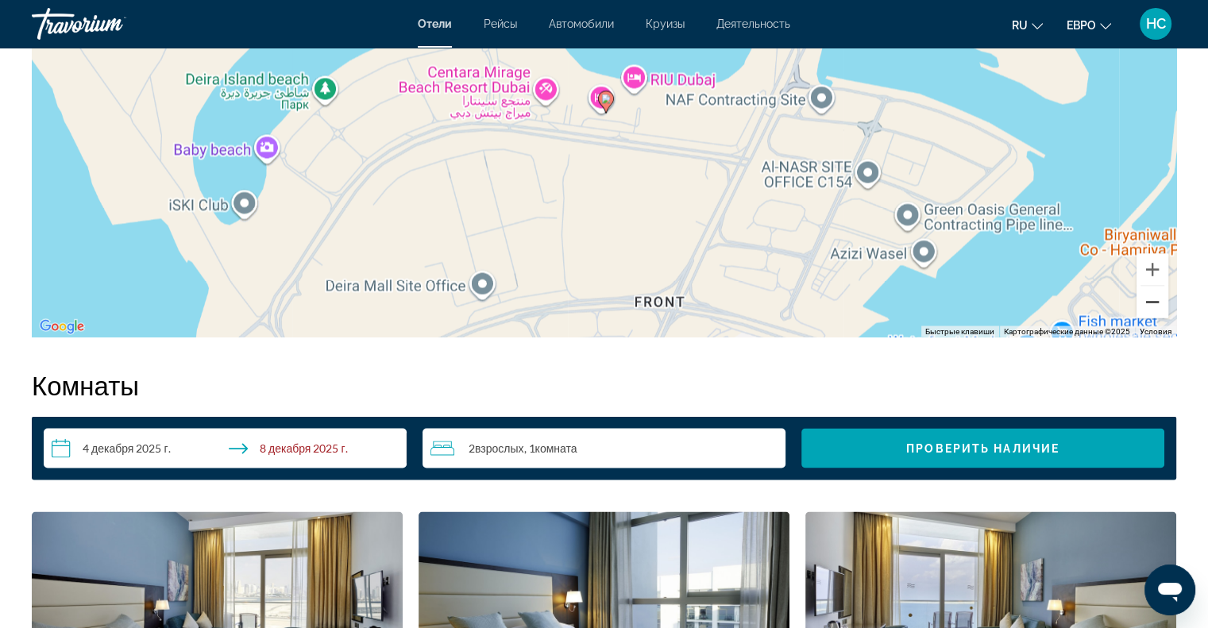
click at [1151, 313] on button "Уменьшить" at bounding box center [1152, 302] width 32 height 32
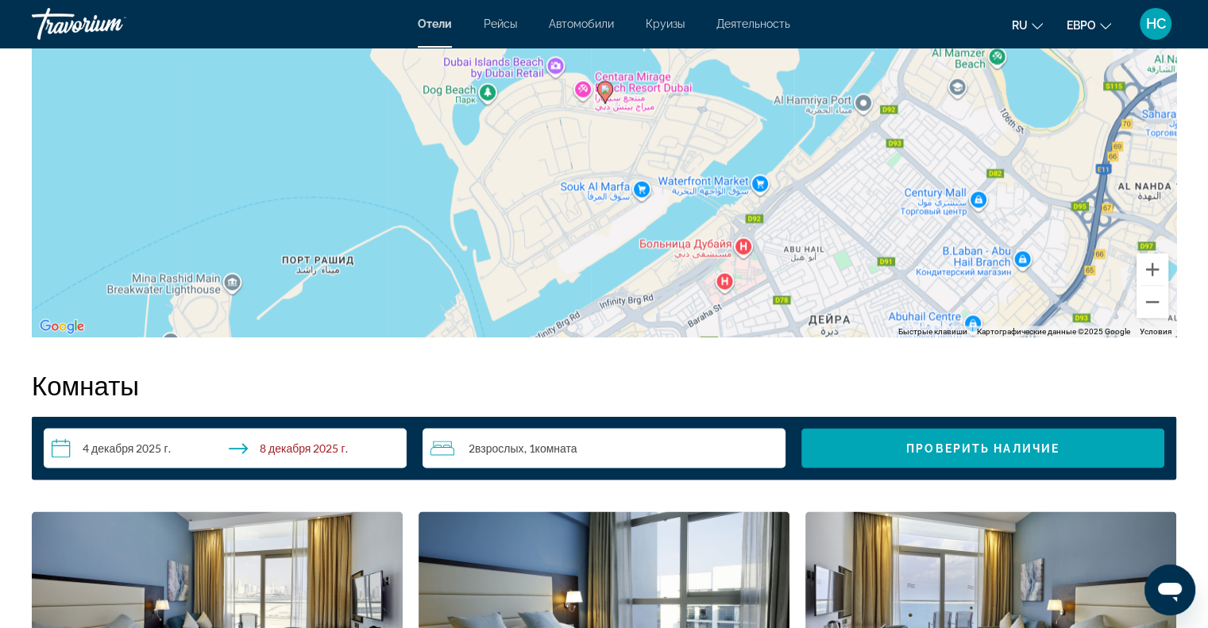
drag, startPoint x: 886, startPoint y: 265, endPoint x: 915, endPoint y: 209, distance: 63.6
click at [915, 209] on div "Чтобы активировать перетаскивание с помощью кнопок, нажмите Alt + Ввод. После э…" at bounding box center [604, 98] width 1144 height 476
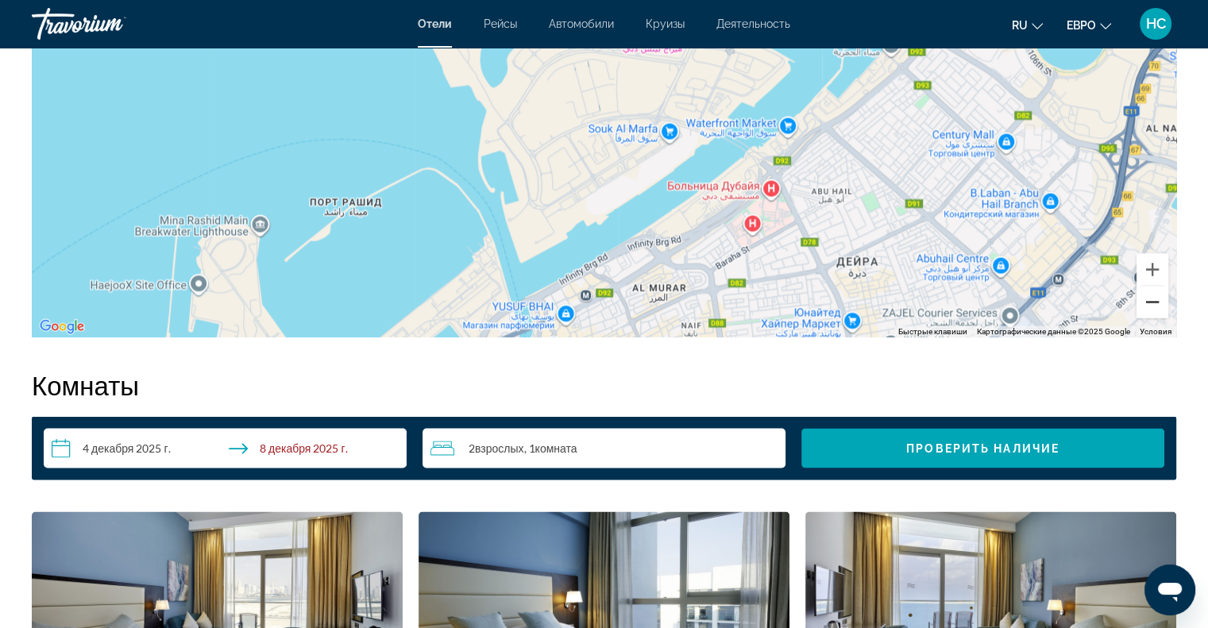
click at [1159, 304] on button "Уменьшить" at bounding box center [1152, 302] width 32 height 32
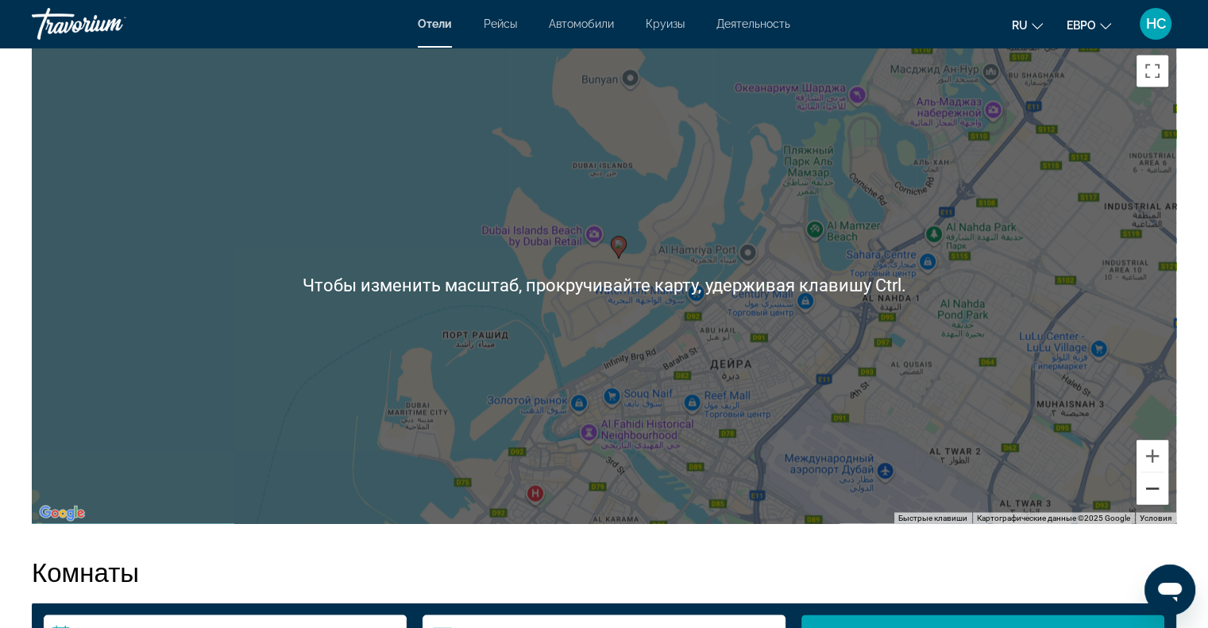
scroll to position [2382, 0]
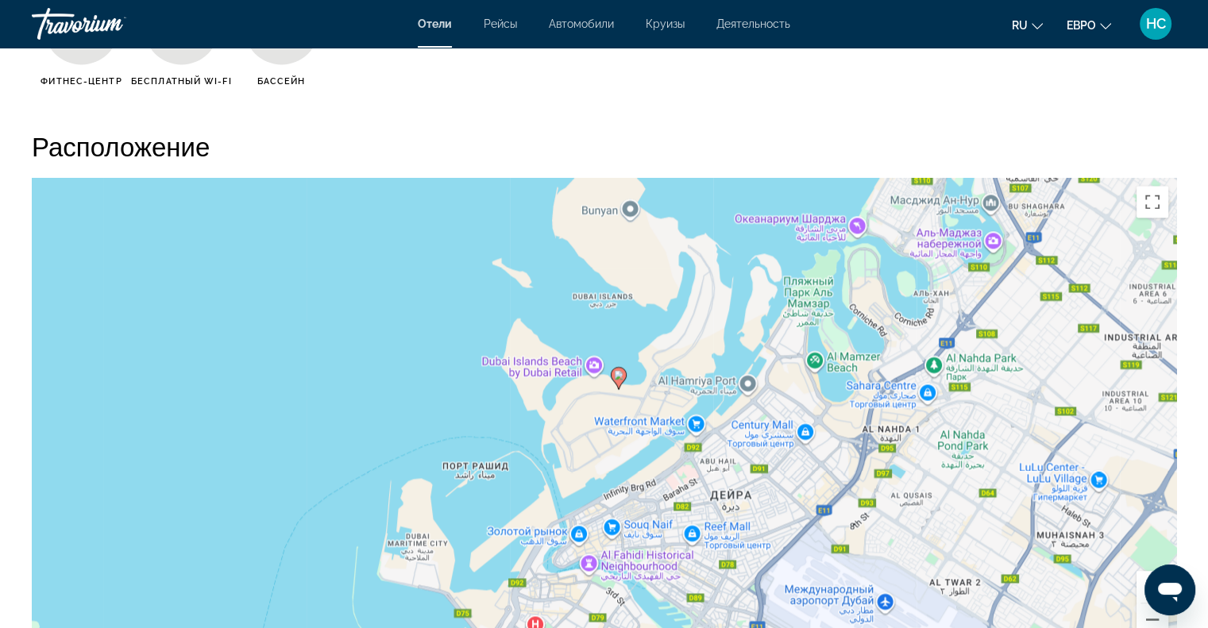
click at [692, 415] on div "Чтобы активировать перетаскивание с помощью кнопок, нажмите Alt + Ввод. После э…" at bounding box center [604, 416] width 1144 height 476
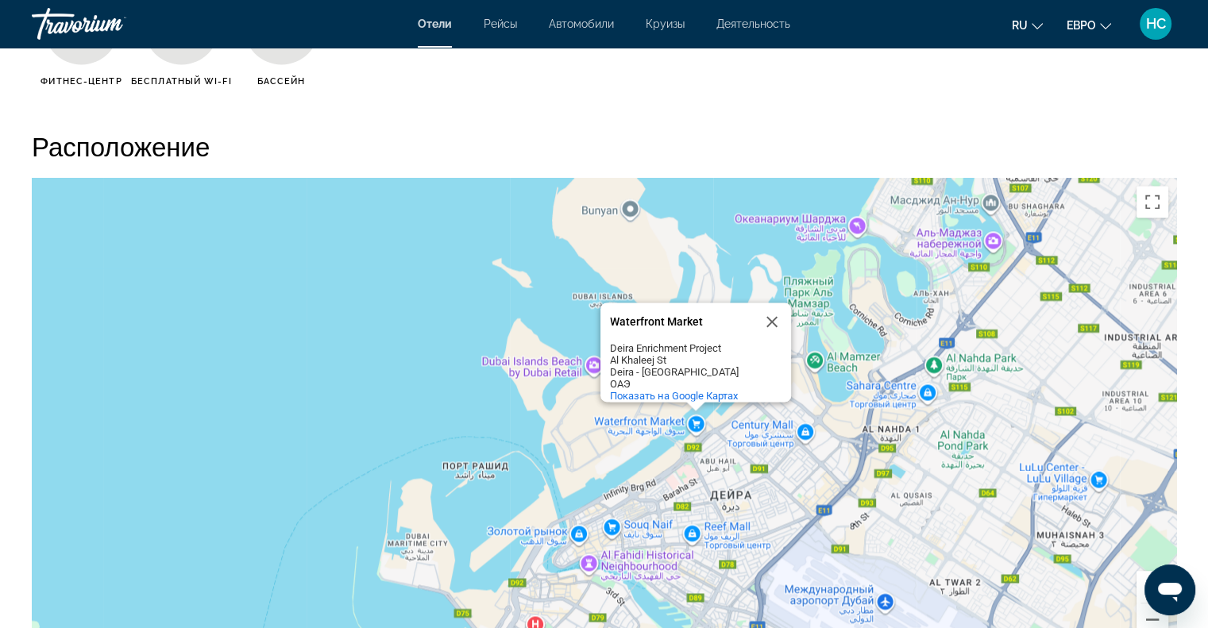
click at [291, 326] on div "Чтобы активировать перетаскивание с помощью кнопок, нажмите Alt + Ввод. После э…" at bounding box center [604, 416] width 1144 height 476
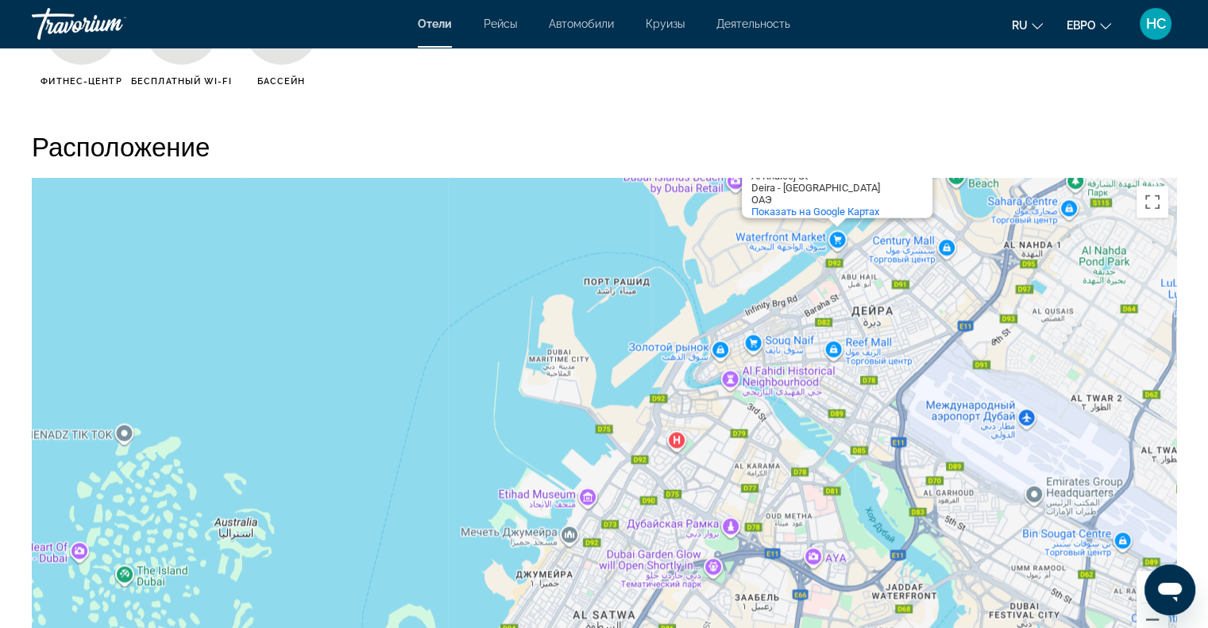
drag, startPoint x: 756, startPoint y: 525, endPoint x: 900, endPoint y: 341, distance: 234.1
click at [900, 341] on div "Чтобы активировать перетаскивание с помощью кнопок, нажмите Alt + Ввод. После э…" at bounding box center [604, 416] width 1144 height 476
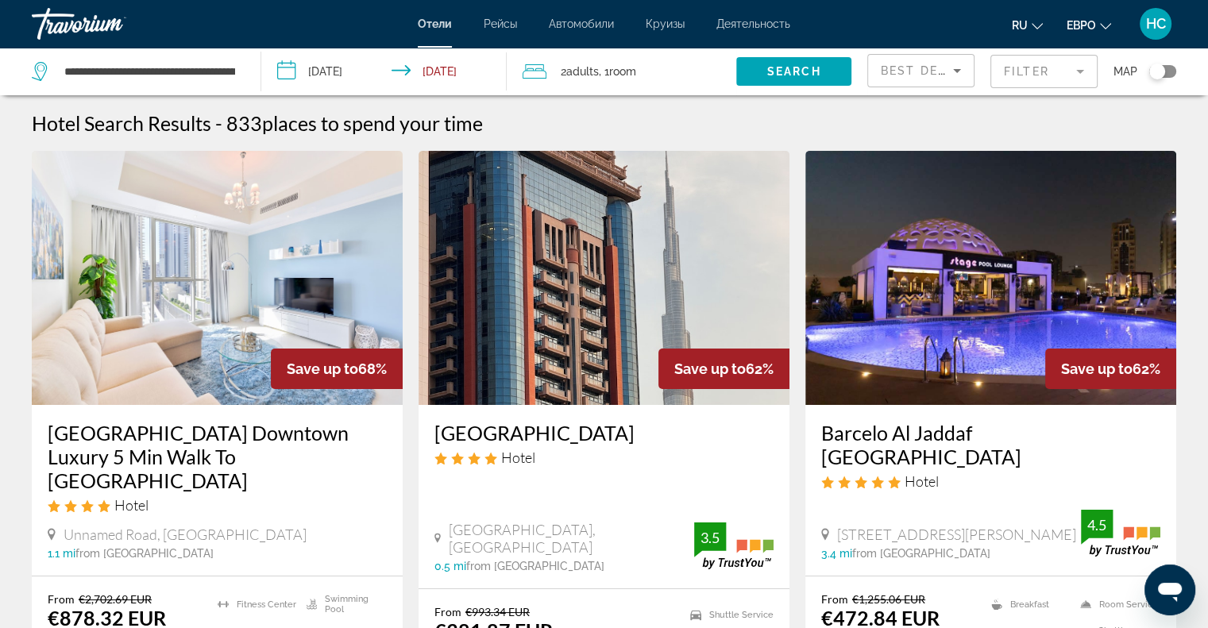
click at [1162, 67] on div "Toggle map" at bounding box center [1157, 72] width 16 height 16
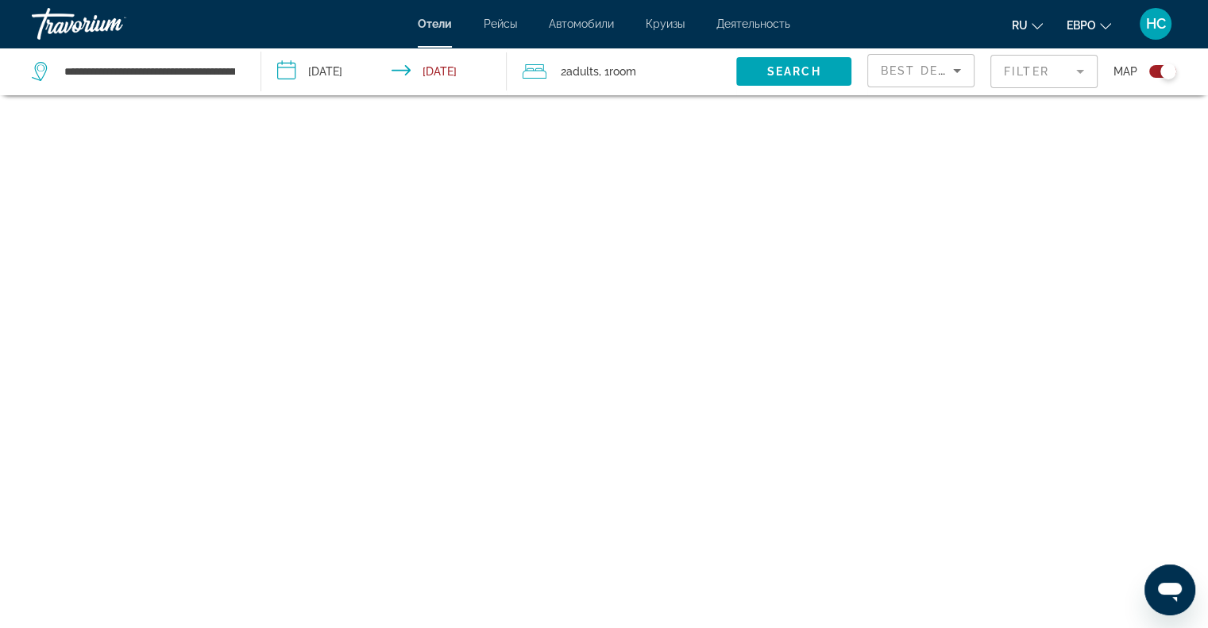
scroll to position [95, 0]
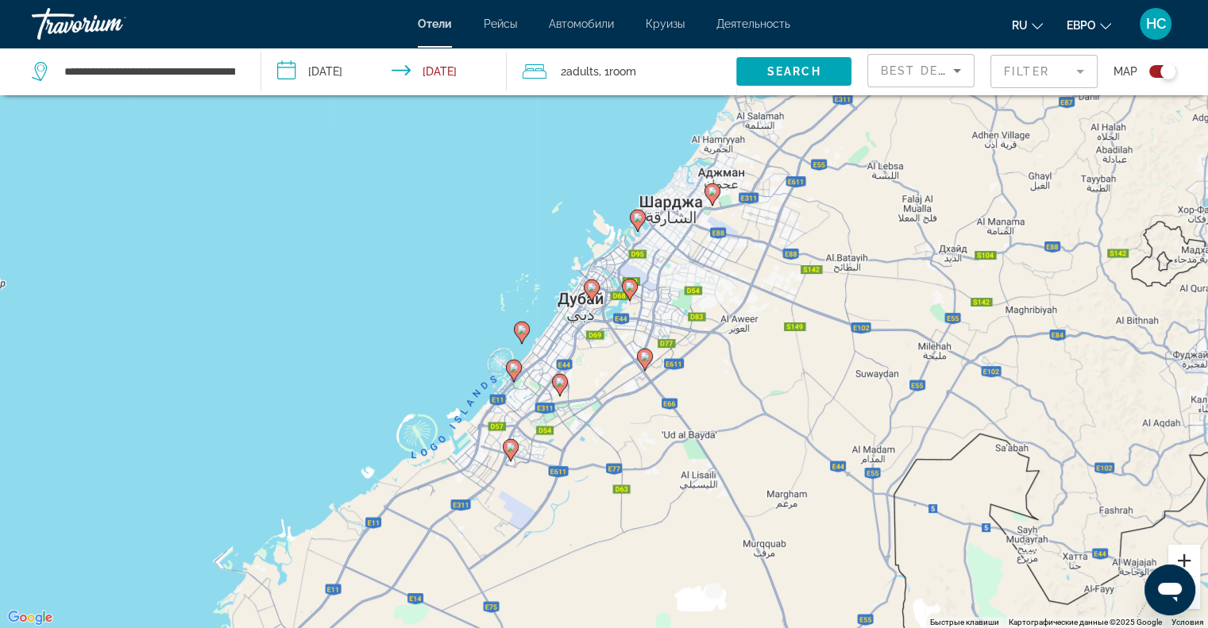
click at [1181, 549] on button "Увеличить" at bounding box center [1184, 561] width 32 height 32
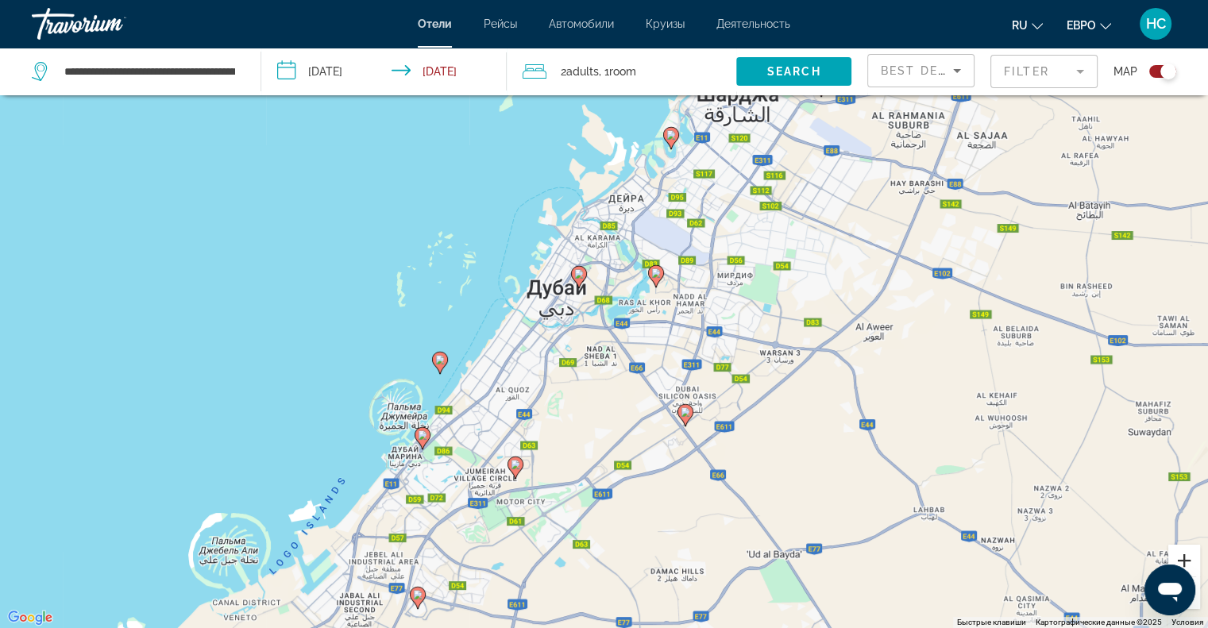
click at [1181, 549] on button "Увеличить" at bounding box center [1184, 561] width 32 height 32
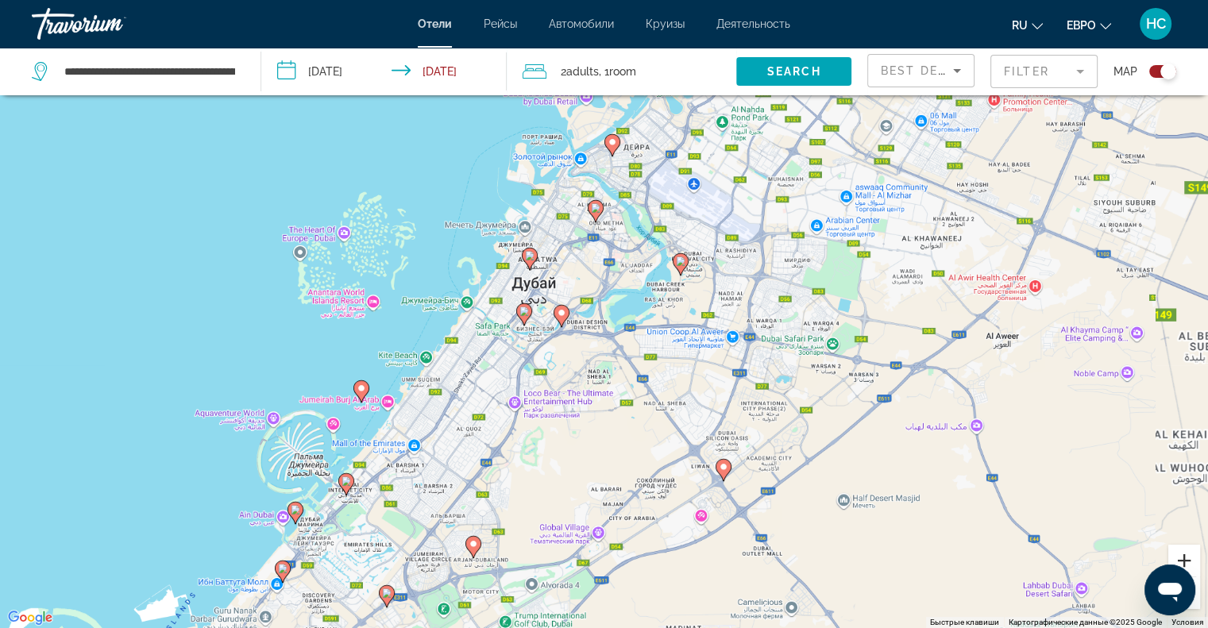
click at [1181, 549] on button "Увеличить" at bounding box center [1184, 561] width 32 height 32
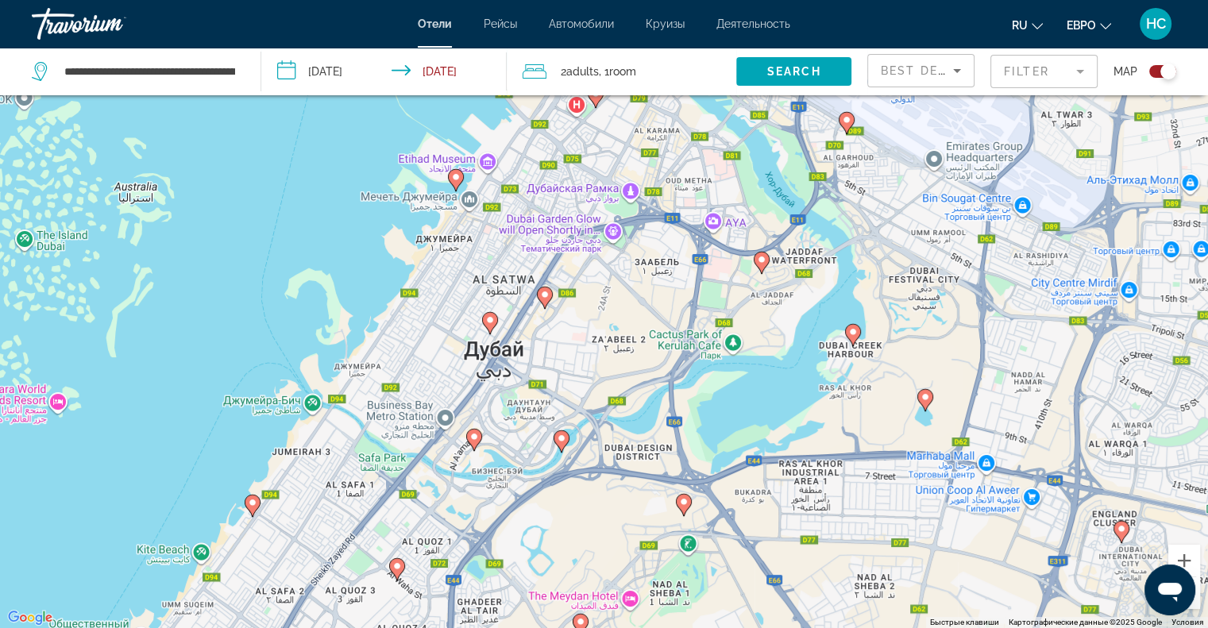
drag, startPoint x: 676, startPoint y: 324, endPoint x: 742, endPoint y: 412, distance: 110.0
click at [742, 412] on div "Чтобы активировать перетаскивание с помощью клавиатуры, нажмите Alt + Ввод. Пос…" at bounding box center [604, 314] width 1208 height 628
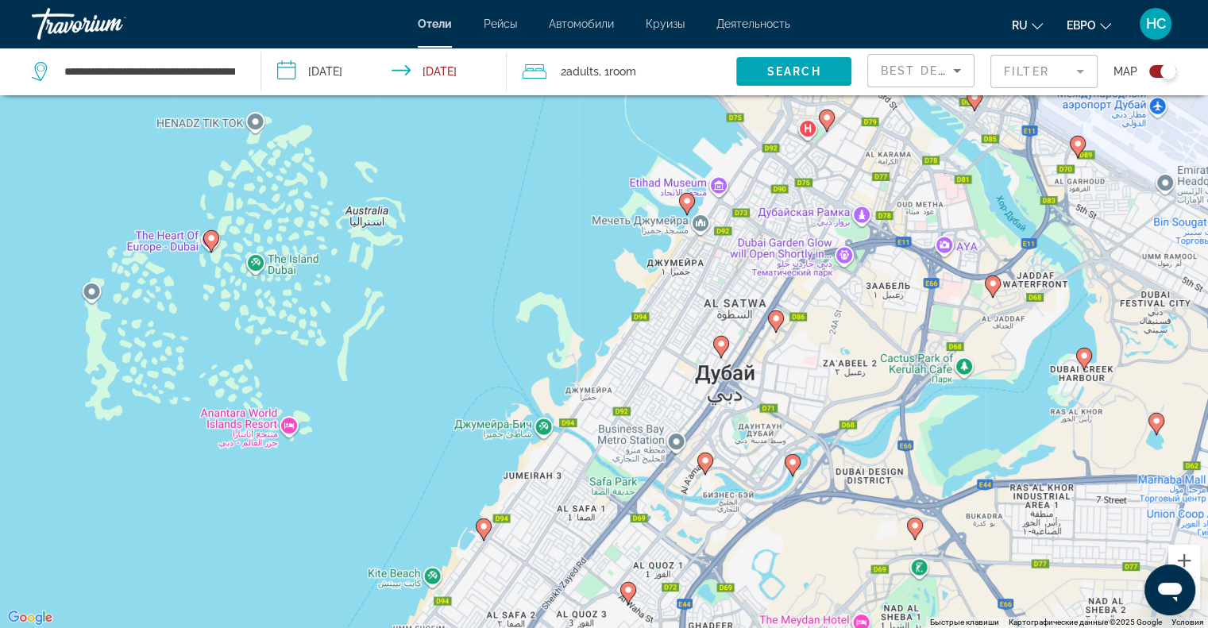
drag, startPoint x: 649, startPoint y: 328, endPoint x: 595, endPoint y: 249, distance: 96.5
click at [832, 331] on div "Чтобы активировать перетаскивание с помощью клавиатуры, нажмите Alt + Ввод. Пос…" at bounding box center [604, 314] width 1208 height 628
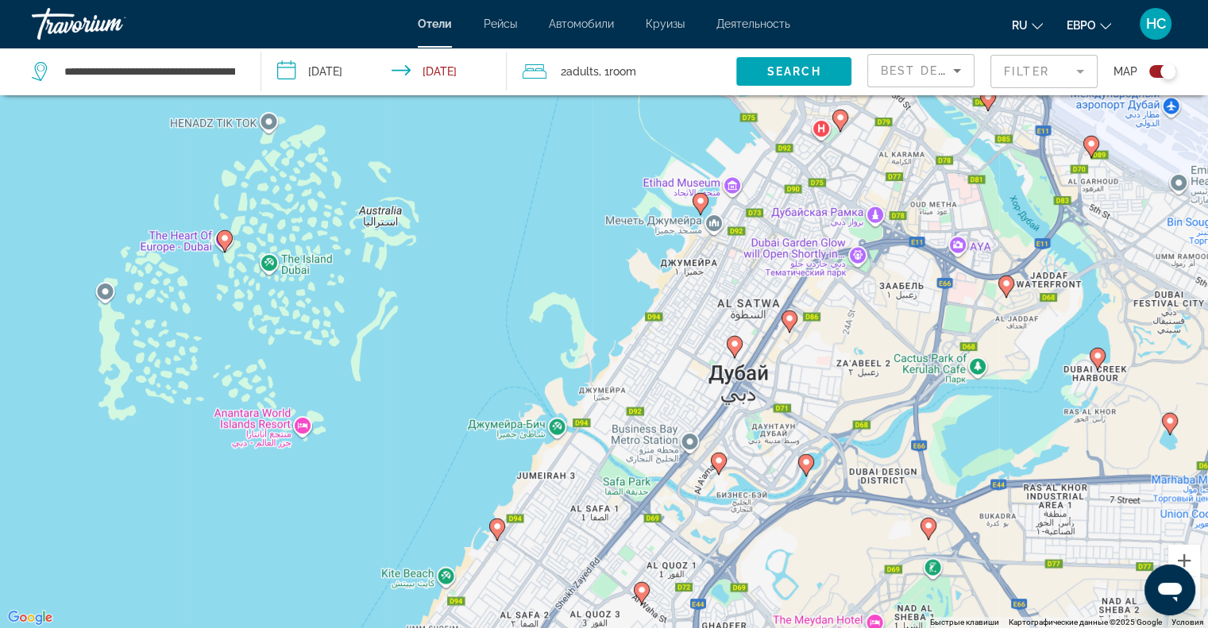
click at [222, 245] on icon "Основное содержание" at bounding box center [224, 240] width 14 height 21
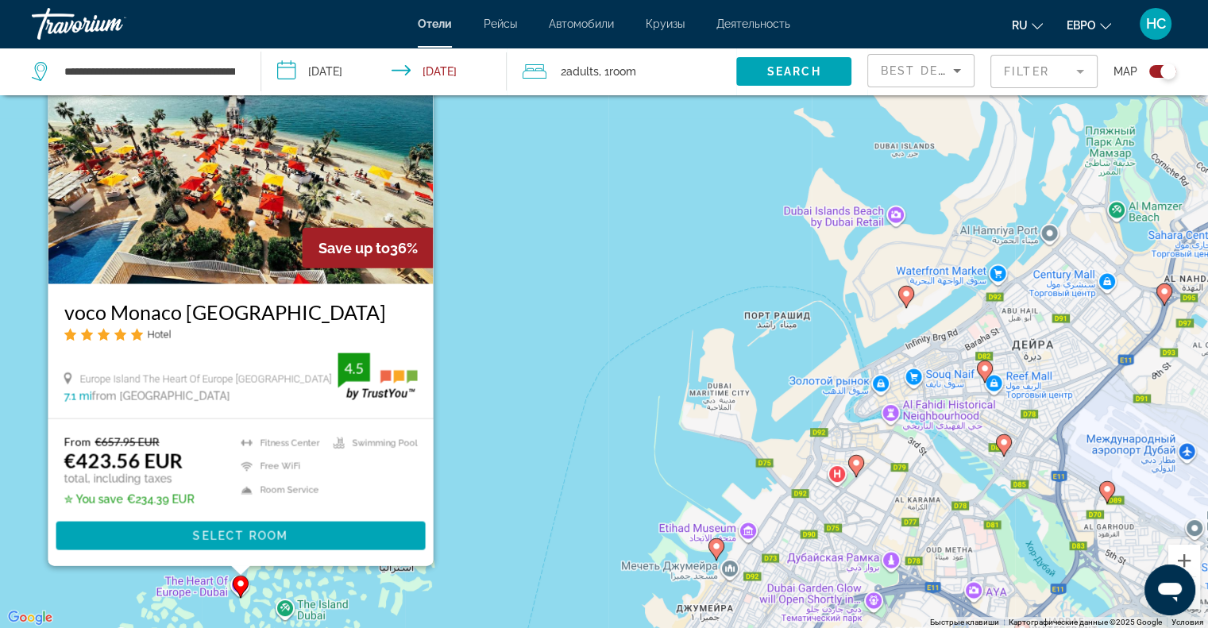
click at [524, 252] on div "Чтобы активировать перетаскивание с помощью клавиатуры, нажмите Alt + Ввод. Пос…" at bounding box center [604, 314] width 1208 height 628
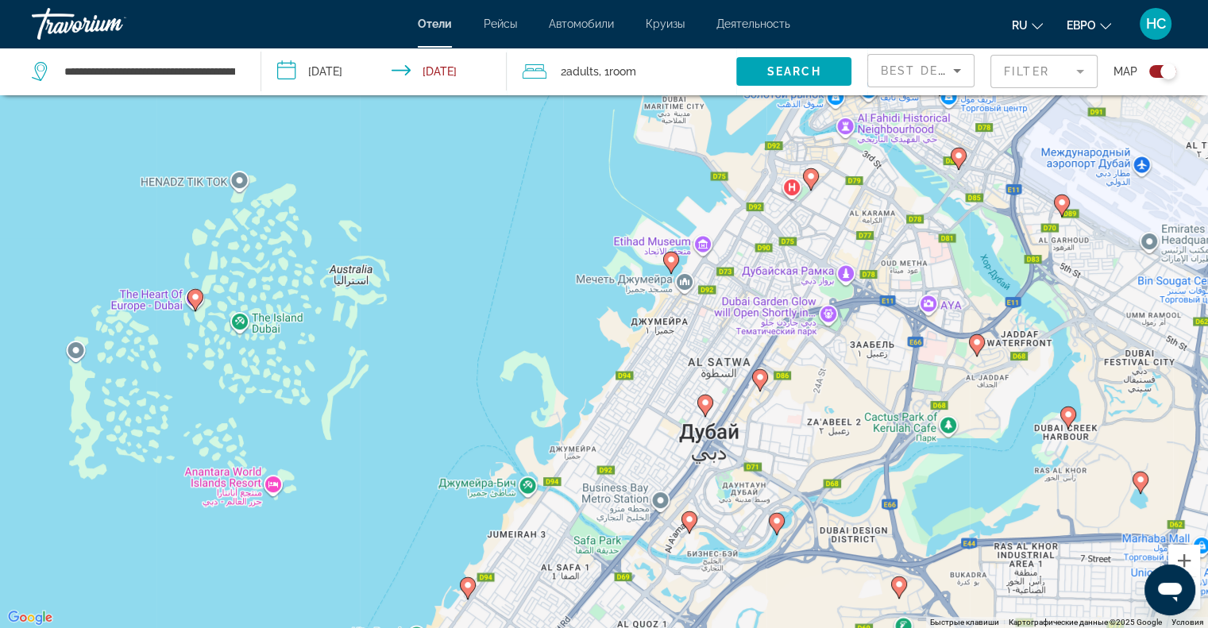
drag, startPoint x: 419, startPoint y: 460, endPoint x: 375, endPoint y: 188, distance: 275.2
click at [375, 188] on div "Чтобы активировать перетаскивание с помощью клавиатуры, нажмите Alt + Ввод. Пос…" at bounding box center [604, 314] width 1208 height 628
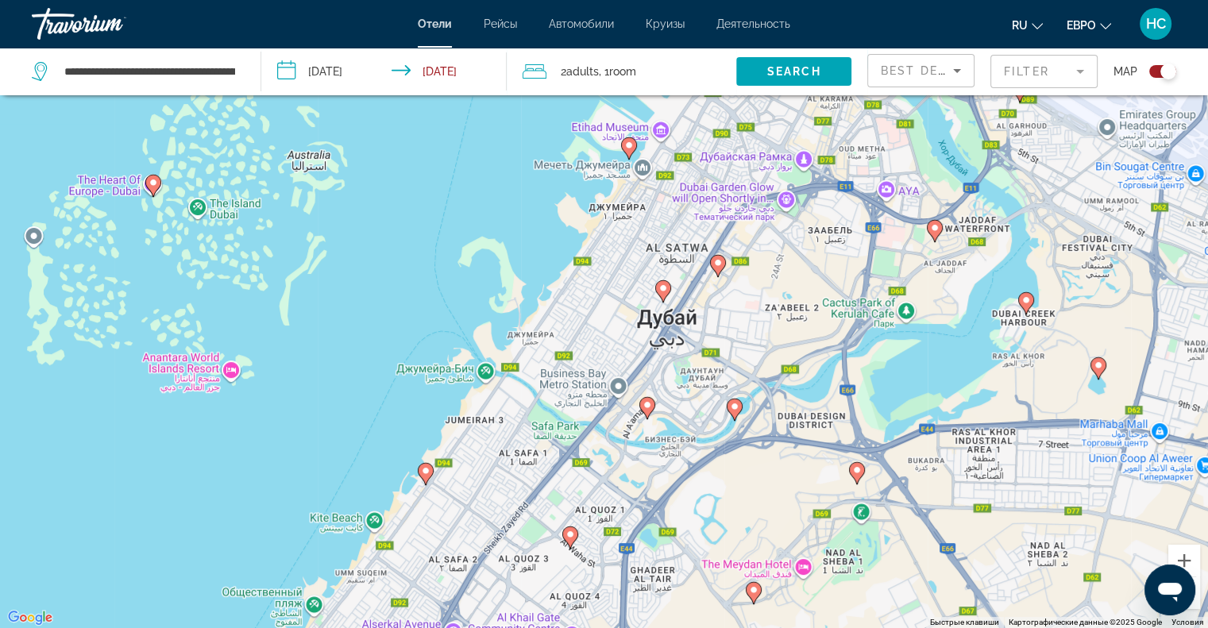
drag, startPoint x: 419, startPoint y: 497, endPoint x: 366, endPoint y: 342, distance: 163.7
click at [366, 342] on div "Чтобы активировать перетаскивание с помощью клавиатуры, нажмите Alt + Ввод. Пос…" at bounding box center [604, 314] width 1208 height 628
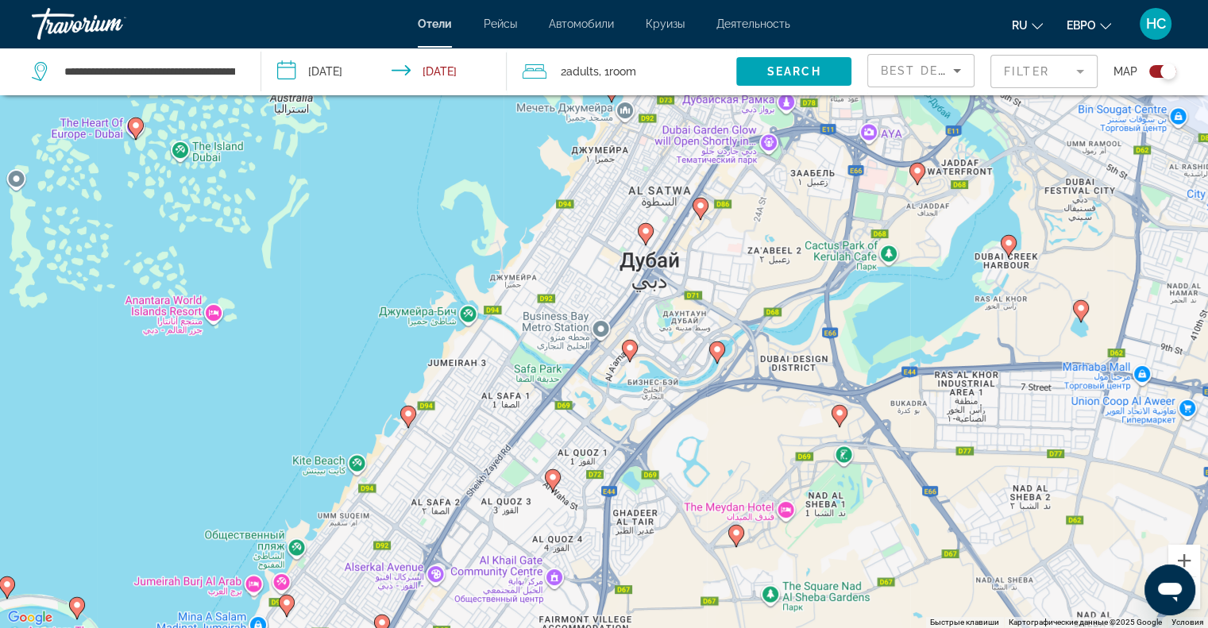
click at [407, 418] on icon "Основное содержание" at bounding box center [407, 416] width 14 height 21
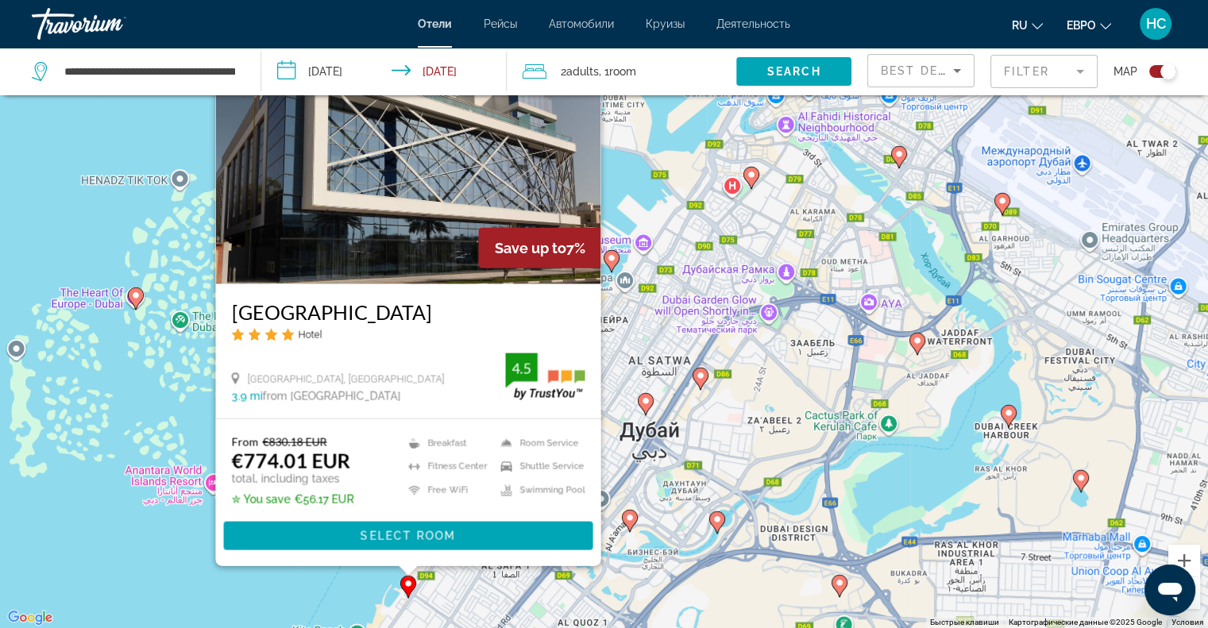
click at [128, 561] on div "Чтобы активировать перетаскивание с помощью клавиатуры, нажмите Alt + Ввод. Пос…" at bounding box center [604, 314] width 1208 height 628
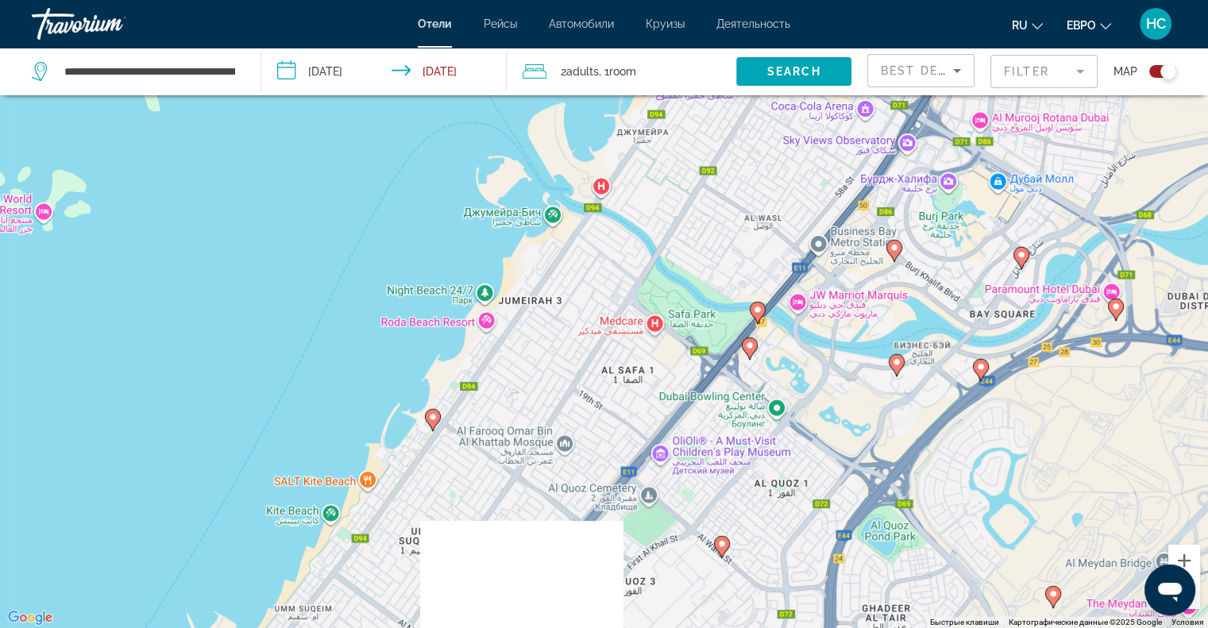
drag, startPoint x: 370, startPoint y: 530, endPoint x: 360, endPoint y: 325, distance: 205.1
click at [360, 325] on div "Чтобы активировать перетаскивание с помощью клавиатуры, нажмите Alt + Ввод. Пос…" at bounding box center [604, 314] width 1208 height 628
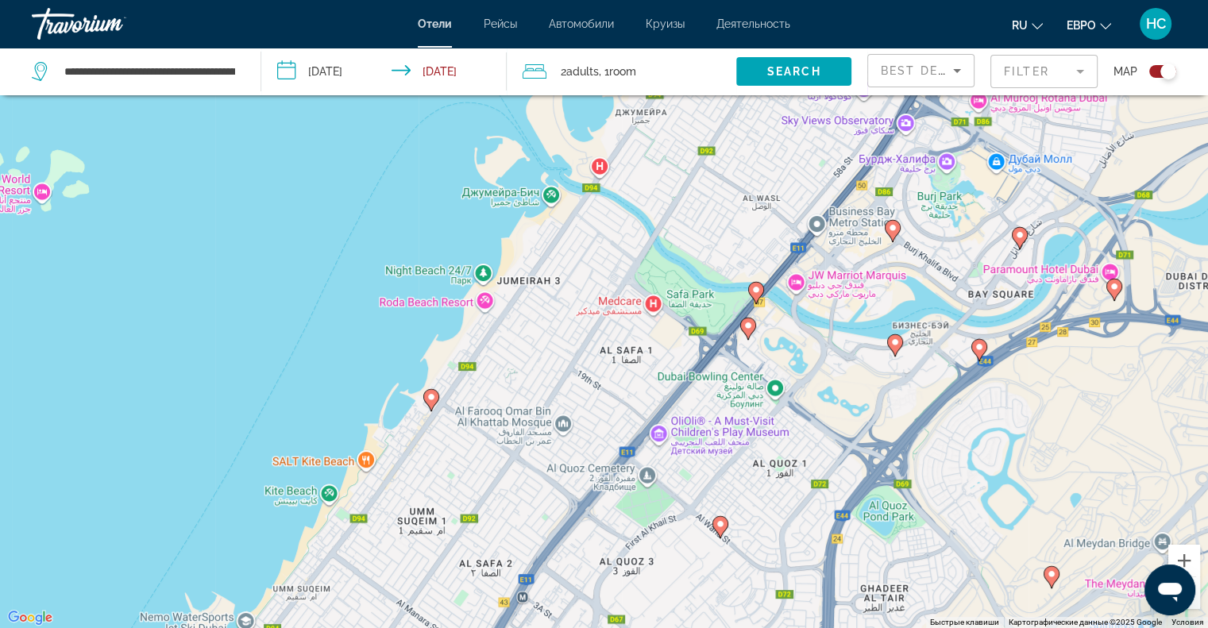
click at [428, 403] on icon "Основное содержание" at bounding box center [430, 399] width 14 height 21
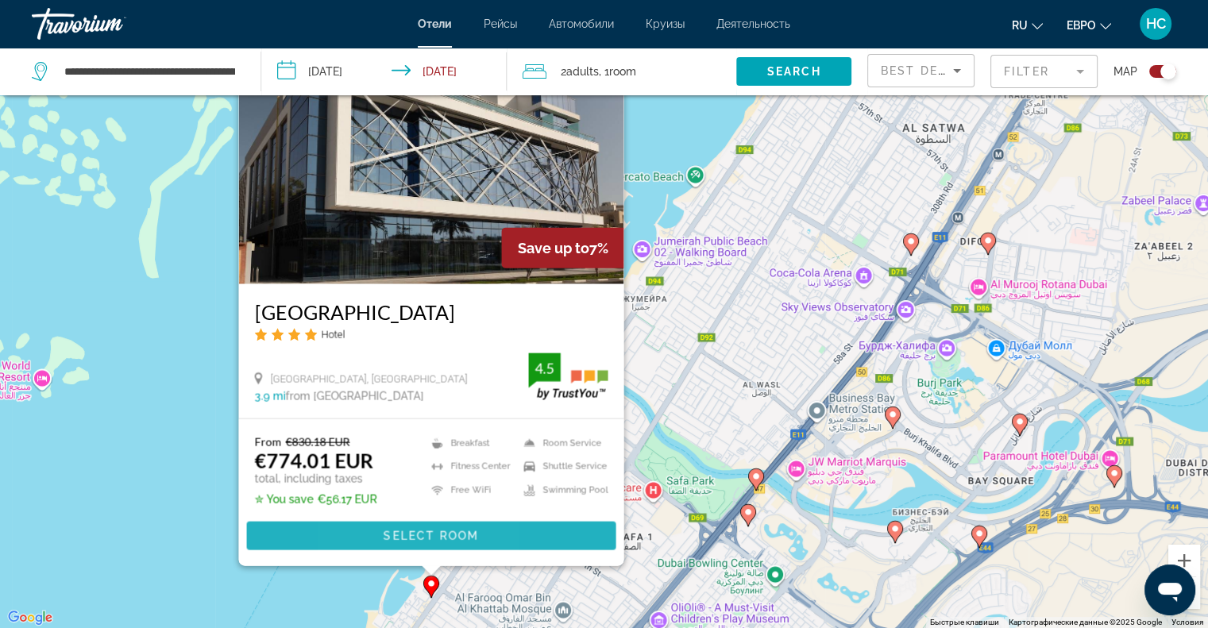
click at [365, 530] on span "Основное содержание" at bounding box center [430, 536] width 369 height 38
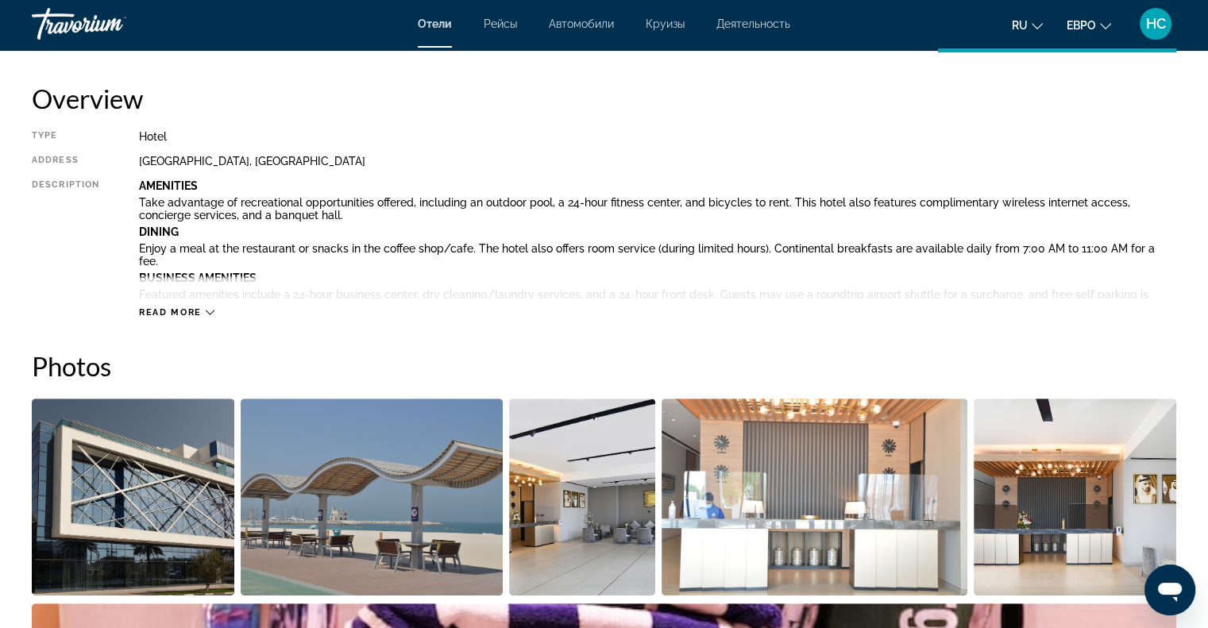
scroll to position [556, 0]
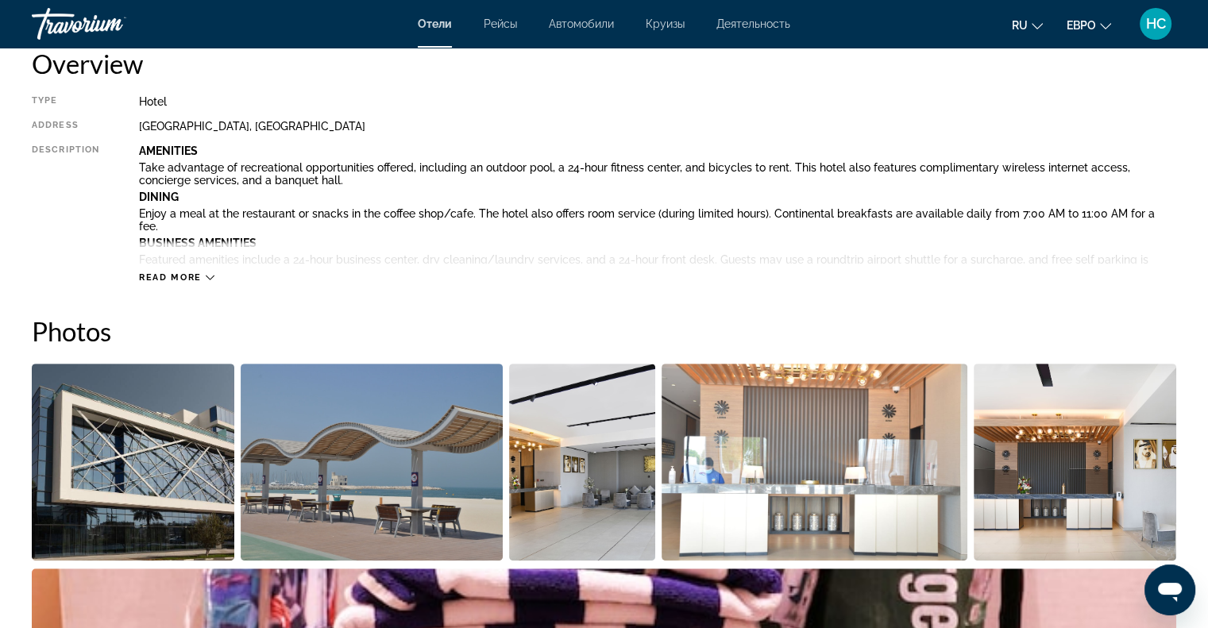
click at [206, 279] on icon "Основное содержание" at bounding box center [210, 277] width 9 height 9
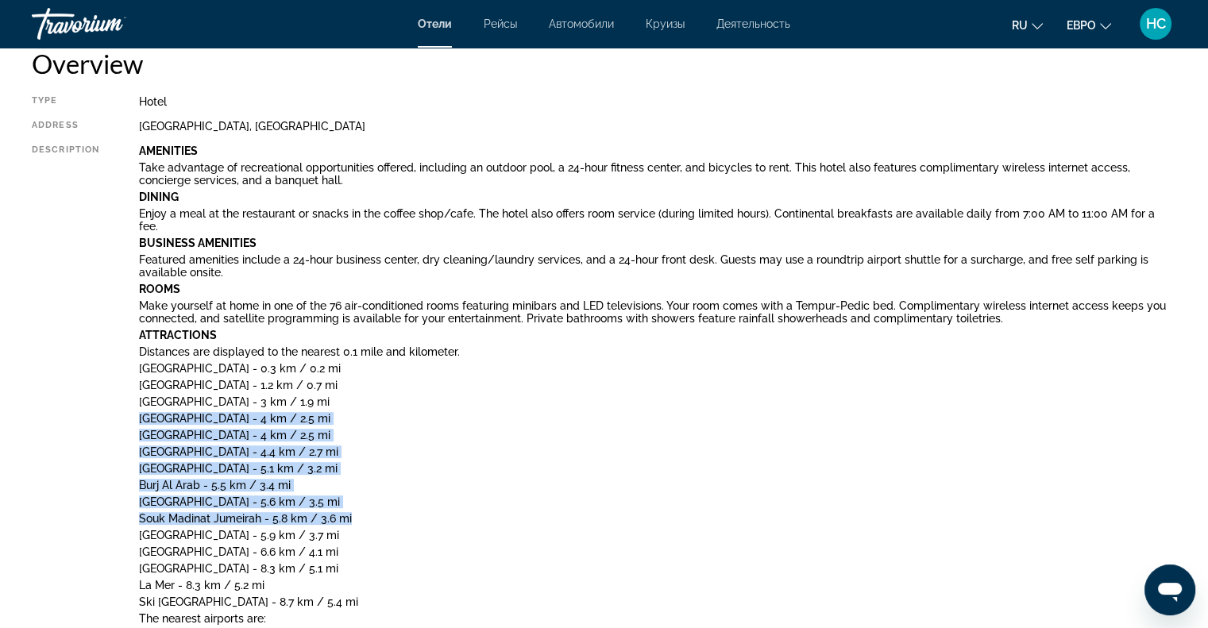
drag, startPoint x: 379, startPoint y: 504, endPoint x: 375, endPoint y: 383, distance: 121.5
click at [375, 383] on div "Amenities Take advantage of recreational opportunities offered, including an ou…" at bounding box center [657, 593] width 1037 height 897
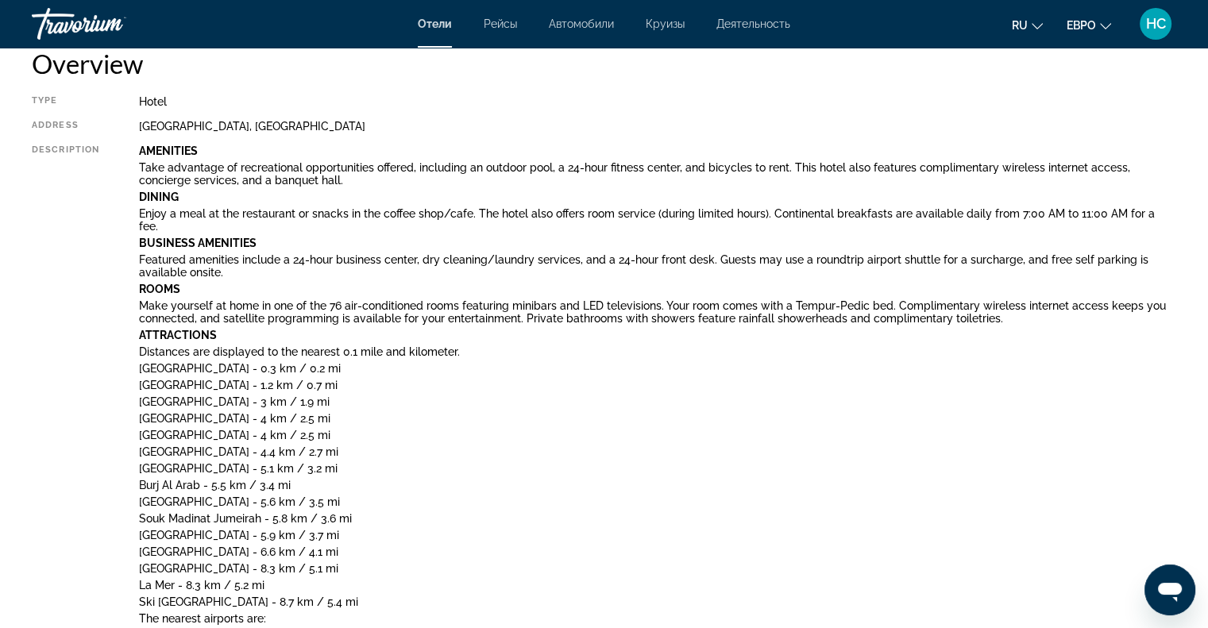
click at [102, 526] on div "Type Hotel Address [GEOGRAPHIC_DATA], [GEOGRAPHIC_DATA] Description Amenities T…" at bounding box center [604, 578] width 1144 height 966
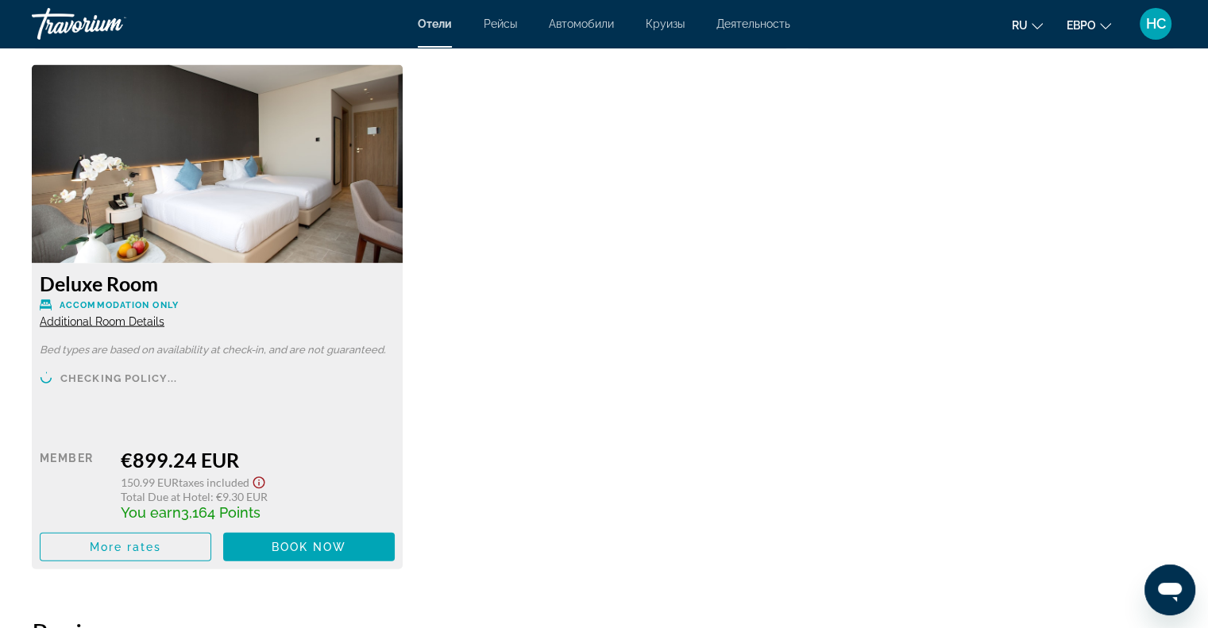
scroll to position [3652, 0]
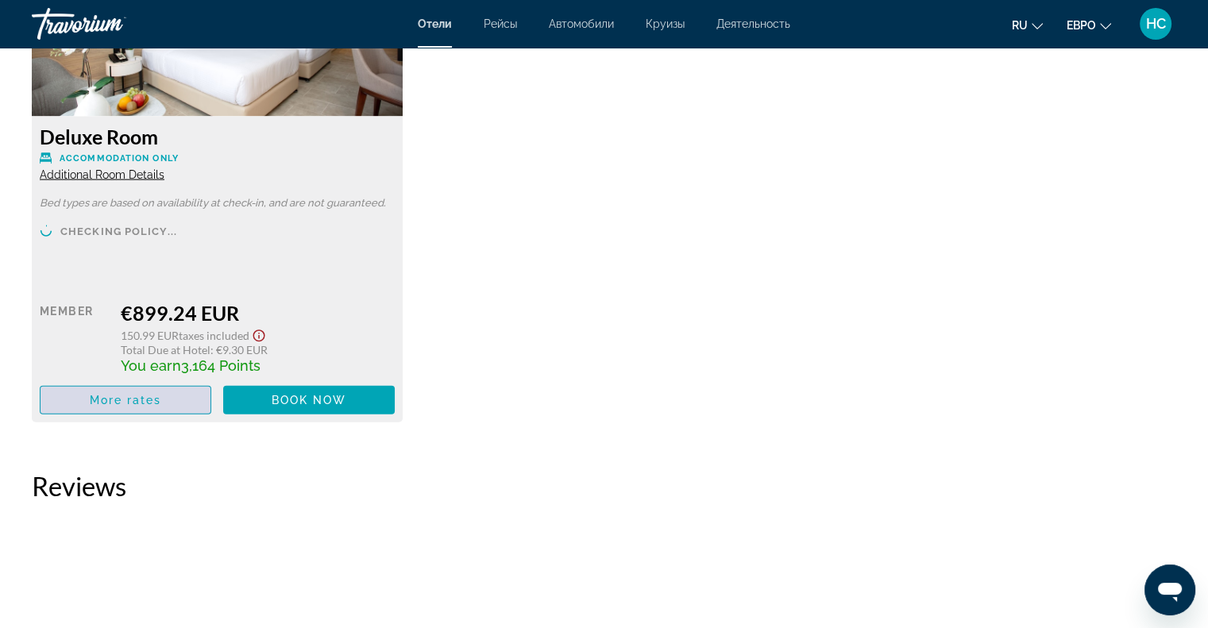
click at [131, 394] on span "More rates" at bounding box center [126, 400] width 72 height 13
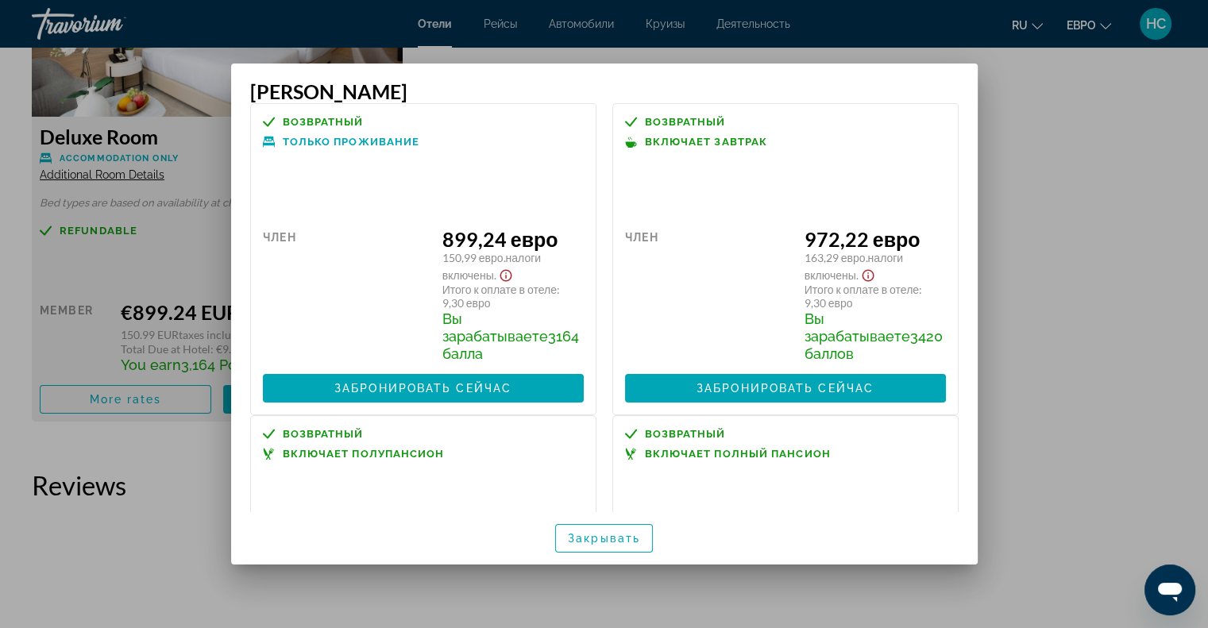
scroll to position [0, 0]
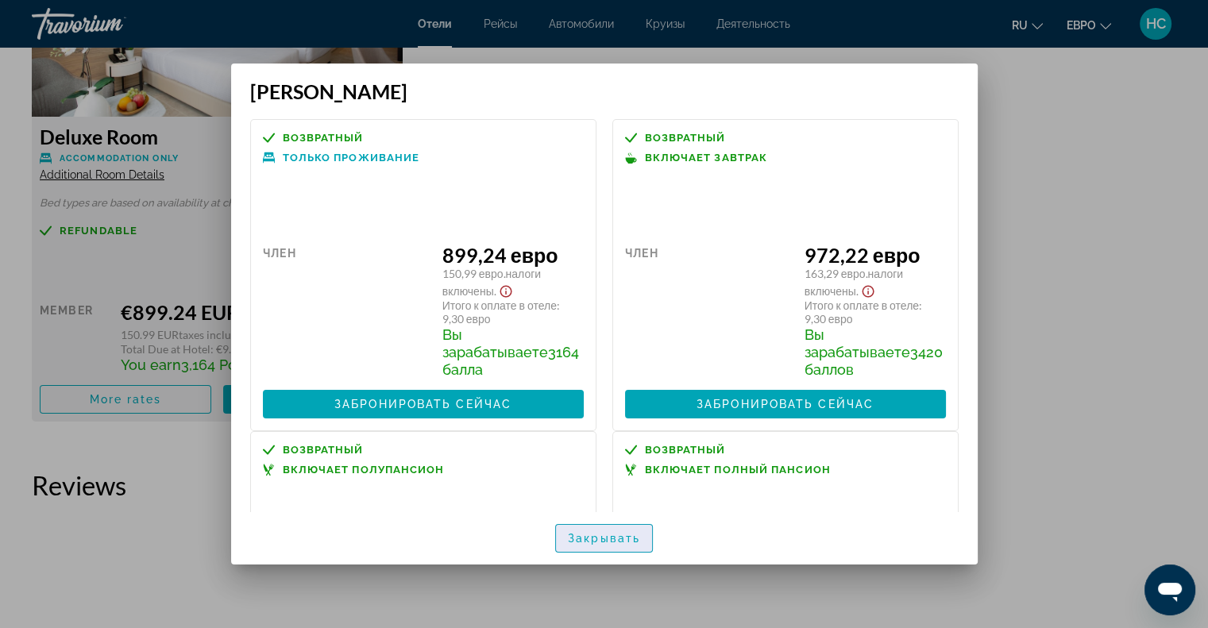
click at [616, 536] on font "Закрывать" at bounding box center [604, 538] width 72 height 13
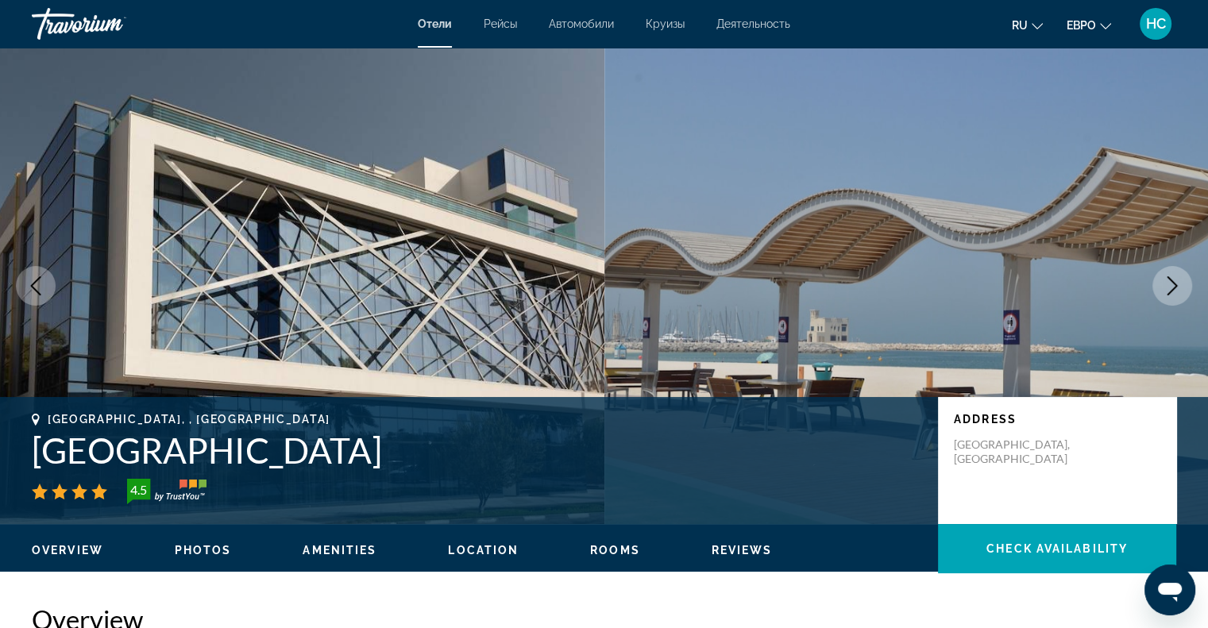
scroll to position [3652, 0]
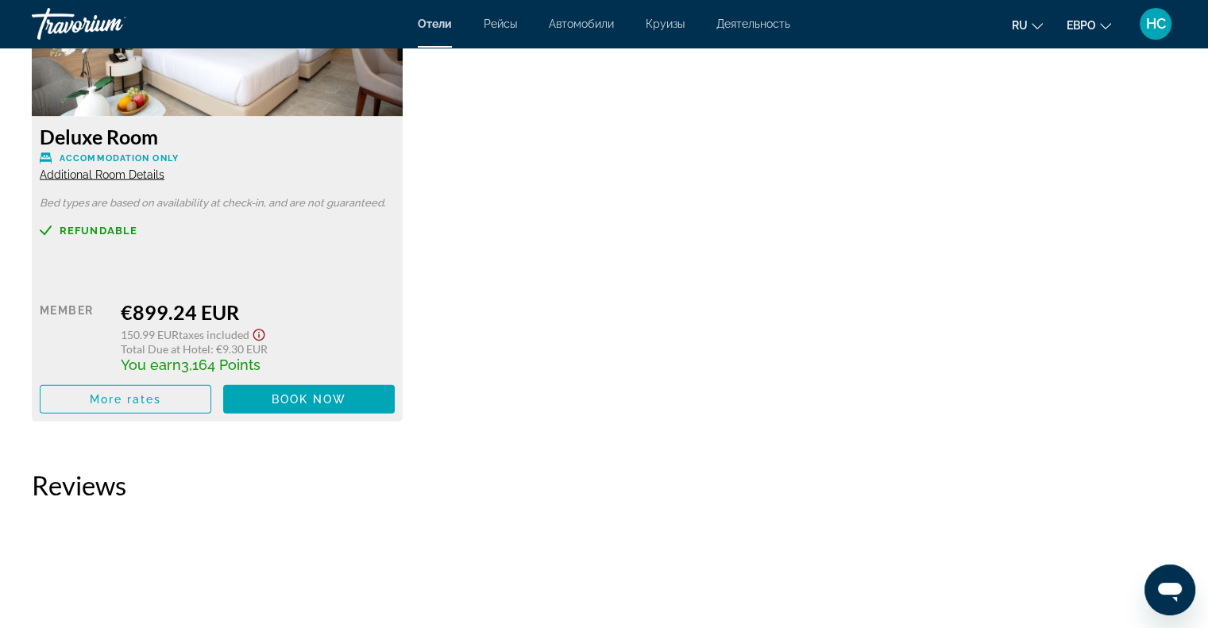
click at [115, 168] on span "Additional Room Details" at bounding box center [102, 174] width 125 height 13
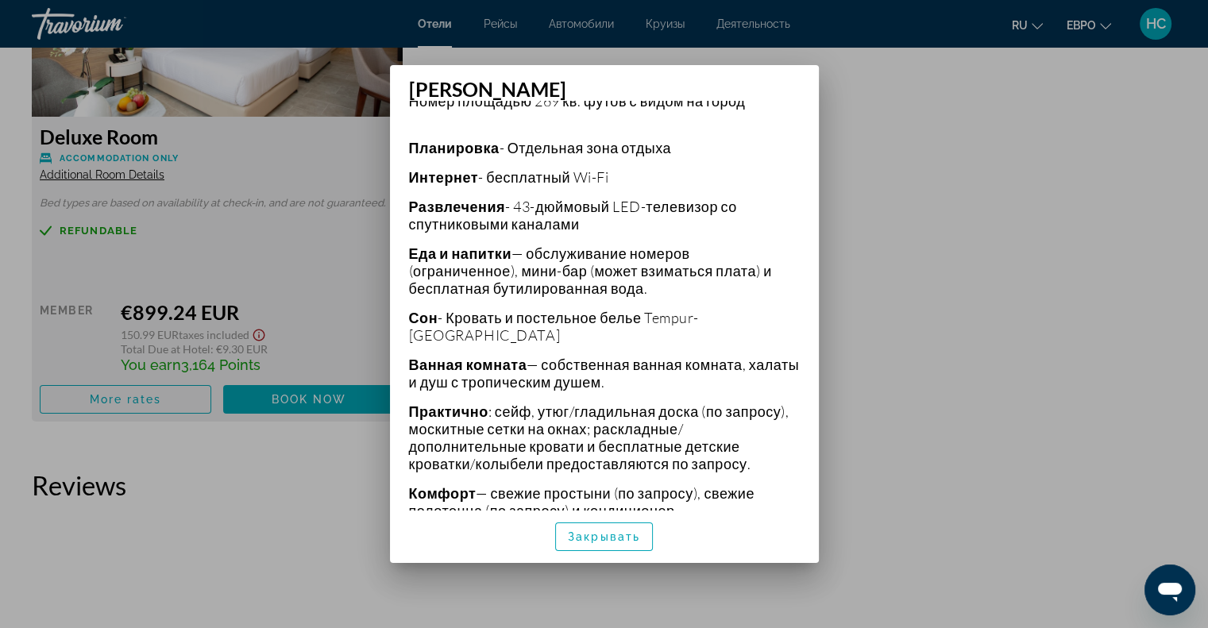
scroll to position [397, 0]
